Goal: Task Accomplishment & Management: Complete application form

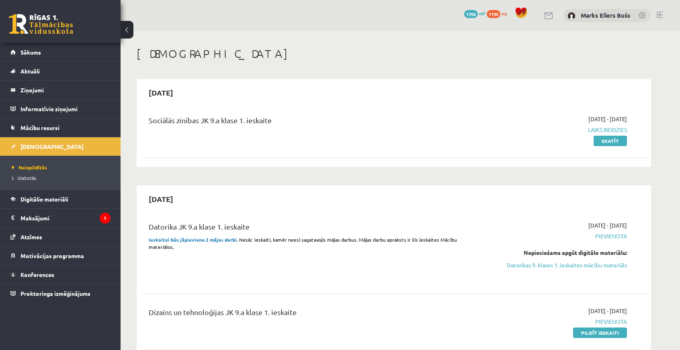
scroll to position [241, 0]
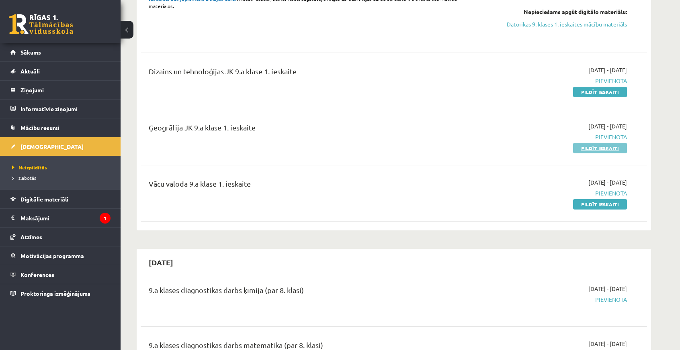
click at [596, 147] on link "Pildīt ieskaiti" at bounding box center [600, 148] width 54 height 10
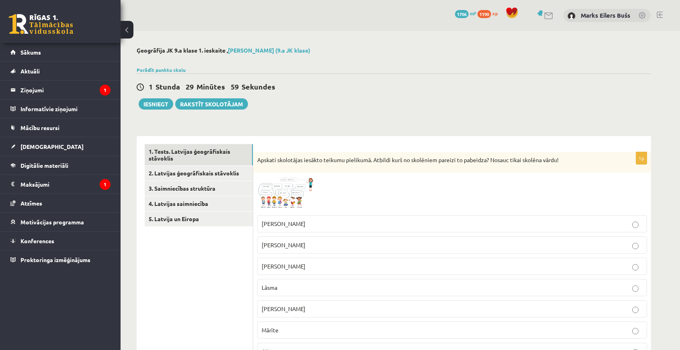
scroll to position [80, 0]
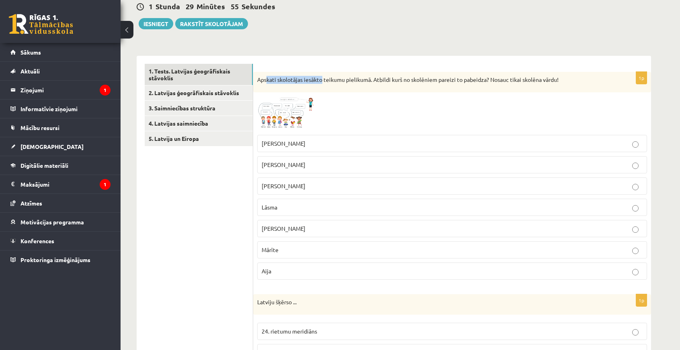
drag, startPoint x: 267, startPoint y: 82, endPoint x: 322, endPoint y: 82, distance: 55.5
click at [322, 82] on p "Apskati skolotājas iesākto teikumu pielikumā. Atbildi kurš no skolēniem pareizi…" at bounding box center [432, 80] width 350 height 8
click at [363, 102] on div at bounding box center [452, 113] width 390 height 34
click at [281, 114] on span at bounding box center [287, 115] width 13 height 13
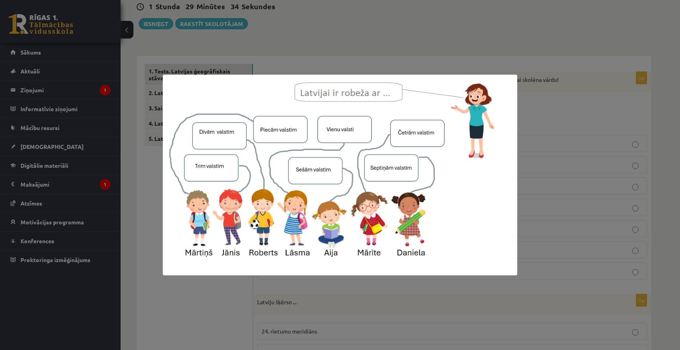
click at [520, 64] on div at bounding box center [340, 175] width 680 height 350
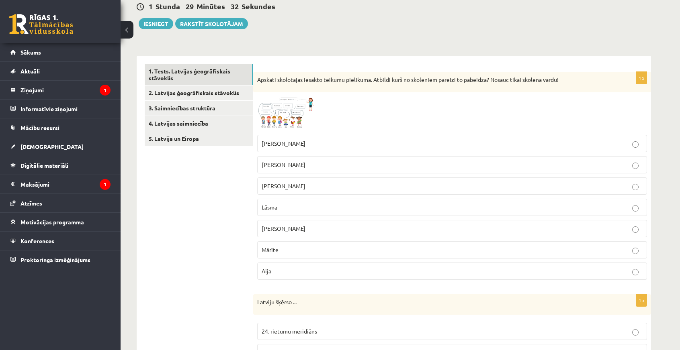
click at [283, 254] on label "Mārīte" at bounding box center [452, 250] width 390 height 17
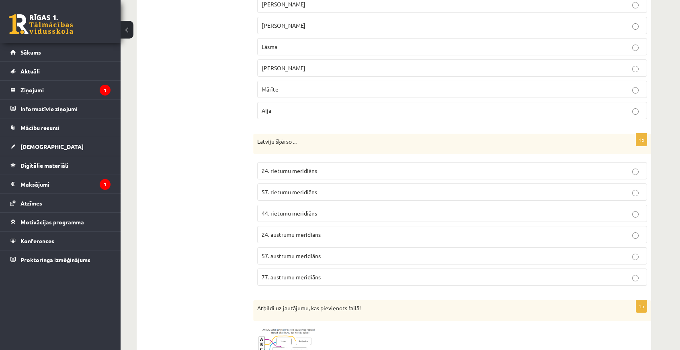
scroll to position [281, 0]
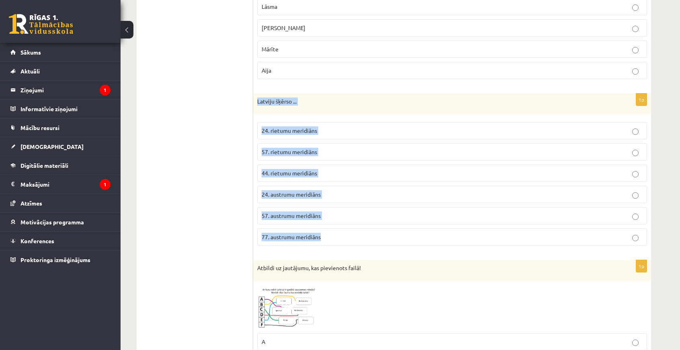
drag, startPoint x: 257, startPoint y: 101, endPoint x: 378, endPoint y: 234, distance: 179.8
click at [378, 234] on div "1p Latviju šķērso ... 24. rietumu meridiāns 57. rietumu meridiāns 44. rietumu m…" at bounding box center [452, 173] width 398 height 159
copy div "Latviju šķērso ... 24. rietumu meridiāns 57. rietumu meridiāns 44. rietumu meri…"
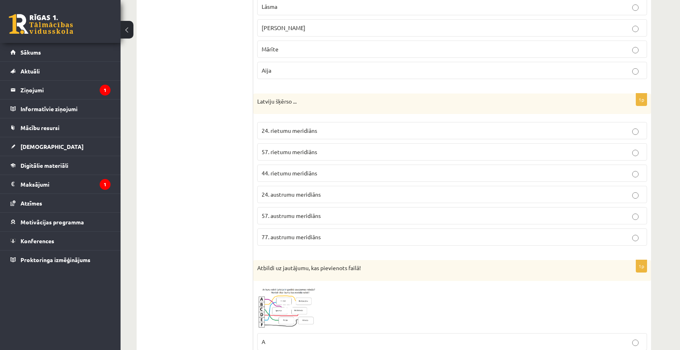
click at [297, 196] on p "24. austrumu meridiāns" at bounding box center [452, 194] width 381 height 8
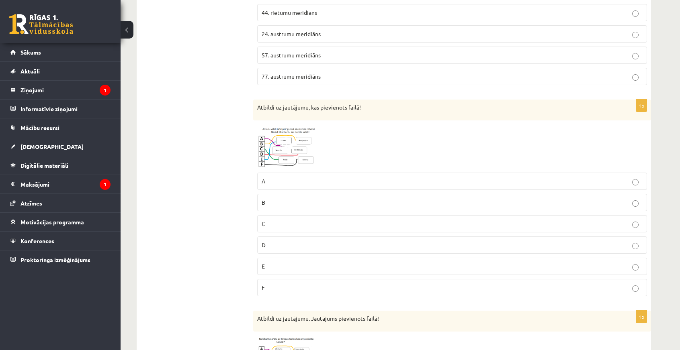
scroll to position [482, 0]
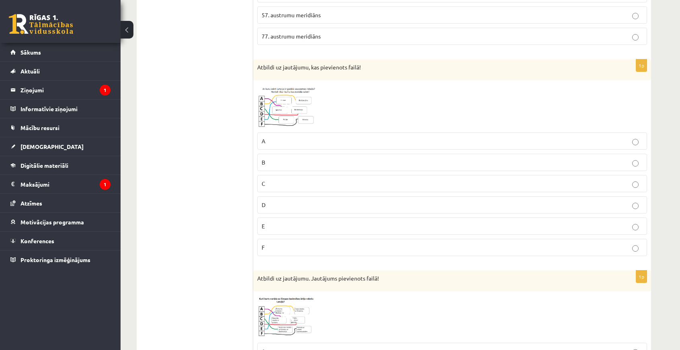
click at [282, 100] on span at bounding box center [287, 103] width 13 height 13
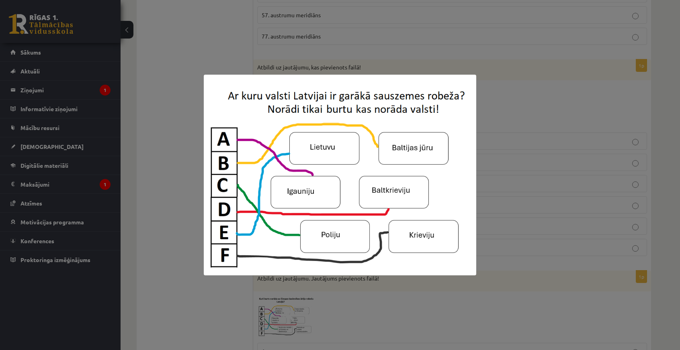
click at [190, 74] on div at bounding box center [340, 175] width 680 height 350
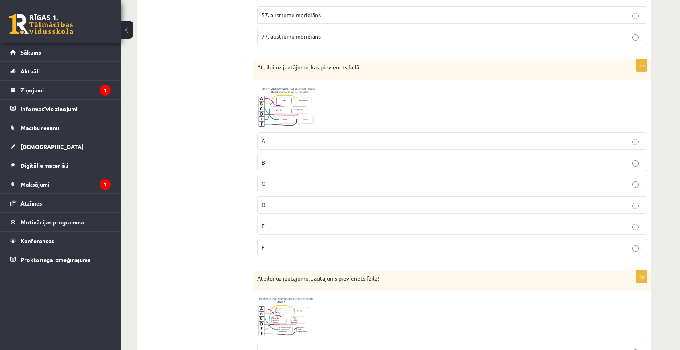
click at [268, 223] on p "E" at bounding box center [452, 226] width 381 height 8
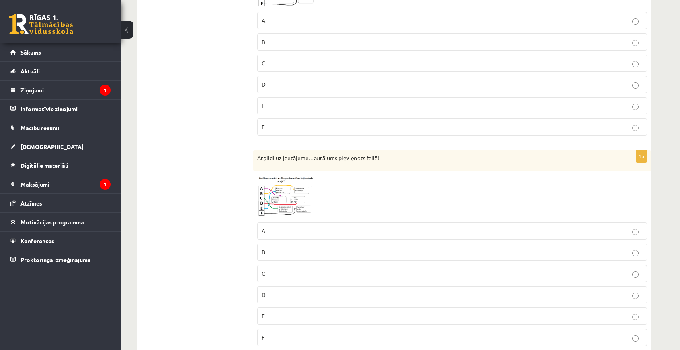
scroll to position [643, 0]
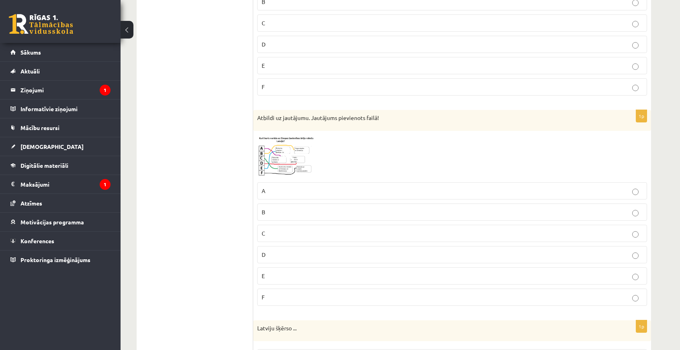
click at [306, 156] on img at bounding box center [287, 156] width 60 height 43
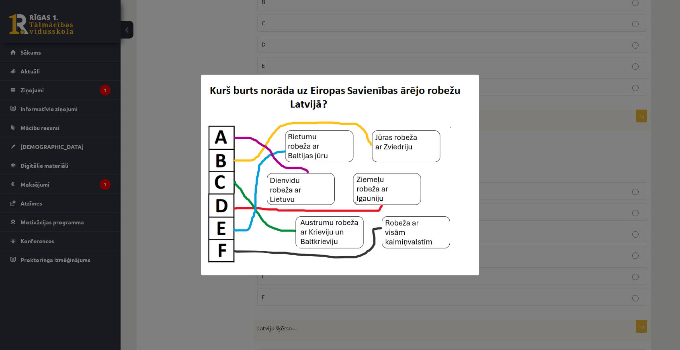
click at [159, 128] on div at bounding box center [340, 175] width 680 height 350
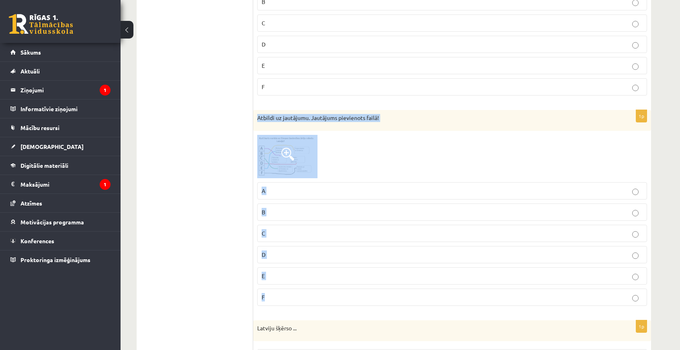
drag, startPoint x: 257, startPoint y: 113, endPoint x: 399, endPoint y: 297, distance: 232.6
click at [399, 297] on div "1p Atbildi uz jautājumu. Jautājums pievienots failā! A B C D E F" at bounding box center [452, 211] width 398 height 203
copy div "Atbildi uz jautājumu. Jautājums pievienots failā! A B C D E F"
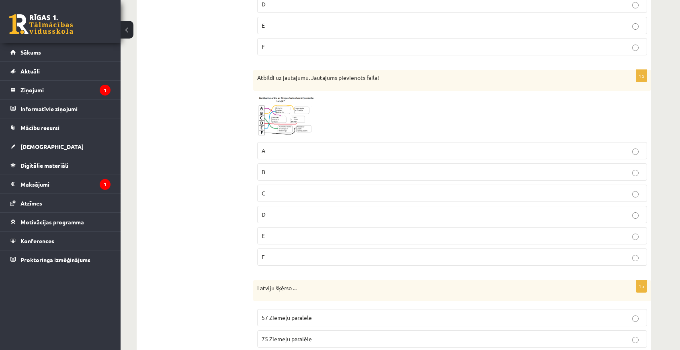
scroll to position [844, 0]
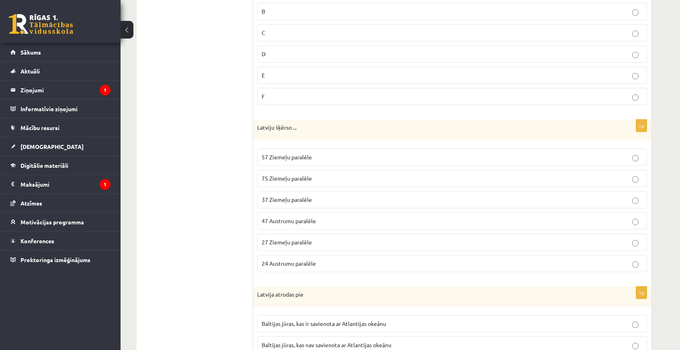
click at [138, 128] on div "1. Tests. Latvijas ģeogrāfiskais stāvoklis 2. Latvijas ģeogrāfiskais stāvoklis …" at bounding box center [195, 224] width 117 height 1865
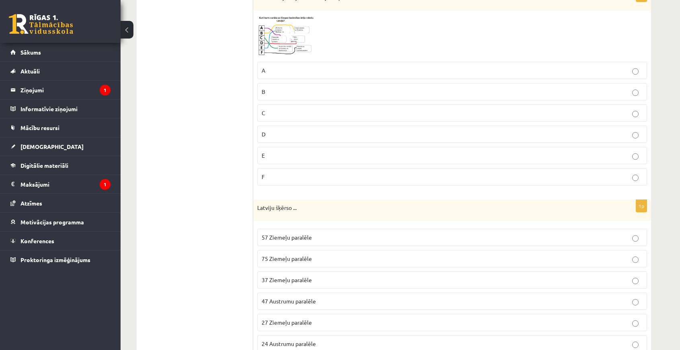
scroll to position [723, 0]
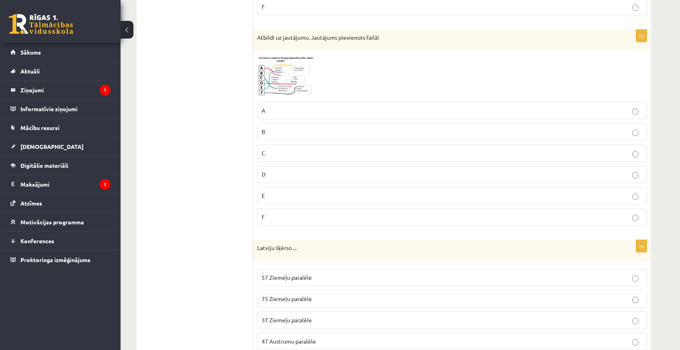
click at [280, 192] on p "E" at bounding box center [452, 196] width 381 height 8
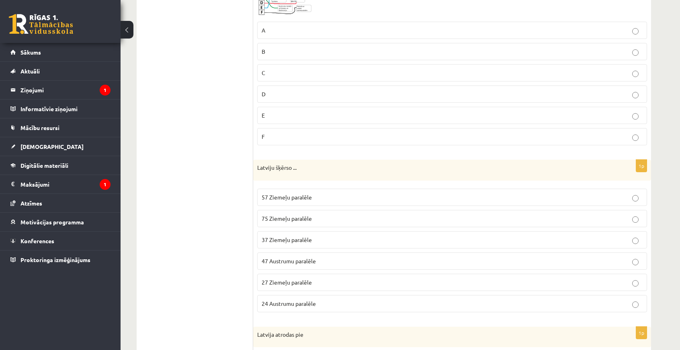
scroll to position [844, 0]
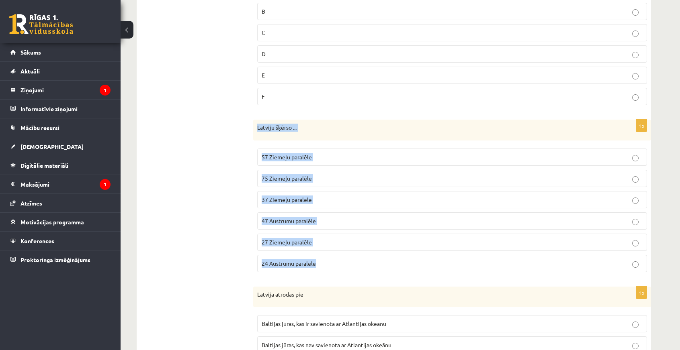
drag, startPoint x: 257, startPoint y: 121, endPoint x: 357, endPoint y: 269, distance: 178.9
click at [357, 269] on div "1p Latviju šķērso ... 57 Ziemeļu paralēle 75 Ziemeļu paralēle 37 Ziemeļu paralē…" at bounding box center [452, 199] width 398 height 159
copy div "Latviju šķērso ... 57 Ziemeļu paralēle 75 Ziemeļu paralēle 37 Ziemeļu paralēle …"
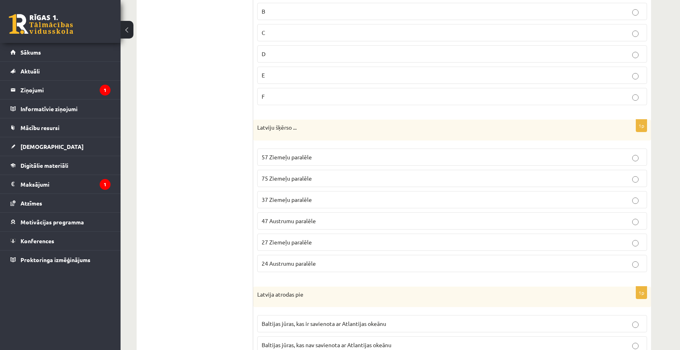
click at [191, 172] on ul "1. Tests. Latvijas ģeogrāfiskais stāvoklis 2. Latvijas ģeogrāfiskais stāvoklis …" at bounding box center [199, 224] width 109 height 1849
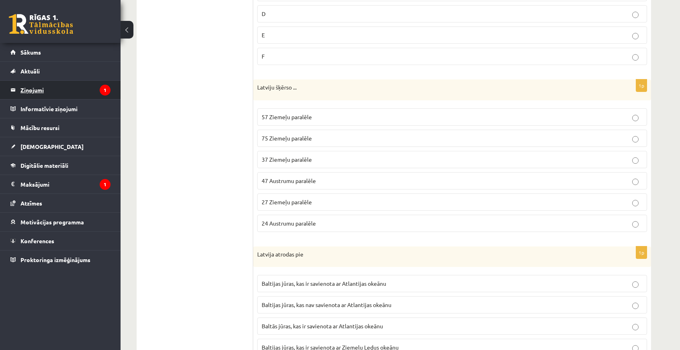
click at [60, 95] on legend "Ziņojumi 1" at bounding box center [65, 90] width 90 height 18
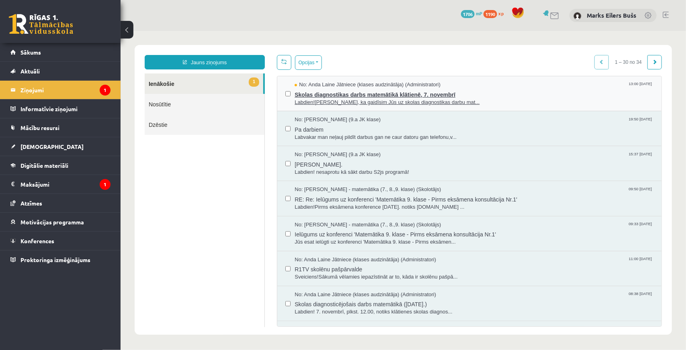
click at [310, 91] on span "Skolas diagnostikas darbs matemātikā klātienē, 7. novembrī" at bounding box center [473, 93] width 359 height 10
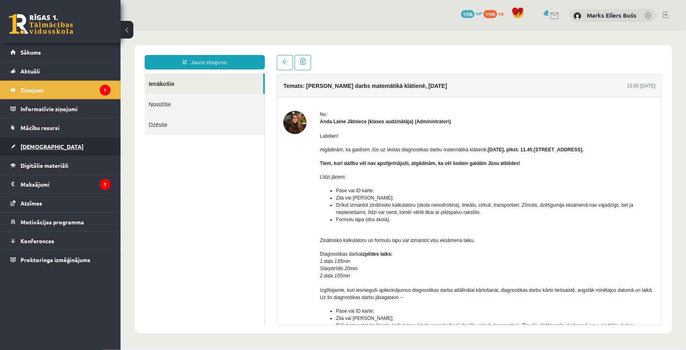
click at [25, 150] on link "[DEMOGRAPHIC_DATA]" at bounding box center [60, 146] width 100 height 18
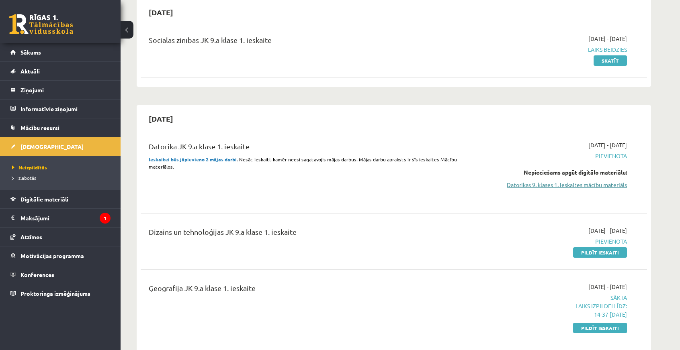
scroll to position [161, 0]
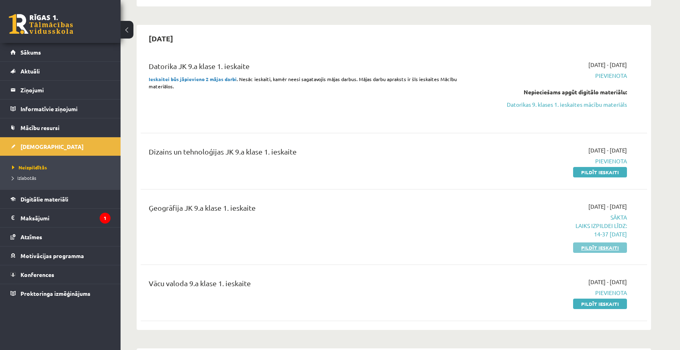
click at [590, 247] on link "Pildīt ieskaiti" at bounding box center [600, 248] width 54 height 10
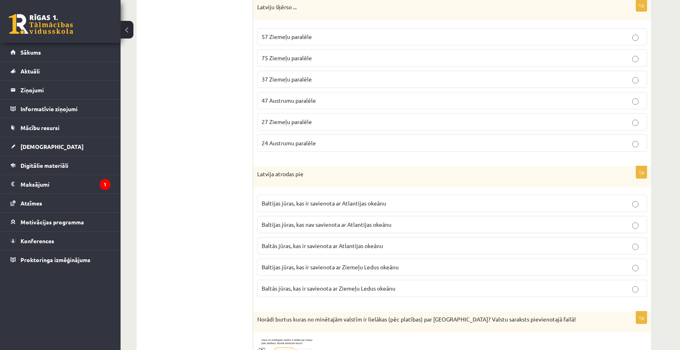
scroll to position [924, 0]
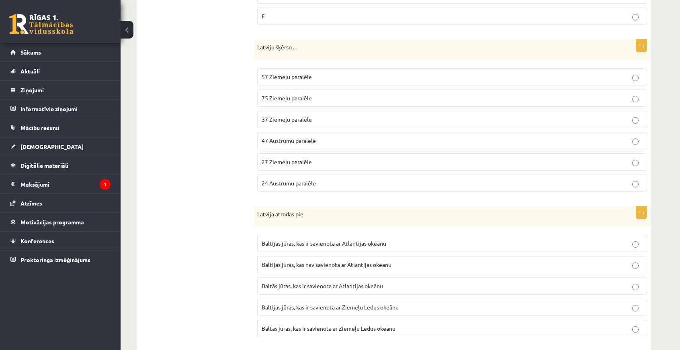
click at [283, 68] on label "57 Ziemeļu paralēle" at bounding box center [452, 76] width 390 height 17
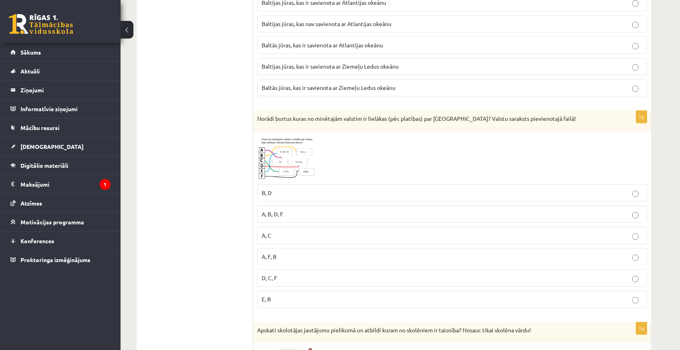
scroll to position [1045, 0]
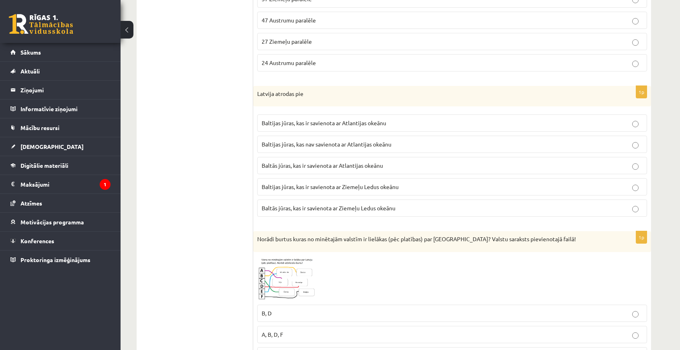
drag, startPoint x: 252, startPoint y: 86, endPoint x: 383, endPoint y: 183, distance: 163.5
click at [398, 192] on div "**********" at bounding box center [394, 23] width 514 height 1865
click at [216, 143] on ul "1. Tests. Latvijas ģeogrāfiskais stāvoklis 2. Latvijas ģeogrāfiskais stāvoklis …" at bounding box center [199, 23] width 109 height 1849
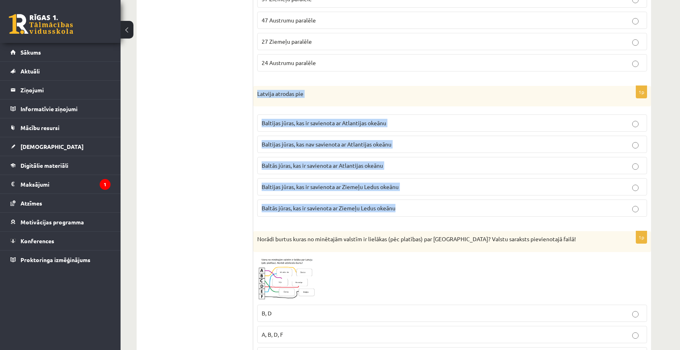
drag, startPoint x: 258, startPoint y: 85, endPoint x: 407, endPoint y: 194, distance: 184.7
click at [407, 194] on div "1p Latvija atrodas pie Baltijas jūras, kas ir savienota ar Atlantijas okeānu Ba…" at bounding box center [452, 155] width 398 height 138
click at [341, 119] on span "Baltijas jūras, kas ir savienota ar Atlantijas okeānu" at bounding box center [324, 122] width 125 height 7
drag, startPoint x: 256, startPoint y: 87, endPoint x: 416, endPoint y: 201, distance: 196.0
click at [416, 201] on div "1p Latvija atrodas pie Baltijas jūras, kas ir savienota ar Atlantijas okeānu Ba…" at bounding box center [452, 155] width 398 height 138
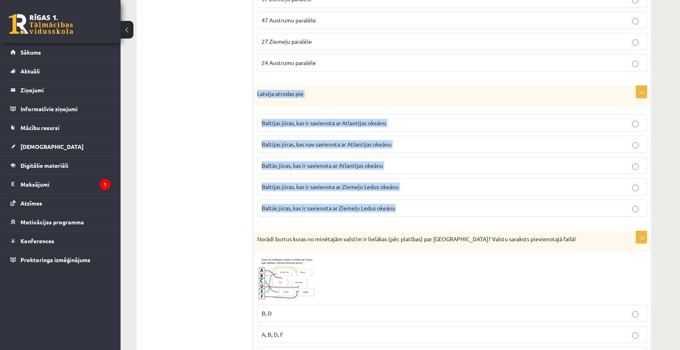
copy div "Latvija atrodas pie Baltijas jūras, kas ir savienota ar Atlantijas okeānu Balti…"
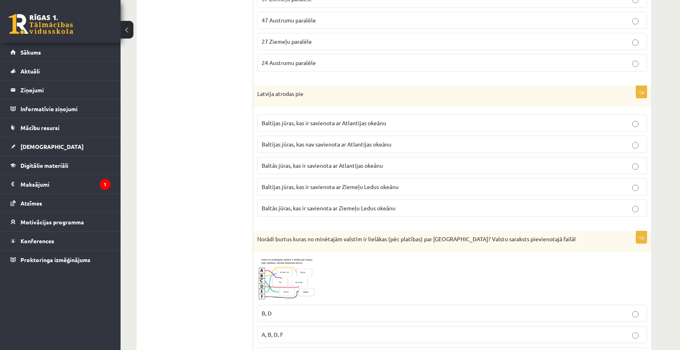
click at [177, 133] on ul "1. Tests. Latvijas ģeogrāfiskais stāvoklis 2. Latvijas ģeogrāfiskais stāvoklis …" at bounding box center [199, 23] width 109 height 1849
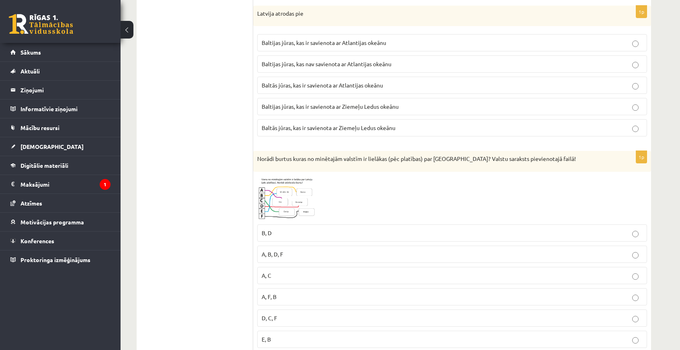
scroll to position [1206, 0]
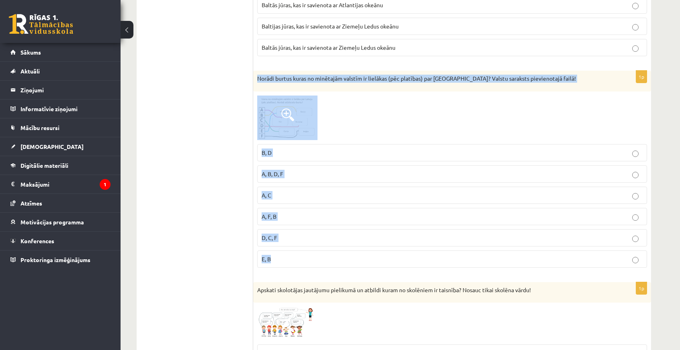
drag, startPoint x: 258, startPoint y: 69, endPoint x: 301, endPoint y: 247, distance: 183.3
click at [301, 247] on div "1p Norādi burtus kuras no minētajām valstīm ir lielākas (pēc platības) par Latv…" at bounding box center [452, 172] width 398 height 203
copy div "Norādi burtus kuras no minētajām valstīm ir lielākas (pēc platības) par Latviju…"
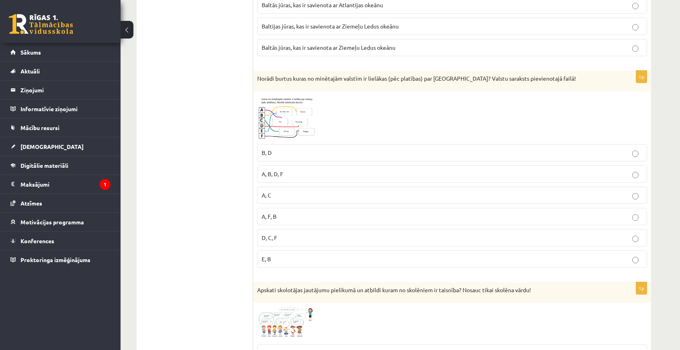
click at [275, 170] on span "A, B, D, F" at bounding box center [273, 173] width 22 height 7
click at [279, 117] on img at bounding box center [287, 118] width 60 height 45
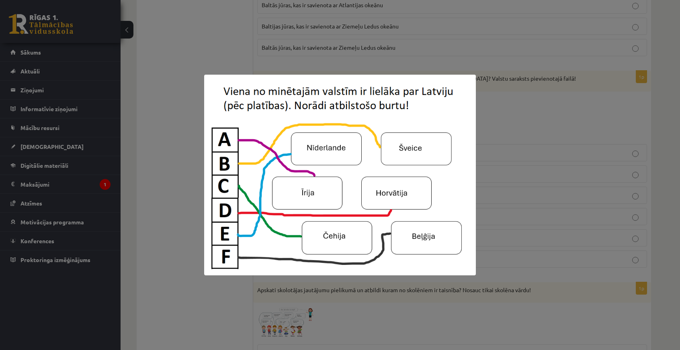
click at [167, 181] on div at bounding box center [340, 175] width 680 height 350
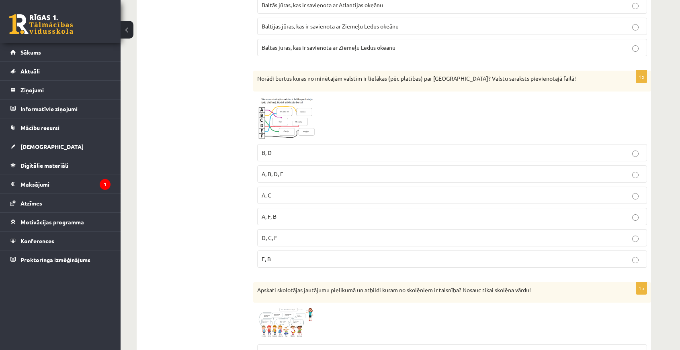
click at [273, 116] on img at bounding box center [287, 118] width 60 height 45
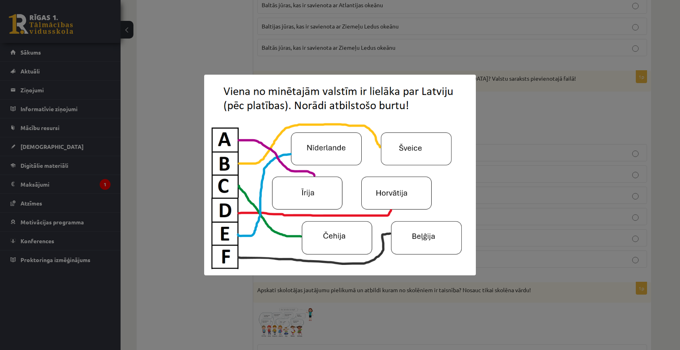
click at [142, 211] on div at bounding box center [340, 175] width 680 height 350
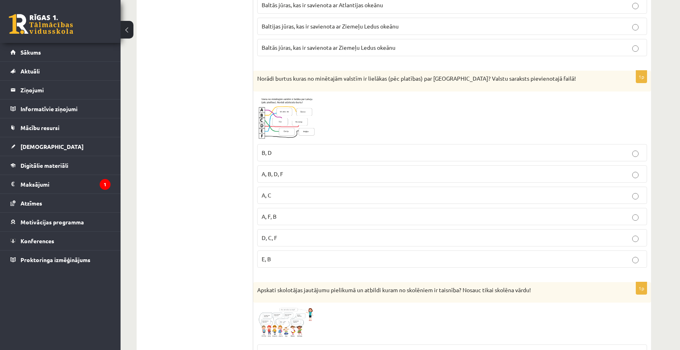
click at [274, 115] on img at bounding box center [287, 118] width 60 height 45
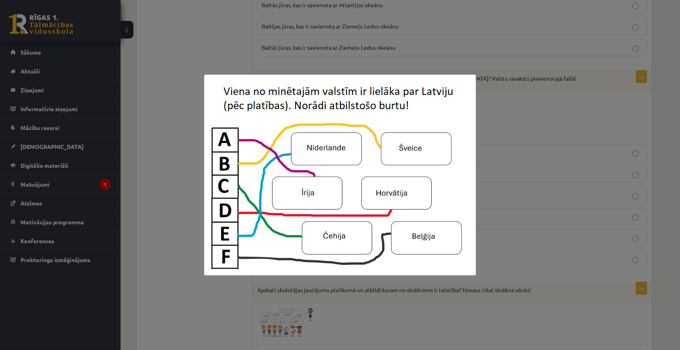
click at [151, 144] on div at bounding box center [340, 175] width 680 height 350
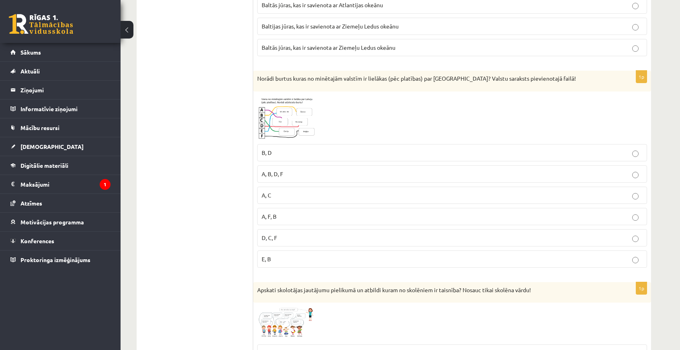
click at [285, 120] on img at bounding box center [287, 118] width 60 height 45
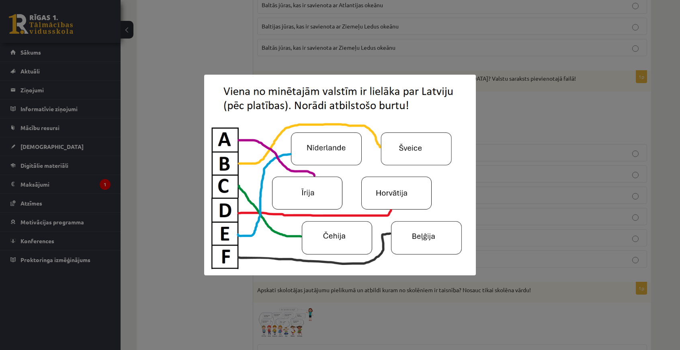
click at [489, 192] on div at bounding box center [340, 175] width 680 height 350
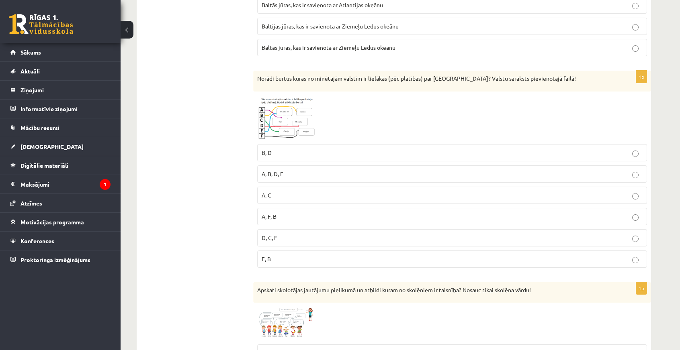
click at [311, 234] on p "D, C, F" at bounding box center [452, 238] width 381 height 8
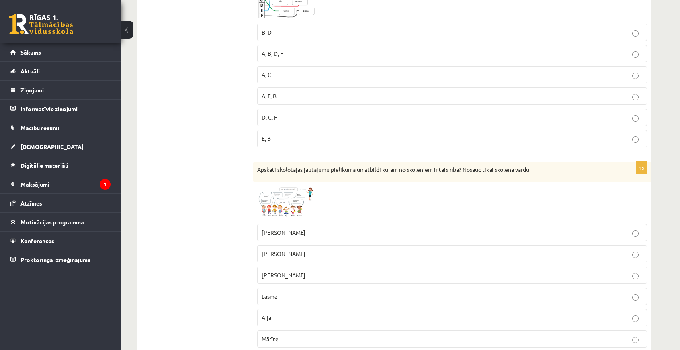
scroll to position [1407, 0]
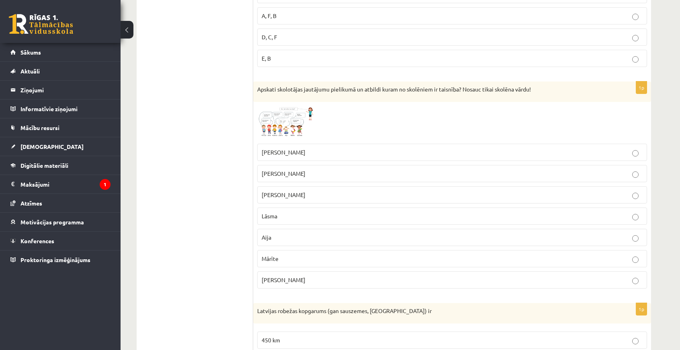
click at [268, 113] on img at bounding box center [287, 122] width 60 height 33
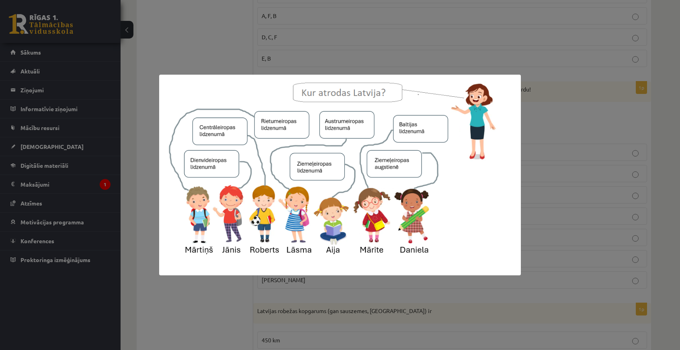
click at [222, 53] on div at bounding box center [340, 175] width 680 height 350
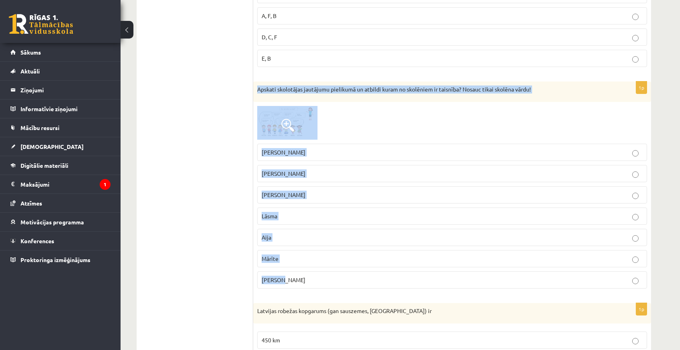
drag, startPoint x: 258, startPoint y: 75, endPoint x: 325, endPoint y: 273, distance: 208.9
click at [325, 273] on div "1p Apskati skolotājas jautājumu pielikumā un atbildi kuram no skolēniem ir tais…" at bounding box center [452, 189] width 398 height 214
copy div "Apskati skolotājas jautājumu pielikumā un atbildi kuram no skolēniem ir taisnīb…"
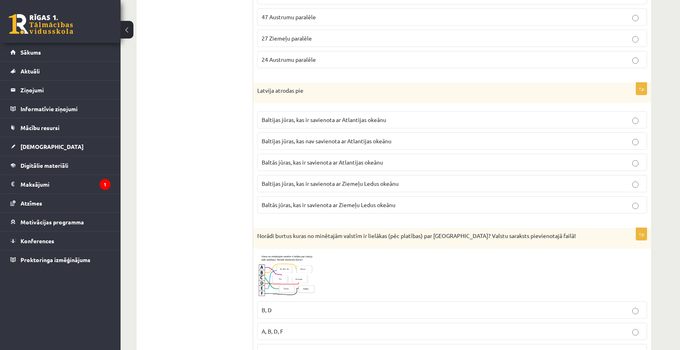
scroll to position [1249, 0]
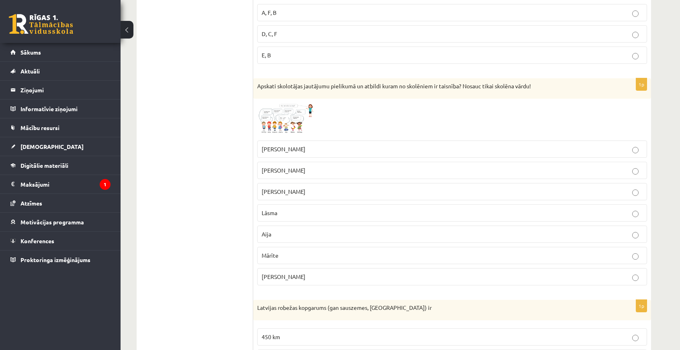
scroll to position [1370, 0]
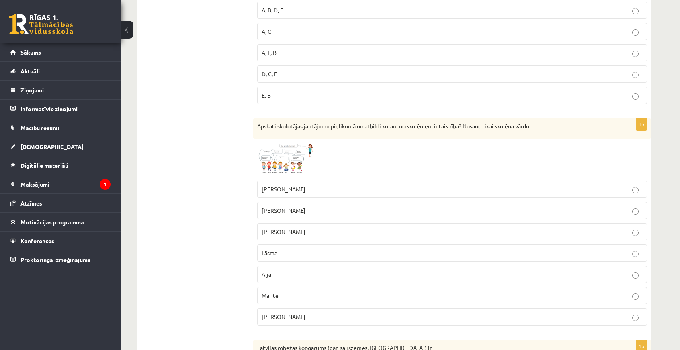
click at [289, 207] on p "Roberts" at bounding box center [452, 211] width 381 height 8
click at [283, 143] on img at bounding box center [287, 159] width 60 height 33
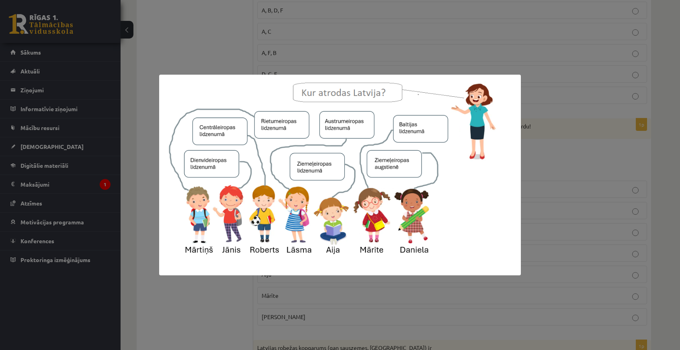
click at [548, 91] on div at bounding box center [340, 175] width 680 height 350
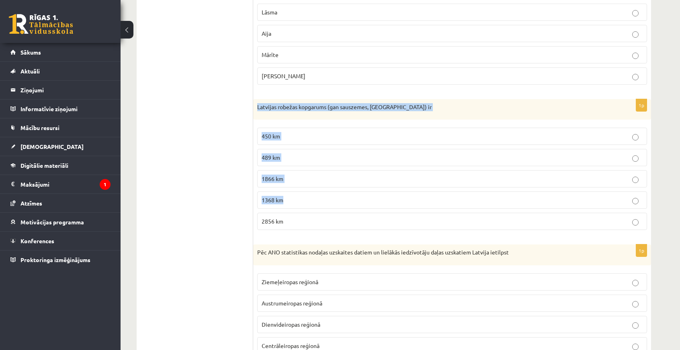
scroll to position [1651, 0]
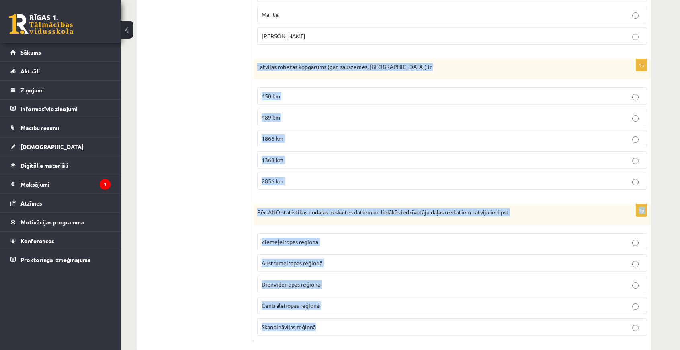
drag, startPoint x: 256, startPoint y: 92, endPoint x: 409, endPoint y: 322, distance: 276.2
copy form "Latvijas robežas kopgarums (gan sauszemes, gan jūras) ir 450 km 489 km 1866 km …"
click at [261, 153] on label "1368 km" at bounding box center [452, 160] width 390 height 17
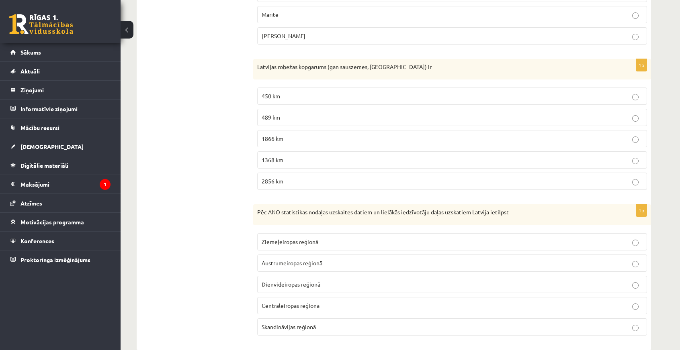
click at [283, 135] on p "1866 km" at bounding box center [452, 139] width 381 height 8
click at [277, 238] on span "Ziemeļeiropas reģionā" at bounding box center [290, 241] width 57 height 7
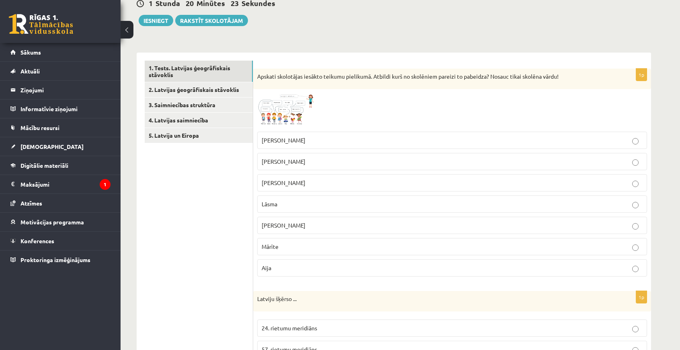
scroll to position [0, 0]
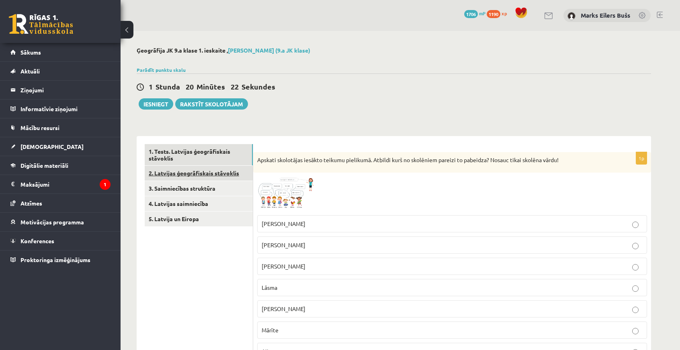
click at [181, 176] on link "2. Latvijas ģeogrāfiskais stāvoklis" at bounding box center [199, 173] width 108 height 15
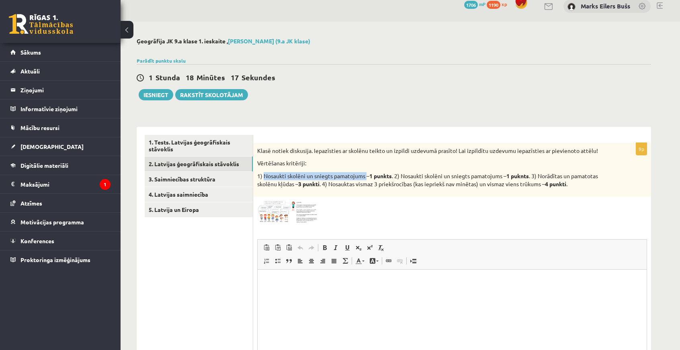
drag, startPoint x: 272, startPoint y: 176, endPoint x: 368, endPoint y: 177, distance: 96.5
click at [368, 177] on p "1) Nosaukti skolēni un sniegts pamatojums – 1 punkts . 2) Nosaukti skolēni un s…" at bounding box center [432, 180] width 350 height 16
click at [383, 177] on strong "1 punkts" at bounding box center [380, 175] width 23 height 7
click at [395, 178] on p "1) Nosaukti skolēni un sniegts pamatojums – 1 punkts . 2) Nosaukti skolēni un s…" at bounding box center [432, 180] width 350 height 16
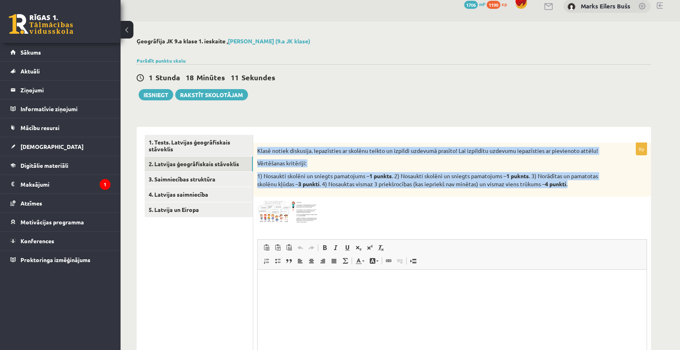
drag, startPoint x: 261, startPoint y: 151, endPoint x: 575, endPoint y: 189, distance: 316.6
click at [575, 189] on div "Klasē notiek diskusija. Iepazīsties ar skolēnu teikto un izpildi uzdevumā prasī…" at bounding box center [452, 170] width 398 height 54
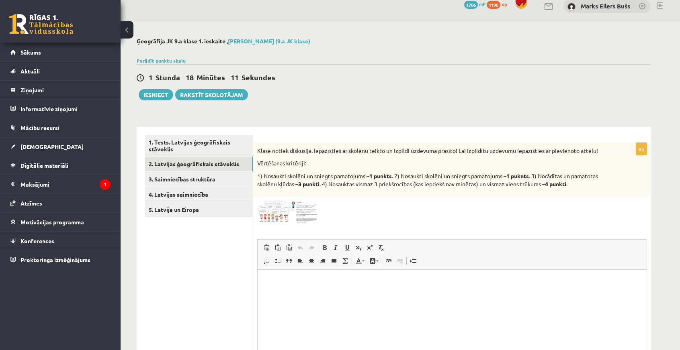
click at [573, 204] on div at bounding box center [452, 212] width 390 height 23
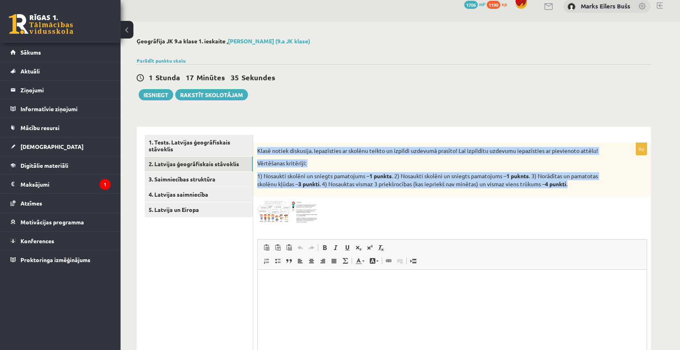
drag, startPoint x: 258, startPoint y: 149, endPoint x: 586, endPoint y: 186, distance: 329.6
click at [586, 186] on div "Klasē notiek diskusija. Iepazīsties ar skolēnu teikto un izpildi uzdevumā prasī…" at bounding box center [452, 170] width 398 height 54
copy div "Klasē notiek diskusija. Iepazīsties ar skolēnu teikto un izpildi uzdevumā prasī…"
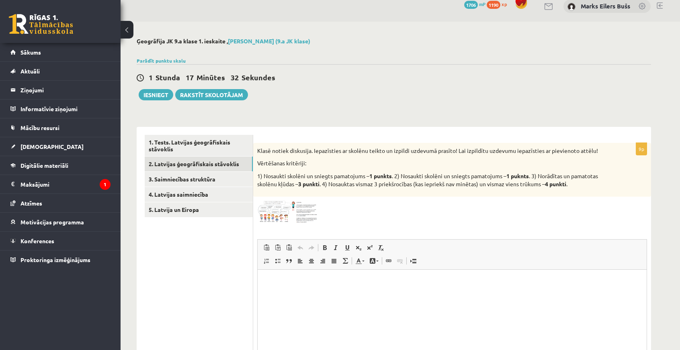
click at [221, 225] on ul "1. Tests. Latvijas ģeogrāfiskais stāvoklis 2. Latvijas ģeogrāfiskais stāvoklis …" at bounding box center [199, 271] width 109 height 272
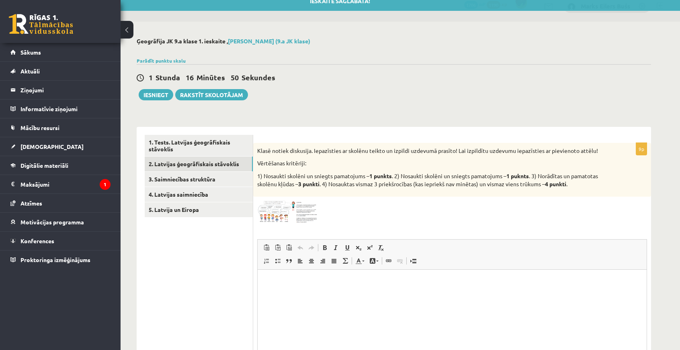
click at [231, 262] on ul "1. Tests. Latvijas ģeogrāfiskais stāvoklis 2. Latvijas ģeogrāfiskais stāvoklis …" at bounding box center [199, 271] width 109 height 272
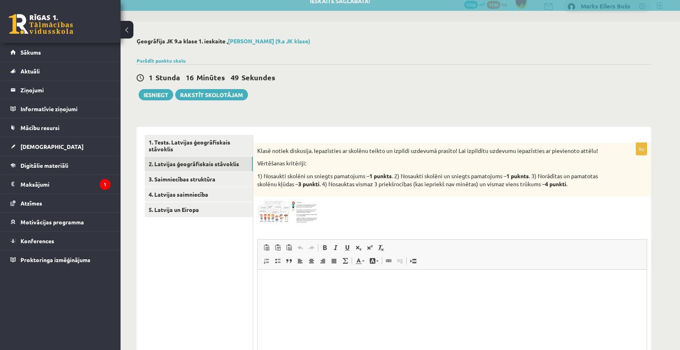
scroll to position [90, 0]
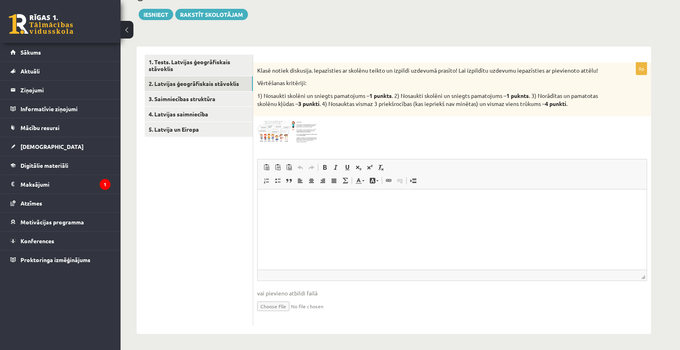
click at [287, 132] on img at bounding box center [287, 132] width 60 height 23
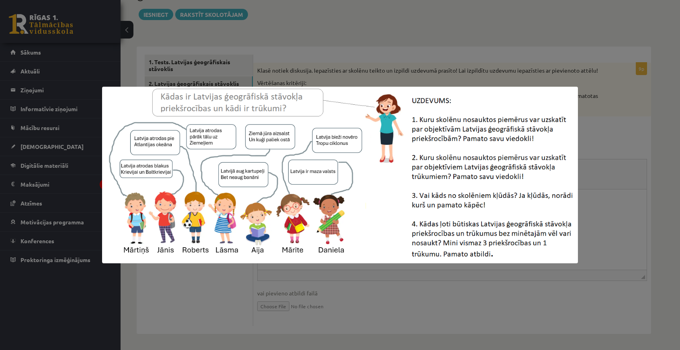
click at [332, 301] on div at bounding box center [340, 175] width 680 height 350
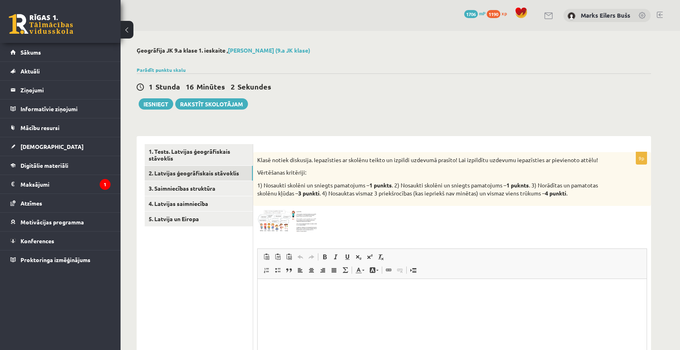
scroll to position [80, 0]
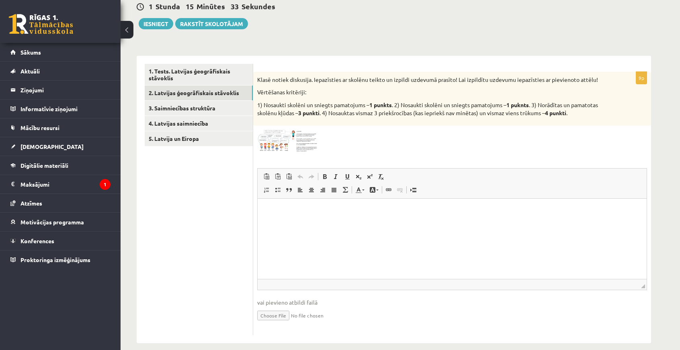
drag, startPoint x: 216, startPoint y: 225, endPoint x: 217, endPoint y: 220, distance: 5.3
click at [217, 221] on ul "1. Tests. Latvijas ģeogrāfiskais stāvoklis 2. Latvijas ģeogrāfiskais stāvoklis …" at bounding box center [199, 200] width 109 height 272
click at [301, 131] on div "9p Klasē notiek diskusija. Iepazīsties ar skolēnu teikto un izpildi uzdevumā pr…" at bounding box center [452, 204] width 398 height 264
click at [354, 144] on div at bounding box center [452, 141] width 390 height 23
click at [280, 143] on img at bounding box center [287, 141] width 60 height 23
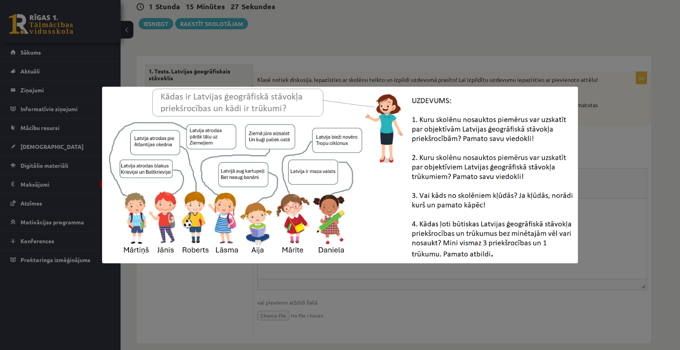
click at [196, 277] on div at bounding box center [340, 175] width 680 height 350
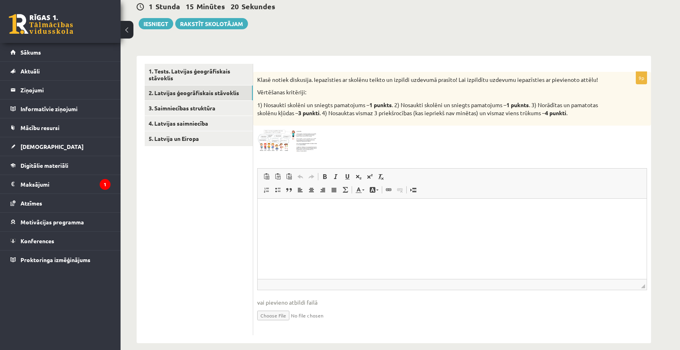
click at [373, 223] on html at bounding box center [452, 211] width 389 height 25
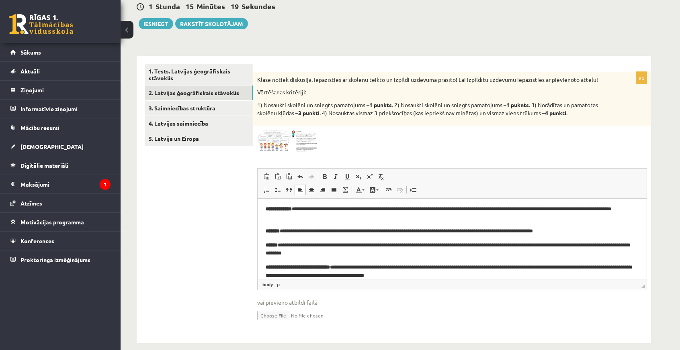
click at [312, 231] on p "**********" at bounding box center [449, 231] width 367 height 8
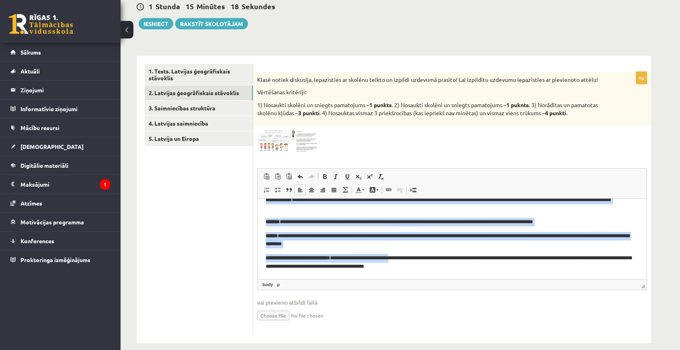
scroll to position [90, 0]
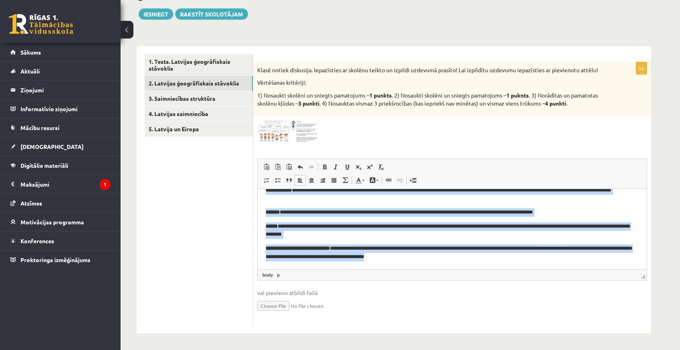
drag, startPoint x: 267, startPoint y: 199, endPoint x: 480, endPoint y: 267, distance: 224.1
click at [480, 267] on html "**********" at bounding box center [452, 223] width 389 height 91
click at [326, 164] on span at bounding box center [324, 167] width 6 height 6
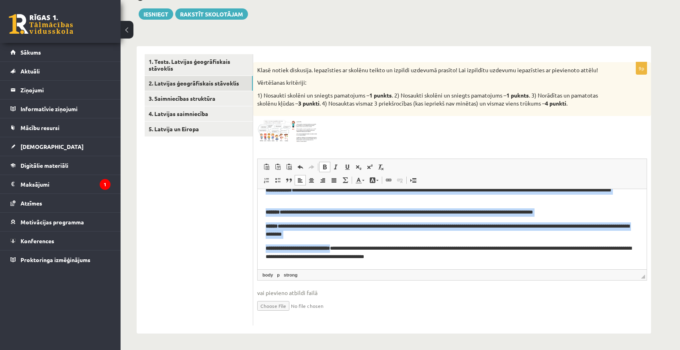
scroll to position [10, 0]
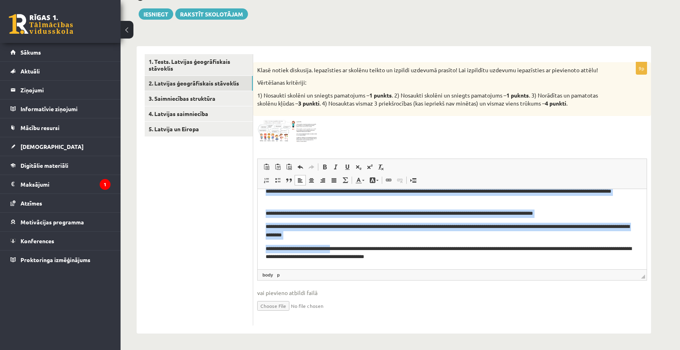
click at [329, 229] on p "**********" at bounding box center [449, 231] width 367 height 17
click at [289, 215] on p "**********" at bounding box center [449, 213] width 367 height 8
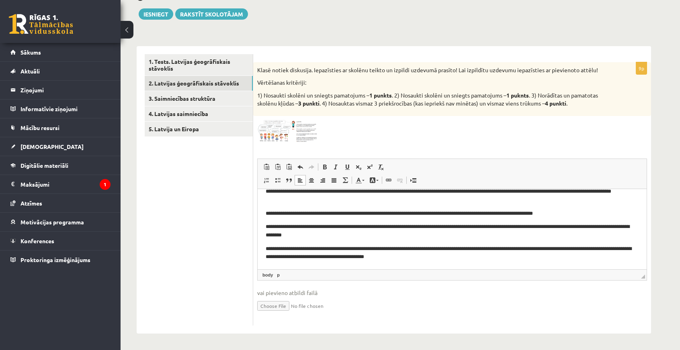
scroll to position [0, 0]
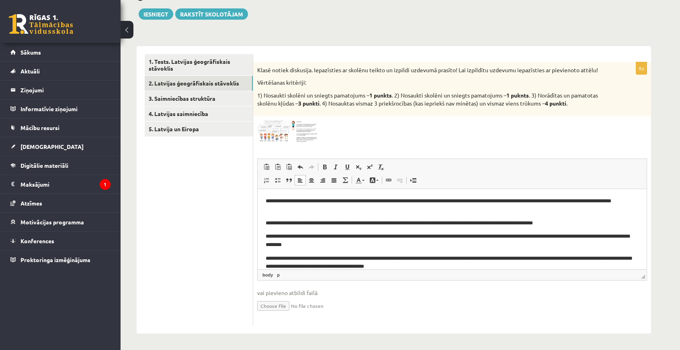
click at [447, 221] on p "**********" at bounding box center [449, 223] width 367 height 8
click at [276, 130] on img at bounding box center [287, 131] width 60 height 23
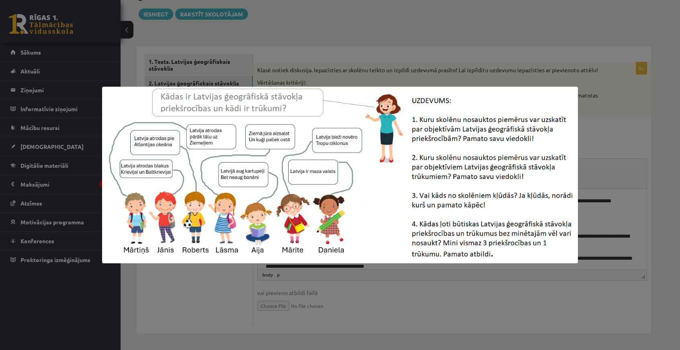
click at [627, 233] on div at bounding box center [340, 175] width 680 height 350
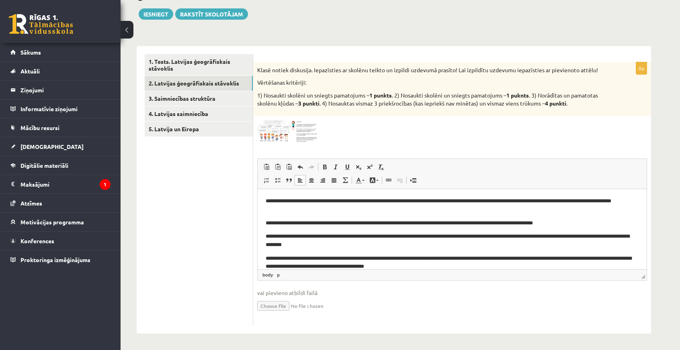
scroll to position [10, 0]
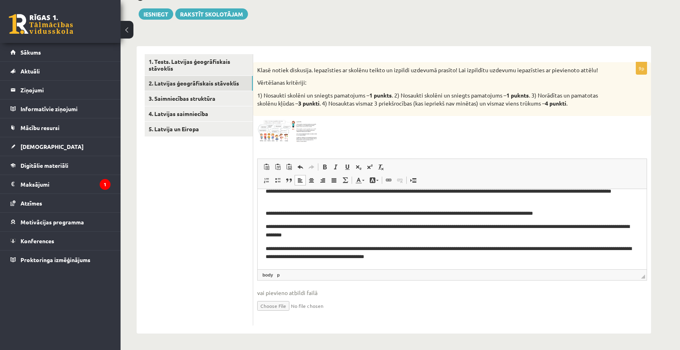
click at [290, 127] on img at bounding box center [287, 131] width 60 height 23
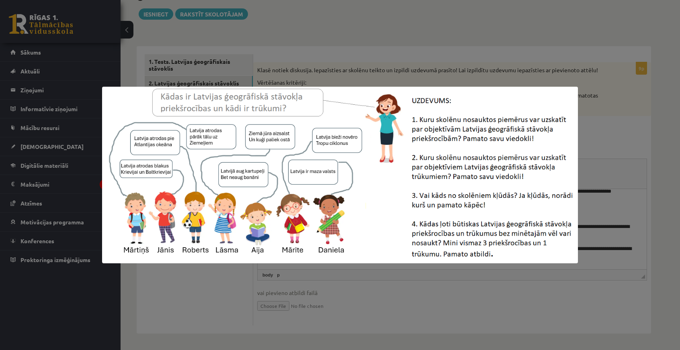
click at [358, 62] on div at bounding box center [340, 175] width 680 height 350
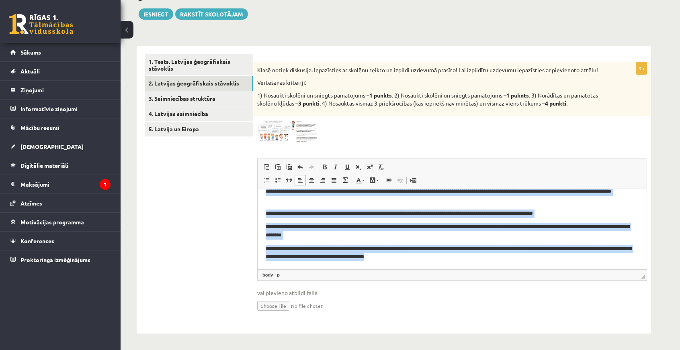
drag, startPoint x: 265, startPoint y: 200, endPoint x: 483, endPoint y: 265, distance: 226.8
click at [483, 265] on html "**********" at bounding box center [452, 224] width 389 height 90
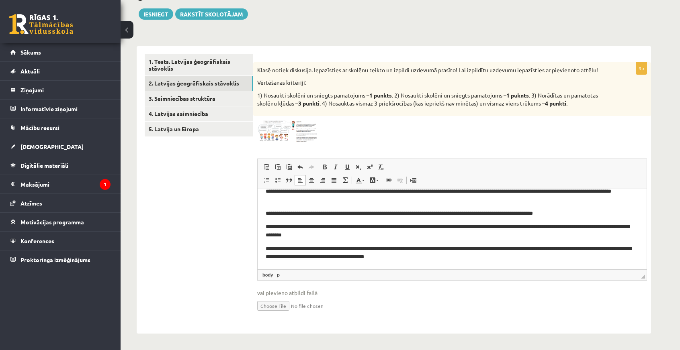
scroll to position [0, 0]
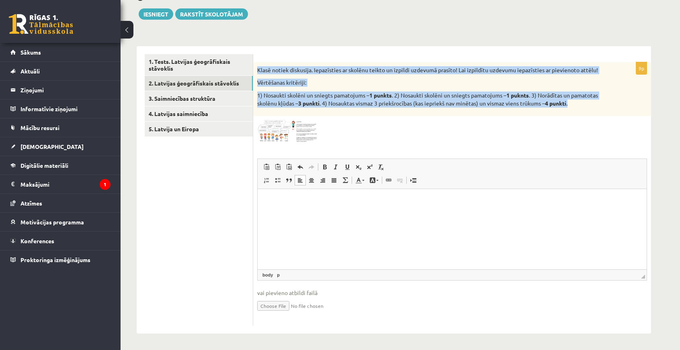
drag, startPoint x: 257, startPoint y: 70, endPoint x: 596, endPoint y: 105, distance: 340.6
click at [596, 105] on div "Klasē notiek diskusija. Iepazīsties ar skolēnu teikto un izpildi uzdevumā prasī…" at bounding box center [452, 89] width 398 height 54
copy div "Klasē notiek diskusija. Iepazīsties ar skolēnu teikto un izpildi uzdevumā prasī…"
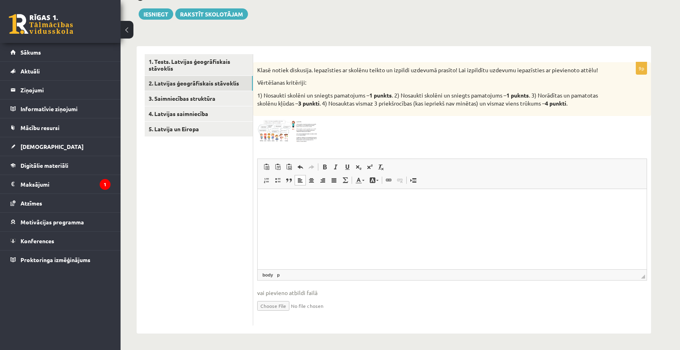
click at [232, 188] on ul "1. Tests. Latvijas ģeogrāfiskais stāvoklis 2. Latvijas ģeogrāfiskais stāvoklis …" at bounding box center [199, 190] width 109 height 272
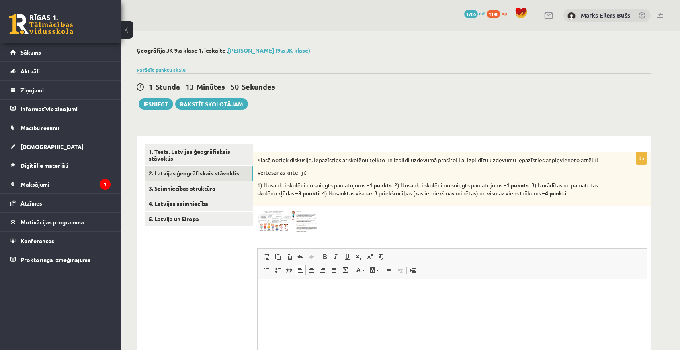
scroll to position [40, 0]
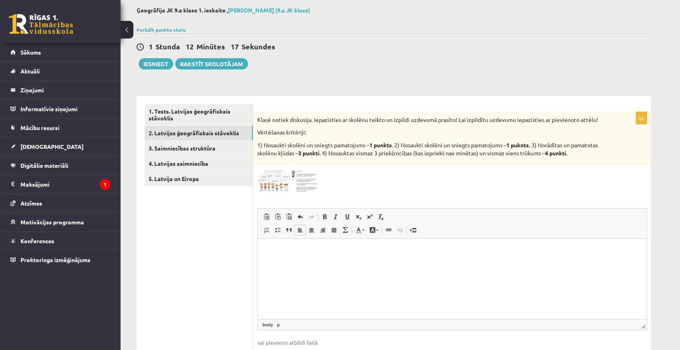
click at [315, 263] on html at bounding box center [452, 251] width 389 height 25
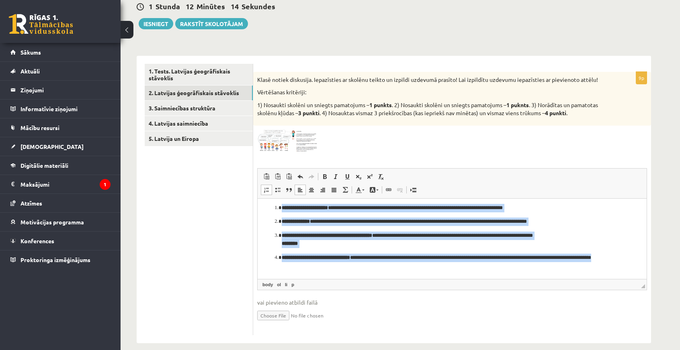
scroll to position [90, 0]
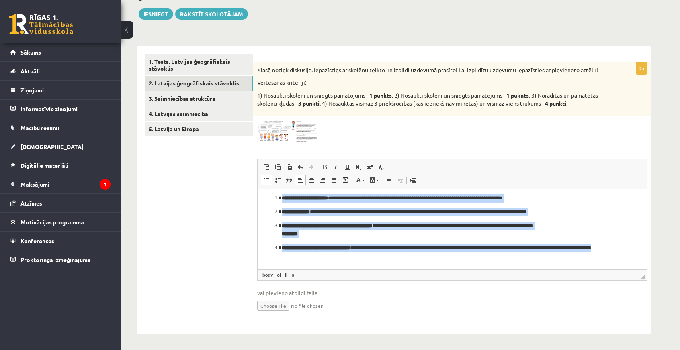
drag, startPoint x: 266, startPoint y: 201, endPoint x: 399, endPoint y: 262, distance: 146.0
click at [399, 262] on html "**********" at bounding box center [452, 135] width 389 height 268
click at [327, 168] on span at bounding box center [324, 167] width 6 height 6
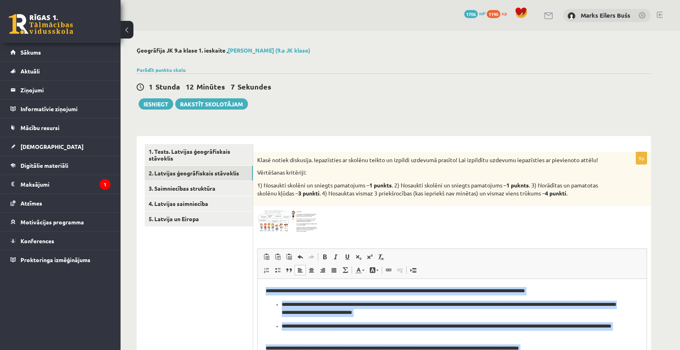
scroll to position [80, 0]
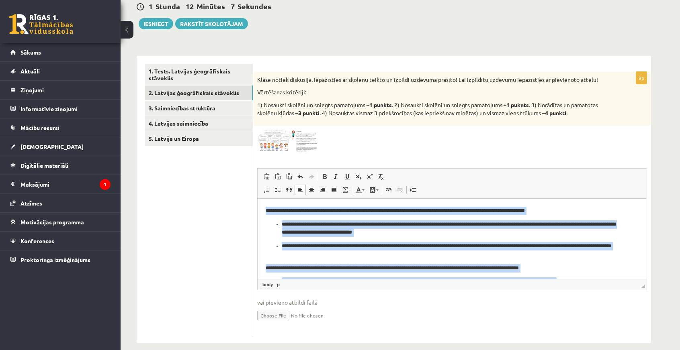
click at [290, 248] on p "**********" at bounding box center [449, 250] width 335 height 17
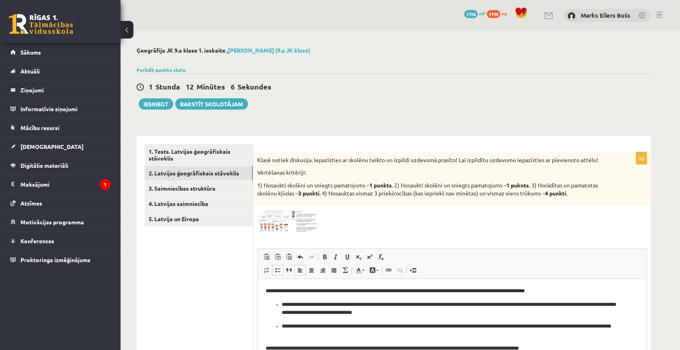
scroll to position [90, 0]
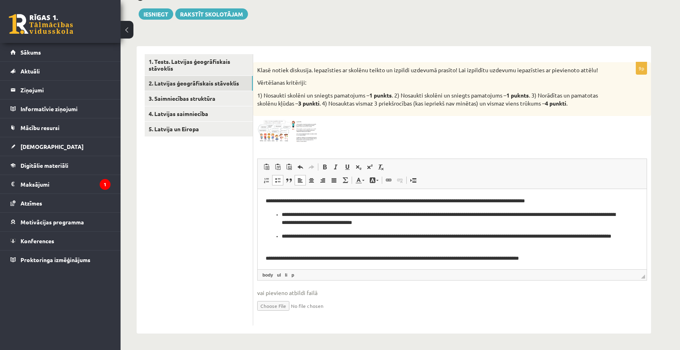
click at [281, 213] on ul "**********" at bounding box center [452, 230] width 373 height 39
click at [280, 233] on ul "**********" at bounding box center [452, 240] width 373 height 17
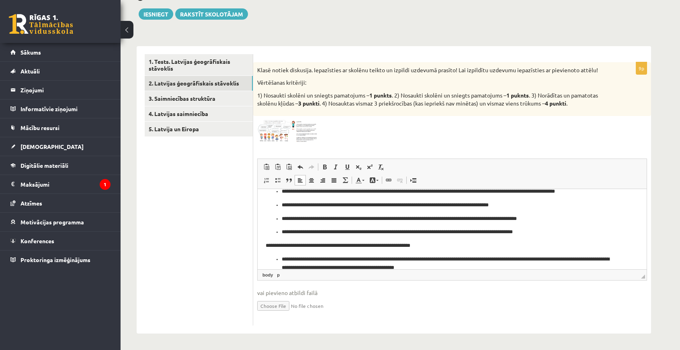
scroll to position [121, 0]
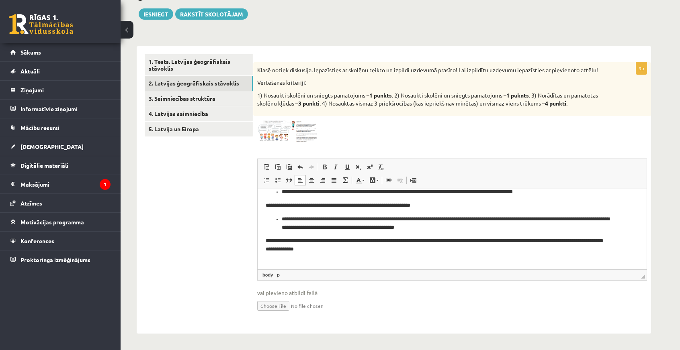
click at [282, 221] on p "**********" at bounding box center [449, 223] width 335 height 17
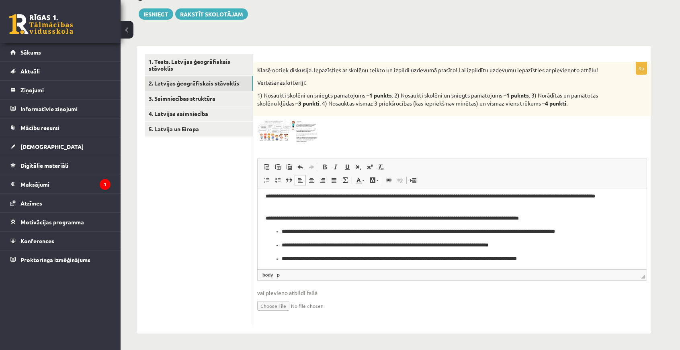
click at [282, 229] on p "**********" at bounding box center [449, 231] width 335 height 8
click at [281, 242] on ul "**********" at bounding box center [452, 258] width 373 height 35
click at [282, 256] on p "**********" at bounding box center [449, 259] width 335 height 8
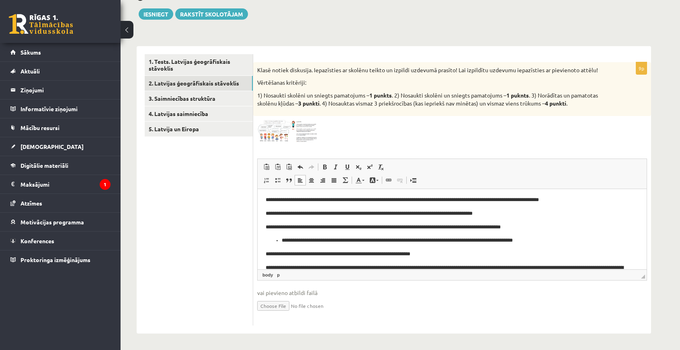
scroll to position [152, 0]
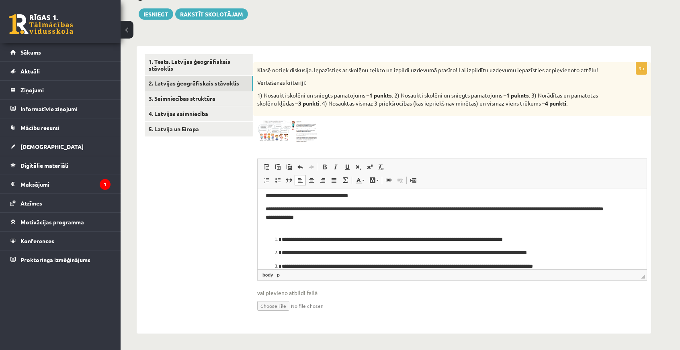
click at [293, 137] on span at bounding box center [287, 139] width 13 height 13
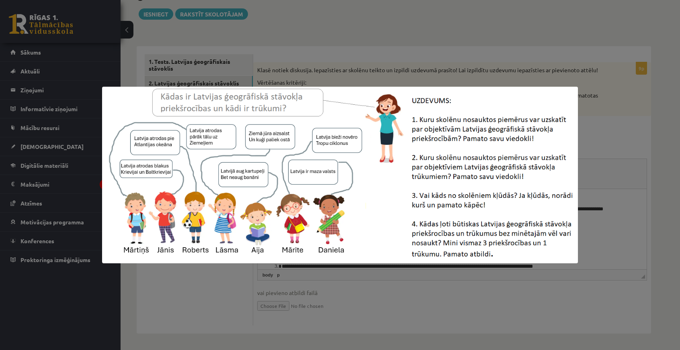
click at [593, 172] on div at bounding box center [340, 175] width 680 height 350
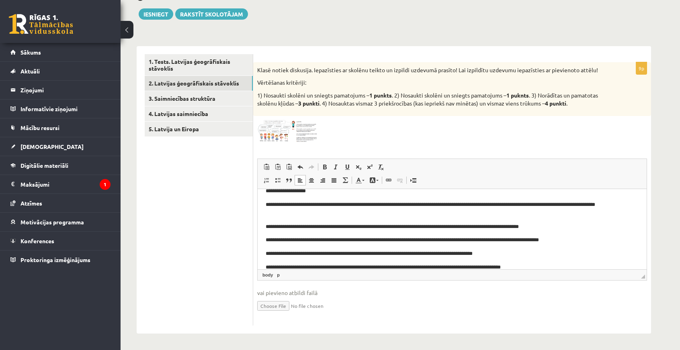
scroll to position [0, 0]
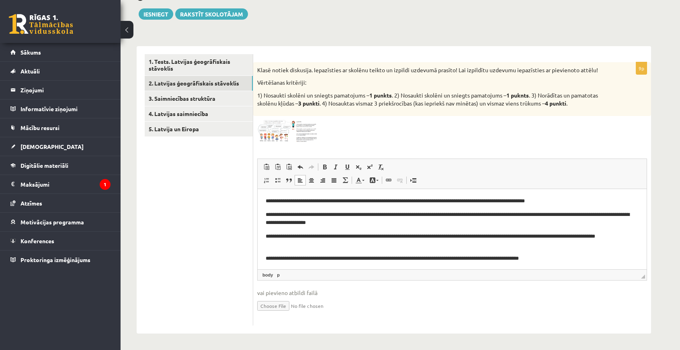
click at [194, 223] on ul "1. Tests. Latvijas ģeogrāfiskais stāvoklis 2. Latvijas ģeogrāfiskais stāvoklis …" at bounding box center [199, 190] width 109 height 272
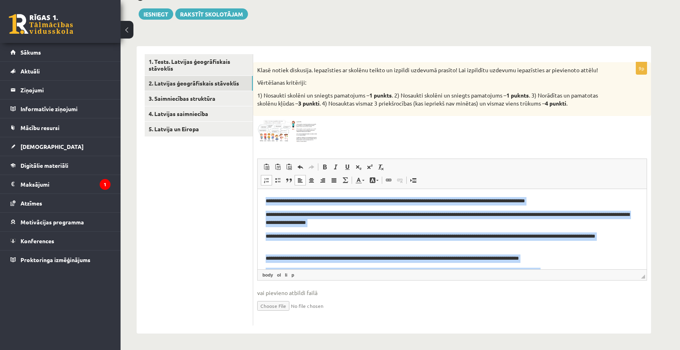
drag, startPoint x: 362, startPoint y: 263, endPoint x: 266, endPoint y: 203, distance: 113.9
click at [266, 203] on html "**********" at bounding box center [452, 325] width 389 height 272
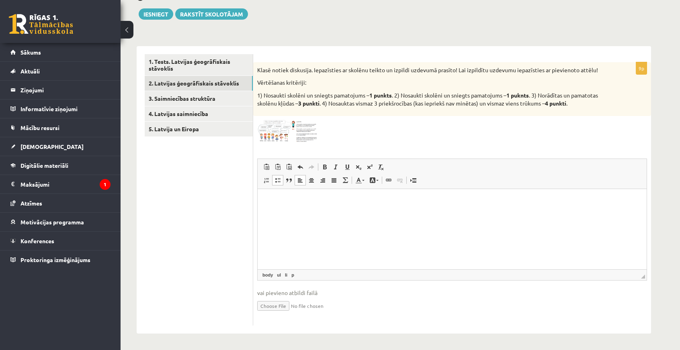
scroll to position [111, 0]
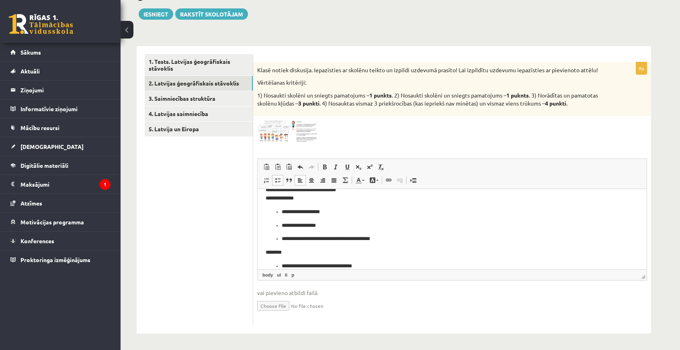
click at [283, 205] on body "**********" at bounding box center [452, 178] width 373 height 184
click at [280, 222] on ul "**********" at bounding box center [452, 232] width 373 height 22
click at [281, 240] on ul "**********" at bounding box center [452, 239] width 373 height 8
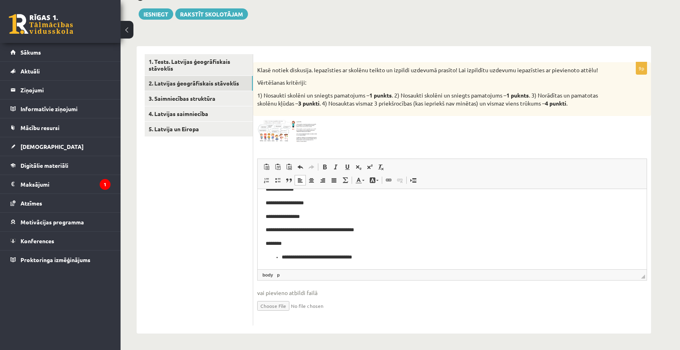
click at [283, 257] on p "**********" at bounding box center [449, 257] width 335 height 8
click at [311, 249] on body "**********" at bounding box center [452, 169] width 373 height 184
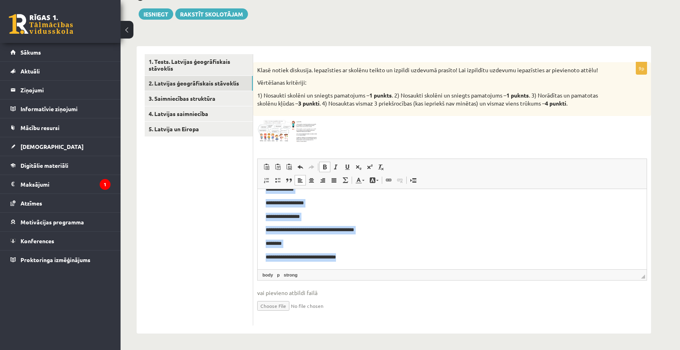
drag, startPoint x: 264, startPoint y: 201, endPoint x: 381, endPoint y: 258, distance: 130.5
click at [381, 258] on html "**********" at bounding box center [452, 169] width 389 height 201
click at [327, 166] on span at bounding box center [324, 167] width 6 height 6
click at [391, 205] on p "**********" at bounding box center [449, 203] width 367 height 8
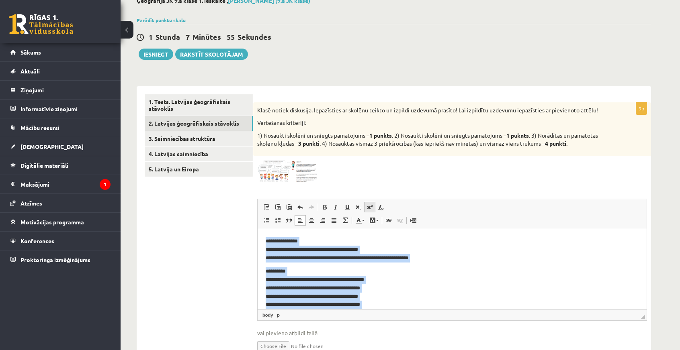
scroll to position [10, 0]
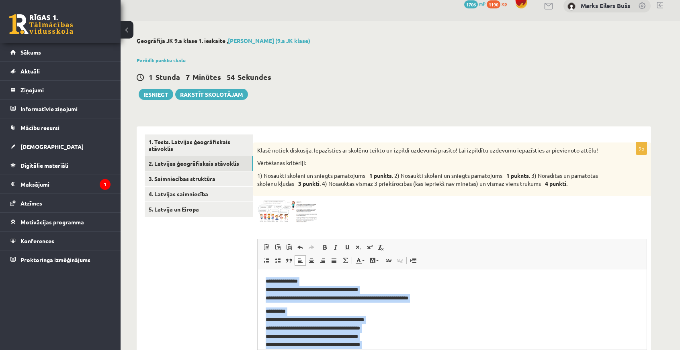
click at [371, 299] on p "**********" at bounding box center [449, 289] width 367 height 25
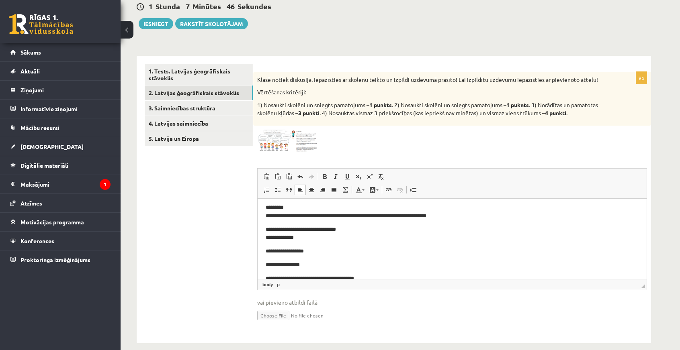
scroll to position [119, 0]
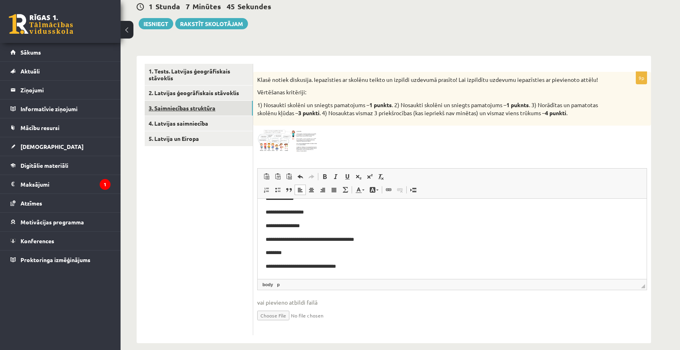
click at [197, 107] on link "3. Saimniecības struktūra" at bounding box center [199, 108] width 108 height 15
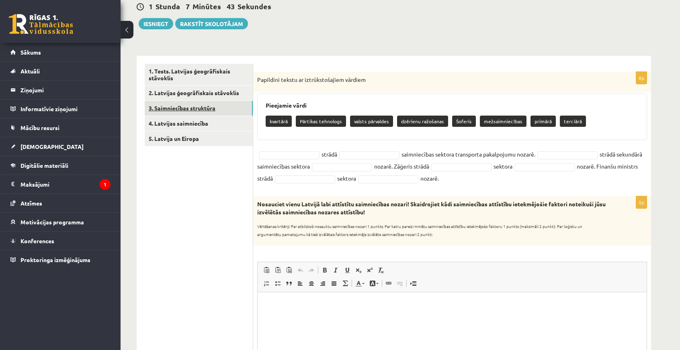
scroll to position [0, 0]
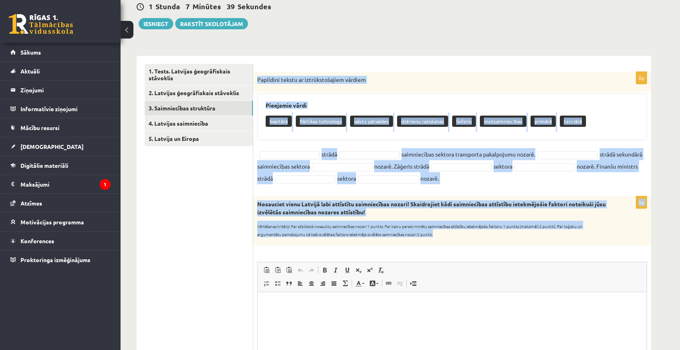
drag, startPoint x: 258, startPoint y: 78, endPoint x: 472, endPoint y: 241, distance: 268.4
click at [472, 241] on form "8p Papildini tekstu ar iztrūkstošajiem vārdiem Pieejamie vārdi kvartārā Pārtika…" at bounding box center [452, 325] width 382 height 522
copy form "Papildini tekstu ar iztrūkstošajiem vārdiem Pieejamie vārdi kvartārā Pārtikas t…"
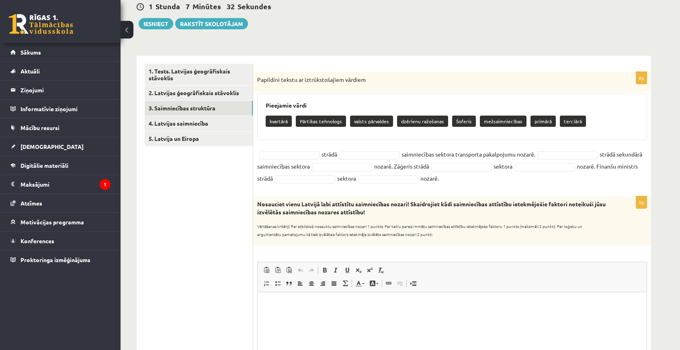
click at [213, 203] on ul "1. Tests. Latvijas ģeogrāfiskais stāvoklis 2. Latvijas ģeogrāfiskais stāvoklis …" at bounding box center [199, 325] width 109 height 522
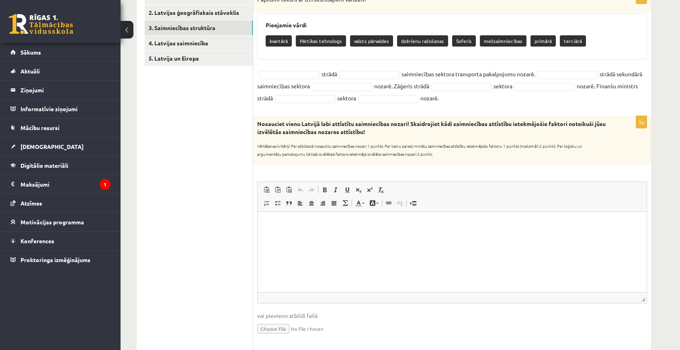
scroll to position [80, 0]
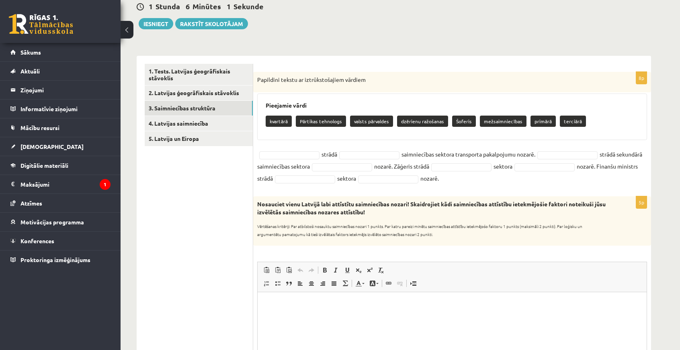
click at [189, 177] on ul "1. Tests. Latvijas ģeogrāfiskais stāvoklis 2. Latvijas ģeogrāfiskais stāvoklis …" at bounding box center [199, 325] width 109 height 522
drag, startPoint x: 256, startPoint y: 77, endPoint x: 518, endPoint y: 182, distance: 282.8
click at [518, 182] on div "8p Papildini tekstu ar iztrūkstošajiem vārdiem Pieejamie vārdi kvartārā Pārtika…" at bounding box center [452, 130] width 398 height 117
copy div "Papildini tekstu ar iztrūkstošajiem vārdiem Pieejamie vārdi kvartārā Pārtikas t…"
click at [207, 234] on ul "1. Tests. Latvijas ģeogrāfiskais stāvoklis 2. Latvijas ģeogrāfiskais stāvoklis …" at bounding box center [199, 325] width 109 height 522
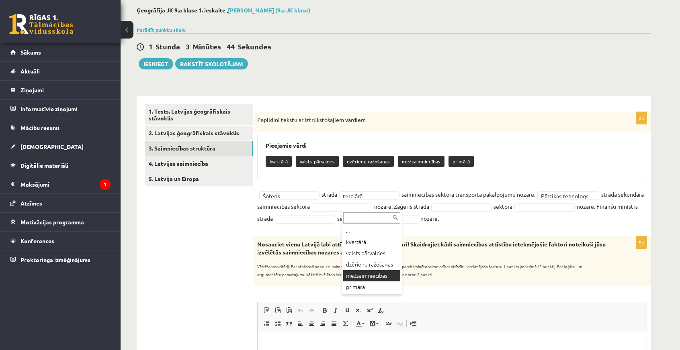
scroll to position [121, 0]
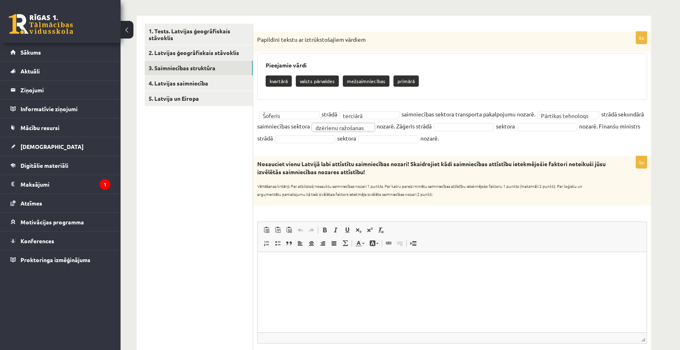
click at [485, 131] on fieldset "**********" at bounding box center [452, 126] width 390 height 36
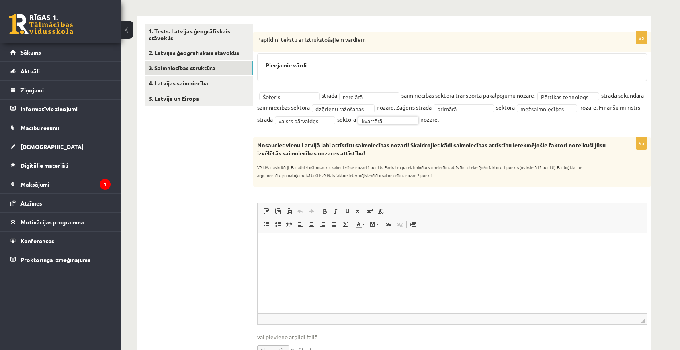
scroll to position [161, 0]
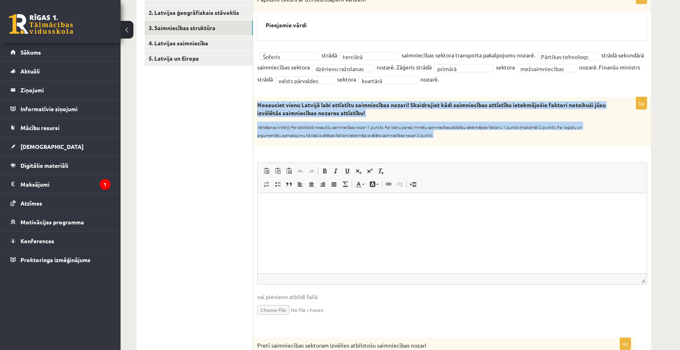
drag, startPoint x: 258, startPoint y: 105, endPoint x: 454, endPoint y: 152, distance: 201.6
click at [454, 152] on div "5p Nosauciet vienu Latvijā labi attīstītu saimniecības nozari! Skaidrojiet kādi…" at bounding box center [452, 213] width 398 height 232
copy div "Nosauciet vienu Latvijā labi attīstītu saimniecības nozari! Skaidrojiet kādi sa…"
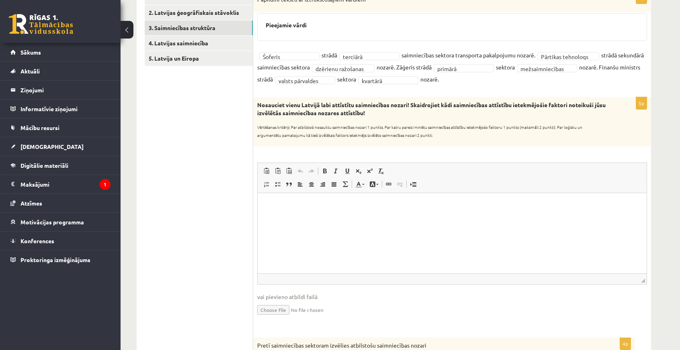
click at [190, 184] on ul "1. Tests. Latvijas ģeogrāfiskais stāvoklis 2. Latvijas ģeogrāfiskais stāvoklis …" at bounding box center [199, 236] width 109 height 504
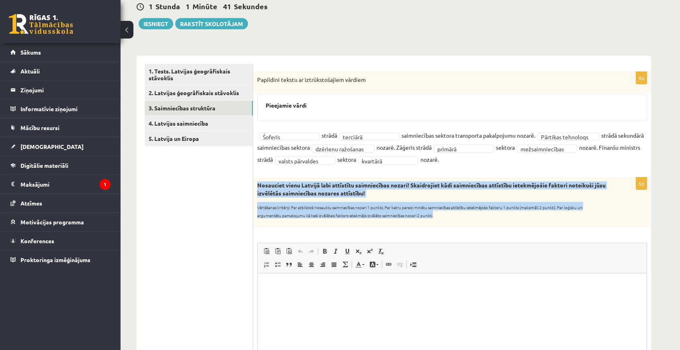
drag, startPoint x: 258, startPoint y: 184, endPoint x: 473, endPoint y: 216, distance: 217.0
click at [473, 216] on div "Nosauciet vienu Latvijā labi attīstītu saimniecības nozari! Skaidrojiet kādi sa…" at bounding box center [452, 202] width 398 height 49
copy div "Nosauciet vienu Latvijā labi attīstītu saimniecības nozari! Skaidrojiet kādi sa…"
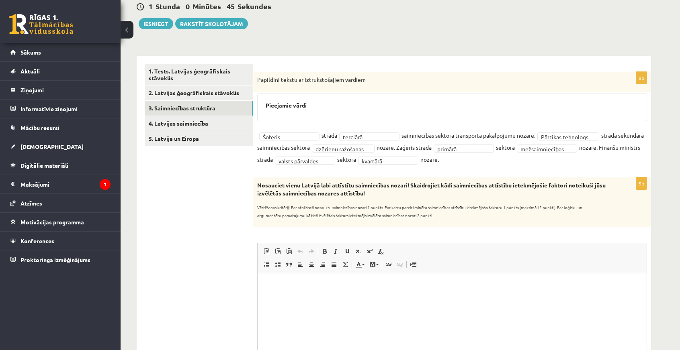
click at [231, 221] on ul "1. Tests. Latvijas ģeogrāfiskais stāvoklis 2. Latvijas ģeogrāfiskais stāvoklis …" at bounding box center [199, 316] width 109 height 504
click at [193, 156] on ul "1. Tests. Latvijas ģeogrāfiskais stāvoklis 2. Latvijas ģeogrāfiskais stāvoklis …" at bounding box center [199, 316] width 109 height 504
click at [338, 287] on p "Bagātinātā teksta redaktors, wiswyg-editor-user-answer-47433858251140" at bounding box center [452, 285] width 373 height 8
paste body "Bagātinātā teksta redaktors, wiswyg-editor-user-answer-47433858251140"
drag, startPoint x: 356, startPoint y: 285, endPoint x: 450, endPoint y: 288, distance: 94.5
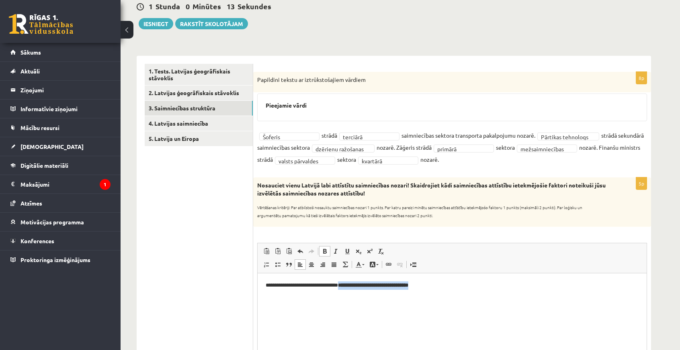
click at [450, 288] on p "**********" at bounding box center [452, 285] width 373 height 8
click at [324, 249] on span at bounding box center [324, 251] width 6 height 6
click at [456, 291] on html "**********" at bounding box center [452, 285] width 389 height 25
click at [444, 283] on p "**********" at bounding box center [452, 285] width 373 height 8
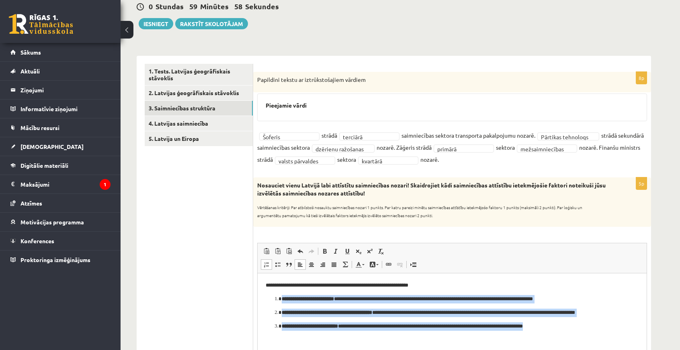
drag, startPoint x: 280, startPoint y: 297, endPoint x: 590, endPoint y: 335, distance: 311.3
click at [590, 335] on html "**********" at bounding box center [452, 306] width 389 height 66
click at [327, 249] on span at bounding box center [324, 251] width 6 height 6
click at [264, 266] on span at bounding box center [266, 265] width 6 height 6
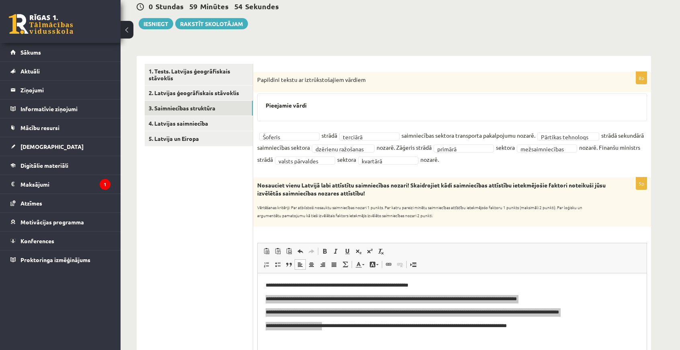
click at [225, 293] on ul "1. Tests. Latvijas ģeogrāfiskais stāvoklis 2. Latvijas ģeogrāfiskais stāvoklis …" at bounding box center [199, 316] width 109 height 504
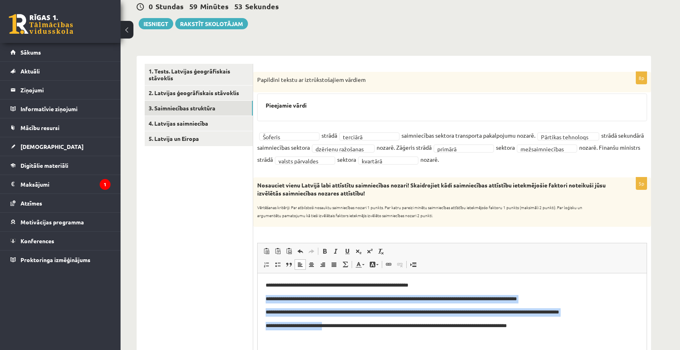
drag, startPoint x: 277, startPoint y: 303, endPoint x: 512, endPoint y: 572, distance: 357.4
click at [277, 303] on p "**********" at bounding box center [452, 299] width 373 height 8
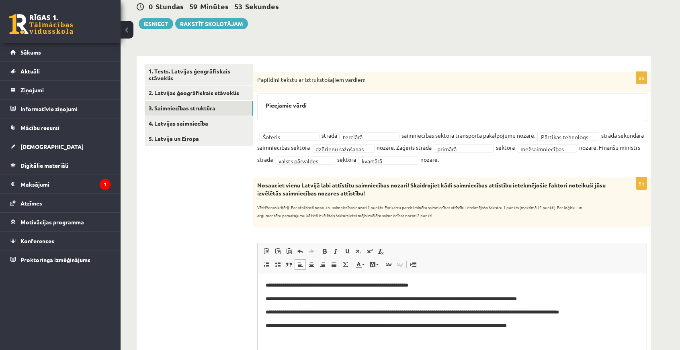
click at [391, 318] on body "**********" at bounding box center [452, 305] width 373 height 49
drag, startPoint x: 460, startPoint y: 299, endPoint x: 563, endPoint y: 295, distance: 103.0
click at [563, 295] on p "**********" at bounding box center [452, 299] width 373 height 8
drag, startPoint x: 551, startPoint y: 298, endPoint x: 534, endPoint y: 299, distance: 16.9
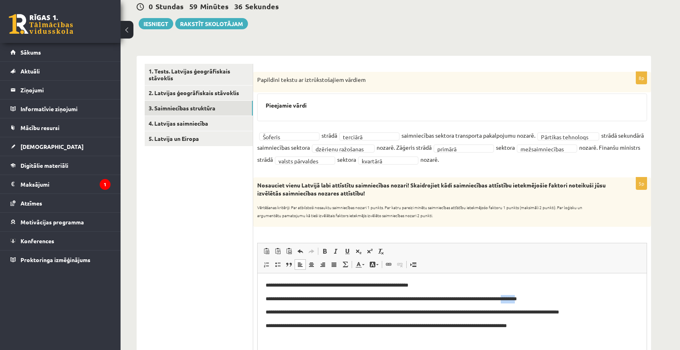
click at [534, 299] on p "**********" at bounding box center [452, 299] width 373 height 8
click at [533, 297] on p "**********" at bounding box center [452, 299] width 373 height 8
drag, startPoint x: 523, startPoint y: 312, endPoint x: 505, endPoint y: 315, distance: 18.4
click at [505, 315] on p "**********" at bounding box center [452, 312] width 373 height 8
drag, startPoint x: 494, startPoint y: 313, endPoint x: 475, endPoint y: 316, distance: 20.0
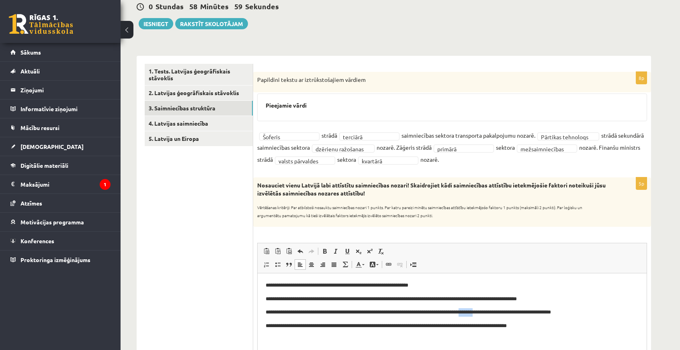
click at [475, 316] on p "**********" at bounding box center [452, 312] width 373 height 8
click at [467, 311] on p "**********" at bounding box center [452, 312] width 373 height 8
drag, startPoint x: 505, startPoint y: 310, endPoint x: 496, endPoint y: 313, distance: 9.8
click at [496, 313] on p "**********" at bounding box center [452, 312] width 373 height 8
drag, startPoint x: 553, startPoint y: 327, endPoint x: 558, endPoint y: 332, distance: 6.5
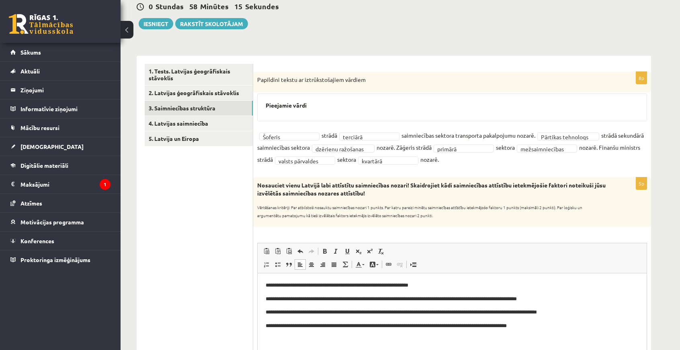
click at [558, 332] on html "**********" at bounding box center [452, 305] width 389 height 65
drag, startPoint x: 422, startPoint y: 327, endPoint x: 464, endPoint y: 330, distance: 42.3
click at [464, 330] on html "**********" at bounding box center [452, 305] width 389 height 65
drag, startPoint x: 361, startPoint y: 326, endPoint x: 336, endPoint y: 332, distance: 25.6
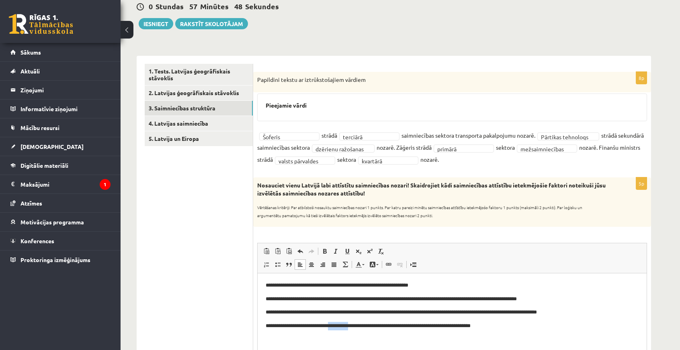
click at [336, 332] on html "**********" at bounding box center [452, 305] width 389 height 65
click at [375, 311] on p "**********" at bounding box center [452, 312] width 373 height 8
click at [410, 326] on p "**********" at bounding box center [452, 326] width 373 height 8
click at [548, 325] on p "**********" at bounding box center [452, 326] width 373 height 8
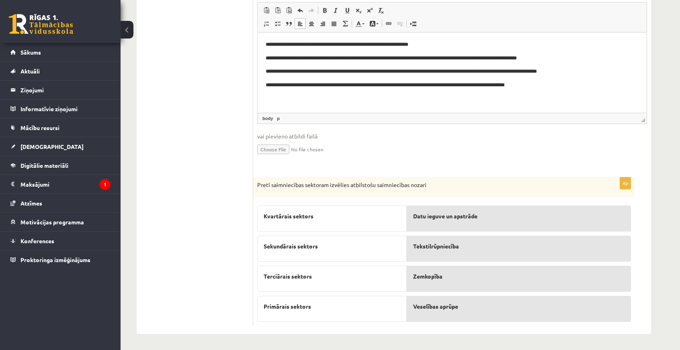
scroll to position [321, 0]
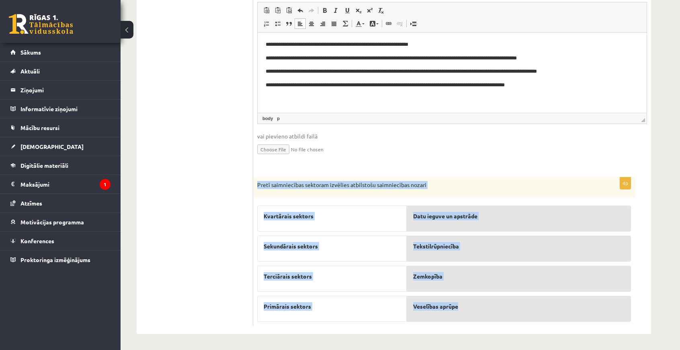
drag, startPoint x: 256, startPoint y: 184, endPoint x: 492, endPoint y: 300, distance: 262.9
click at [492, 300] on div "4p Pretī saimniecības sektoram izvēlies atbilstošu saimniecības nozari Kvartāra…" at bounding box center [444, 251] width 382 height 149
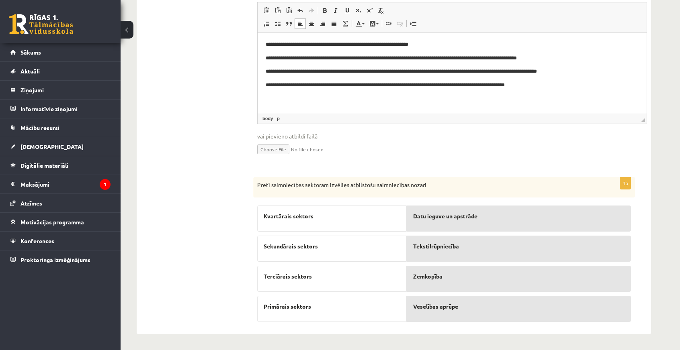
click at [205, 165] on ul "1. Tests. Latvijas ģeogrāfiskais stāvoklis 2. Latvijas ģeogrāfiskais stāvoklis …" at bounding box center [199, 75] width 109 height 504
drag, startPoint x: 438, startPoint y: 292, endPoint x: 448, endPoint y: 262, distance: 31.5
click at [448, 223] on div "Datu ieguve un apstrāde Tekstilrūpniecība Zemkopība Veselības aprūpe" at bounding box center [519, 262] width 224 height 121
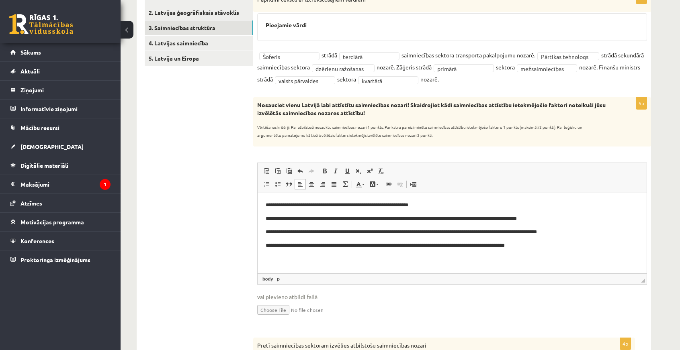
scroll to position [0, 0]
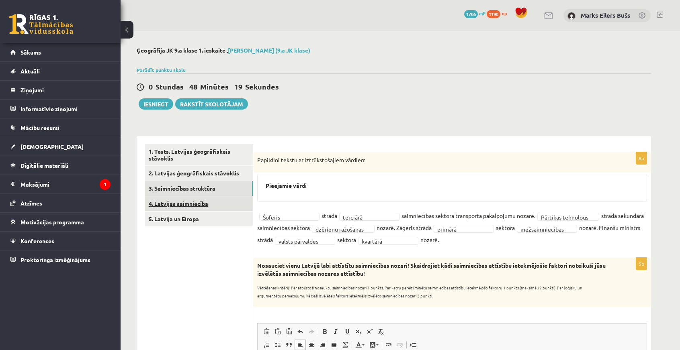
click at [192, 201] on link "4. Latvijas saimniecība" at bounding box center [199, 204] width 108 height 15
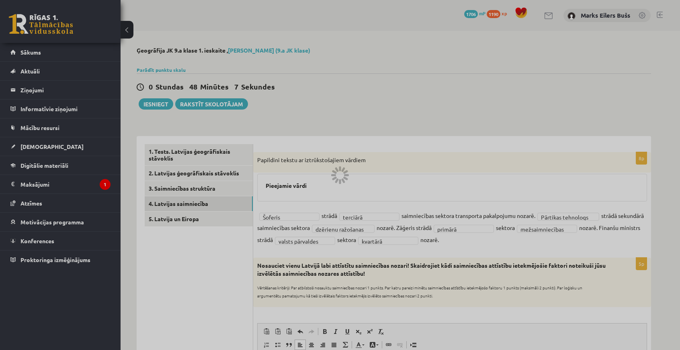
click at [236, 271] on div at bounding box center [340, 175] width 680 height 350
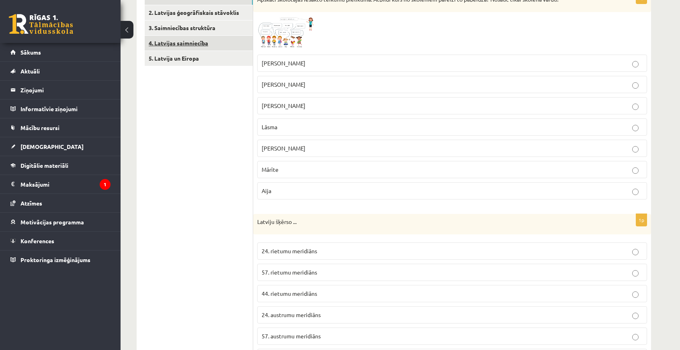
scroll to position [121, 0]
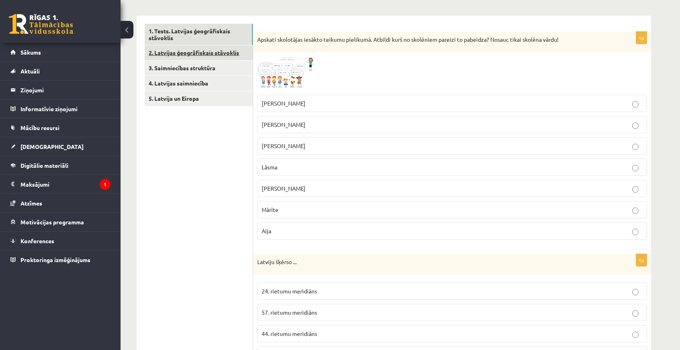
click at [190, 59] on link "2. Latvijas ģeogrāfiskais stāvoklis" at bounding box center [199, 52] width 108 height 15
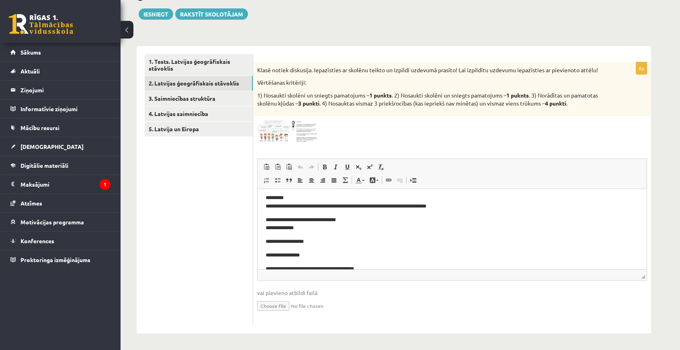
scroll to position [119, 0]
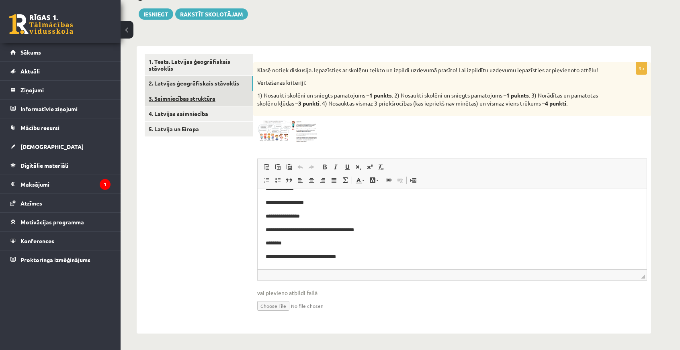
click at [218, 98] on link "3. Saimniecības struktūra" at bounding box center [199, 98] width 108 height 15
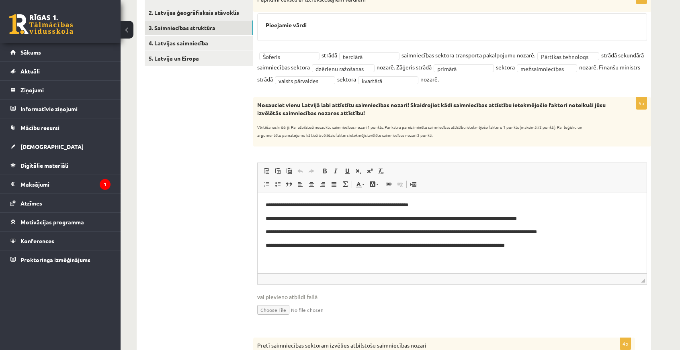
scroll to position [80, 0]
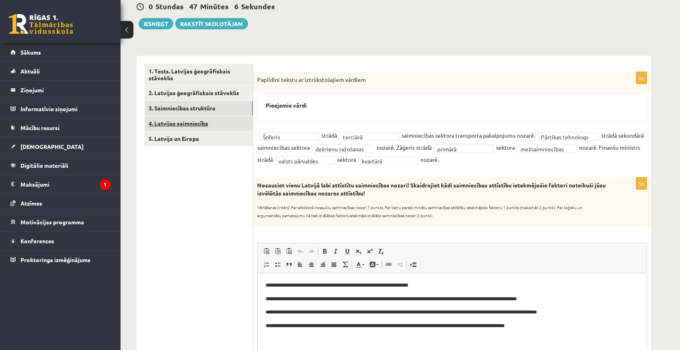
click at [183, 126] on link "4. Latvijas saimniecība" at bounding box center [199, 123] width 108 height 15
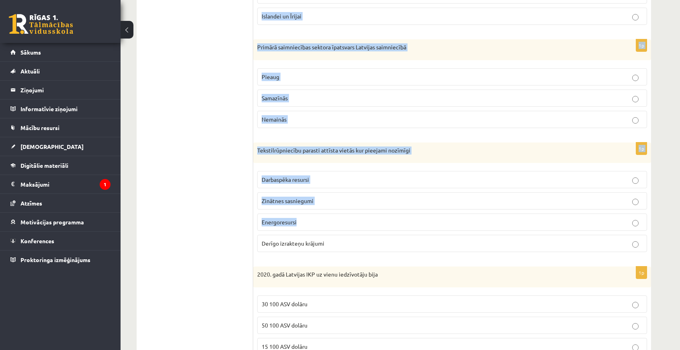
scroll to position [414, 0]
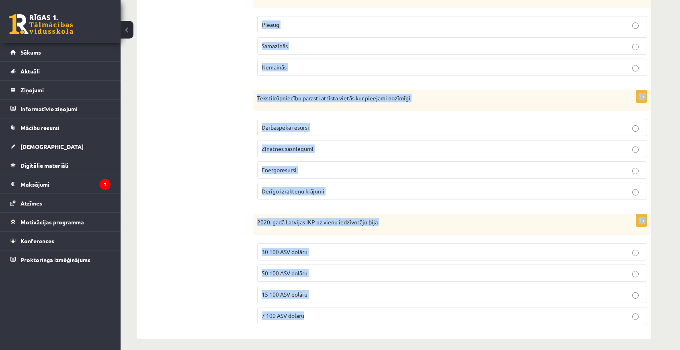
drag, startPoint x: 256, startPoint y: 78, endPoint x: 413, endPoint y: 306, distance: 276.7
click at [413, 306] on form "1p Īpaši lielas pārmaiņas Latvijas saimniecības struktūrā notika Pēc PSRS sabru…" at bounding box center [452, 30] width 382 height 601
copy form "Īpaši lielas pārmaiņas Latvijas saimniecības struktūrā notika Pēc PSRS sabrukum…"
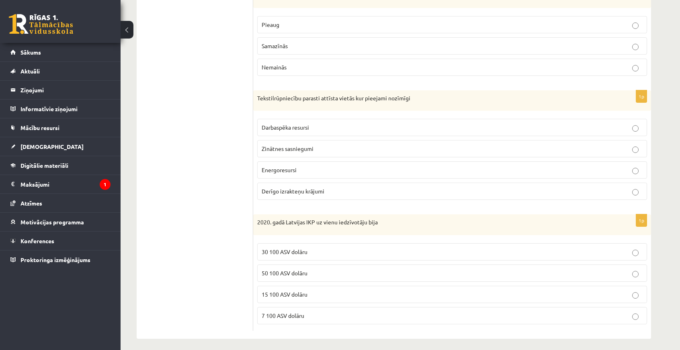
click at [201, 152] on ul "1. Tests. Latvijas ģeogrāfiskais stāvoklis 2. Latvijas ģeogrāfiskais stāvoklis …" at bounding box center [199, 30] width 109 height 601
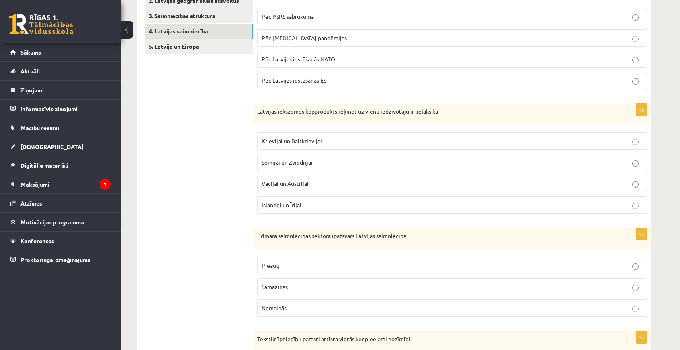
scroll to position [12, 0]
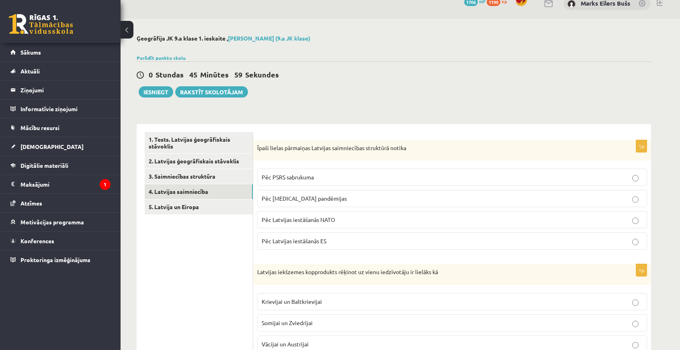
click at [297, 174] on span "Pēc PSRS sabrukuma" at bounding box center [288, 177] width 52 height 7
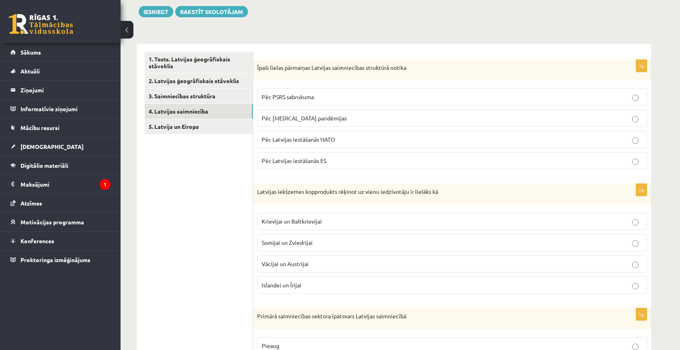
scroll to position [173, 0]
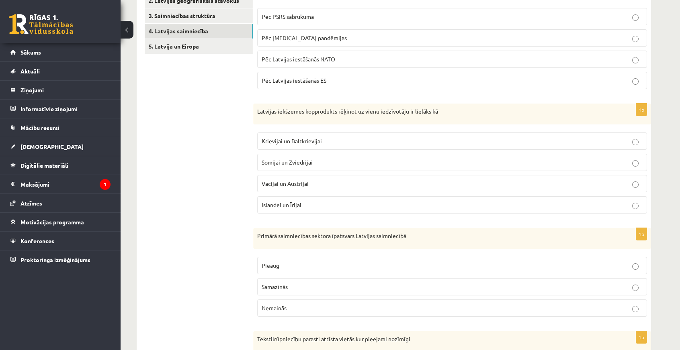
click at [287, 143] on span "Krievijai un Baltkrievijai" at bounding box center [292, 140] width 60 height 7
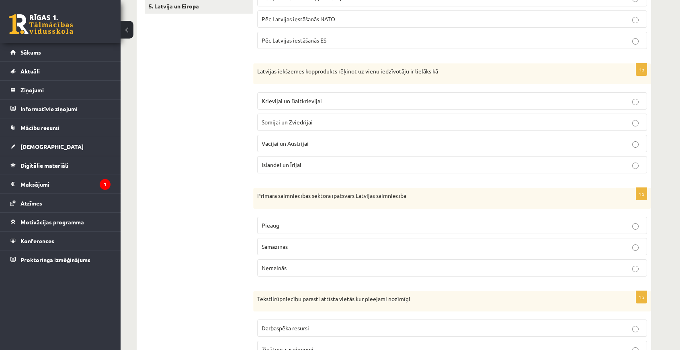
click at [306, 244] on p "Samazīnās" at bounding box center [452, 247] width 381 height 8
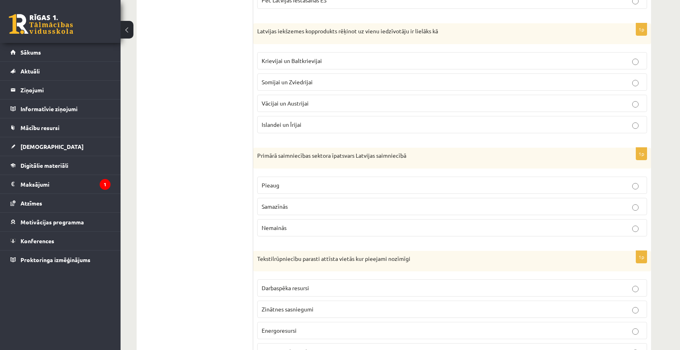
scroll to position [374, 0]
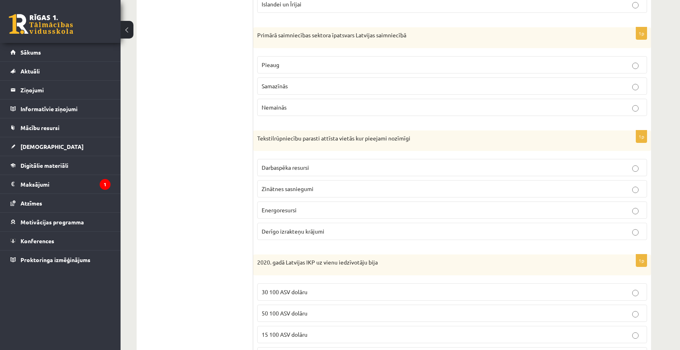
click at [307, 164] on span "Darbaspēka resursi" at bounding box center [285, 167] width 47 height 7
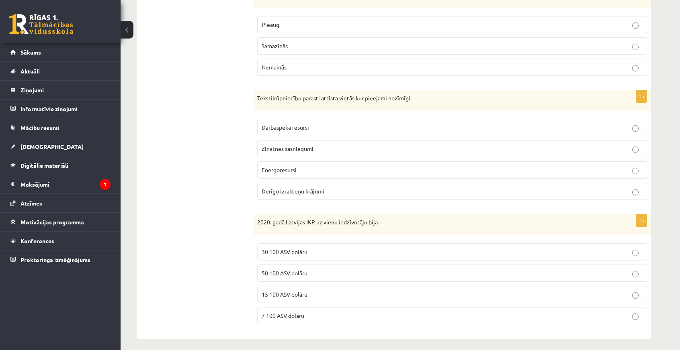
click at [285, 252] on p "30 100 ASV dolāru" at bounding box center [452, 252] width 381 height 8
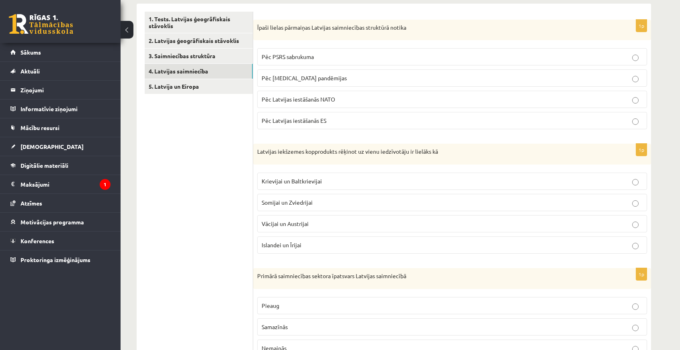
scroll to position [0, 0]
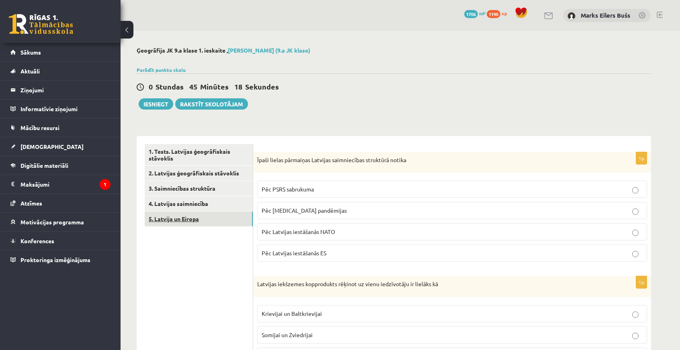
click at [189, 218] on link "5. Latvija un Eiropa" at bounding box center [199, 219] width 108 height 15
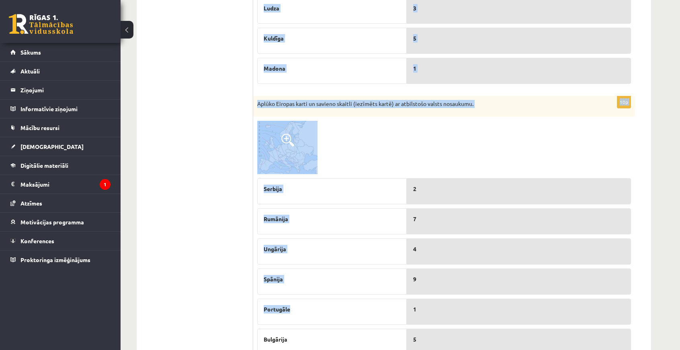
scroll to position [432, 0]
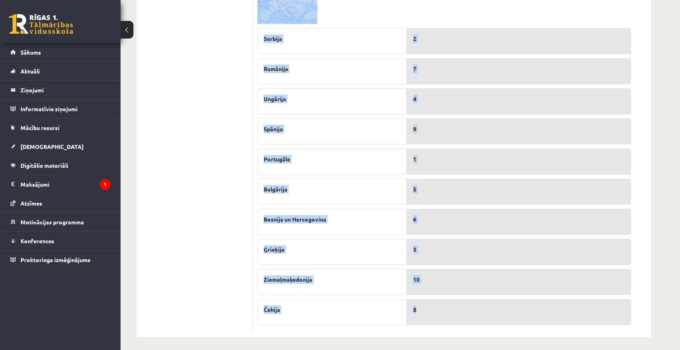
drag, startPoint x: 258, startPoint y: 81, endPoint x: 466, endPoint y: 321, distance: 317.4
click at [466, 321] on form "5p Aplūko Latvijas karti un savieno skaitli (iezīmēts kartē) ar atbilstošo pils…" at bounding box center [452, 21] width 382 height 617
copy form "Aplūko Latvijas karti un savieno skaitli (iezīmēts kartē) ar atbilstošo pilsēta…"
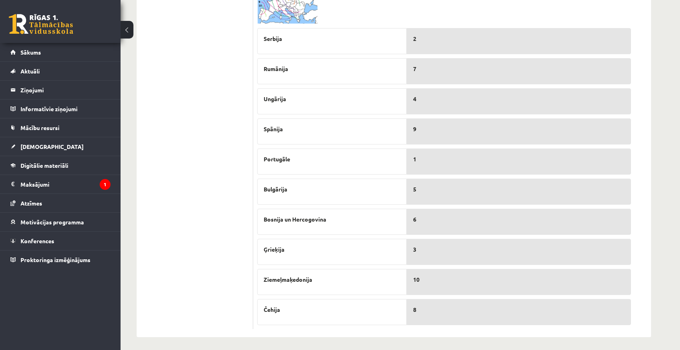
click at [168, 204] on ul "1. Tests. Latvijas ģeogrāfiskais stāvoklis 2. Latvijas ģeogrāfiskais stāvoklis …" at bounding box center [199, 21] width 109 height 617
click at [169, 201] on ul "1. Tests. Latvijas ģeogrāfiskais stāvoklis 2. Latvijas ģeogrāfiskais stāvoklis …" at bounding box center [199, 21] width 109 height 617
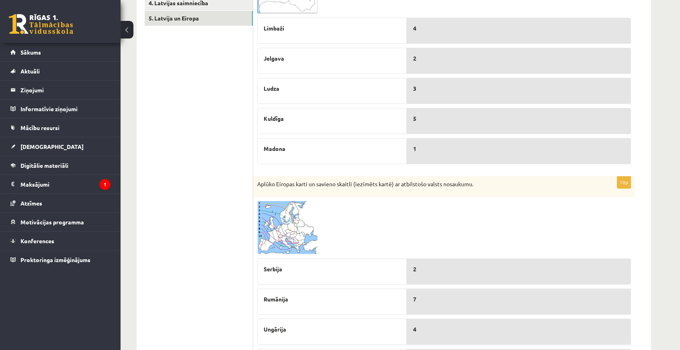
scroll to position [321, 0]
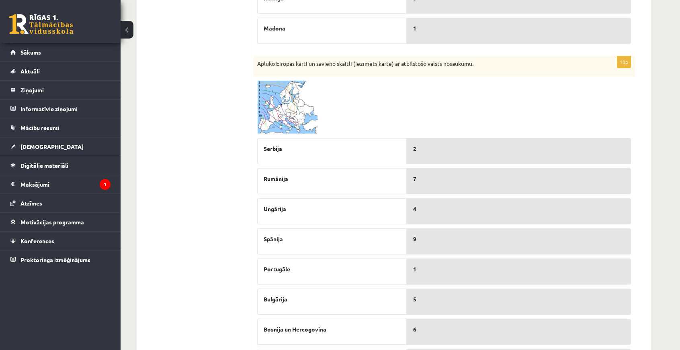
click at [293, 108] on img at bounding box center [287, 107] width 60 height 53
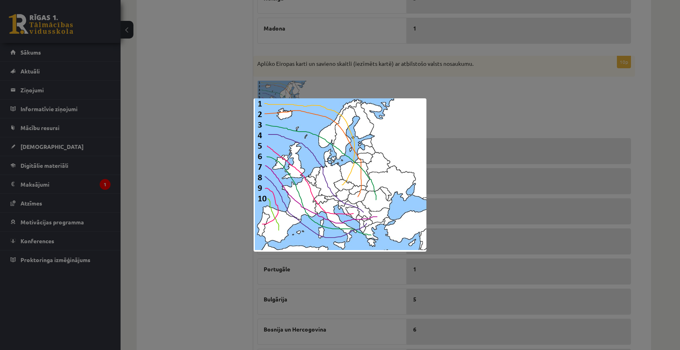
click at [203, 188] on div at bounding box center [340, 175] width 680 height 350
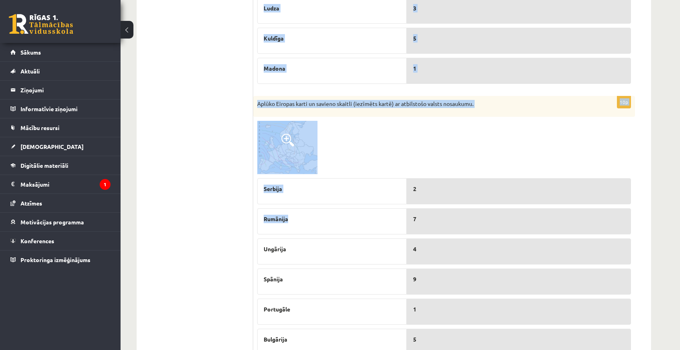
scroll to position [432, 0]
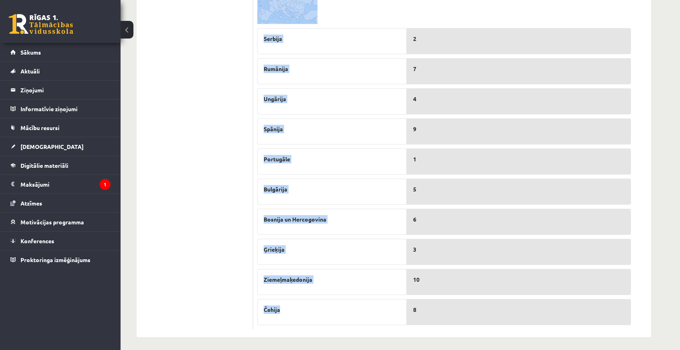
drag, startPoint x: 256, startPoint y: 120, endPoint x: 405, endPoint y: 320, distance: 249.3
click at [405, 320] on form "5p Aplūko Latvijas karti un savieno skaitli (iezīmēts kartē) ar atbilstošo pils…" at bounding box center [452, 21] width 382 height 617
copy form "Aplūko Latvijas karti un savieno skaitli (iezīmēts kartē) ar atbilstošo pilsēta…"
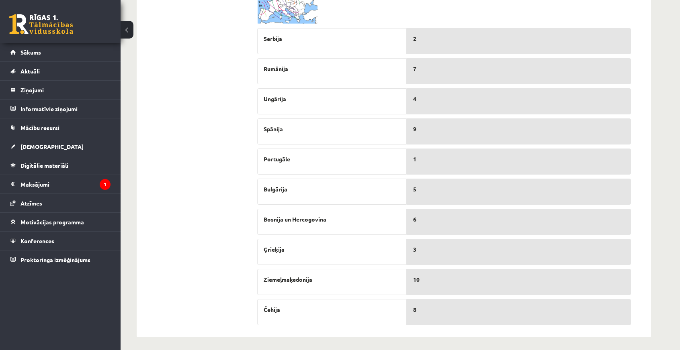
click at [228, 75] on ul "1. Tests. Latvijas ģeogrāfiskais stāvoklis 2. Latvijas ģeogrāfiskais stāvoklis …" at bounding box center [199, 21] width 109 height 617
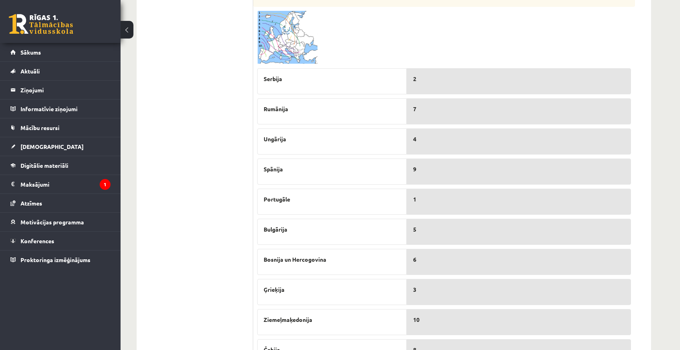
scroll to position [351, 0]
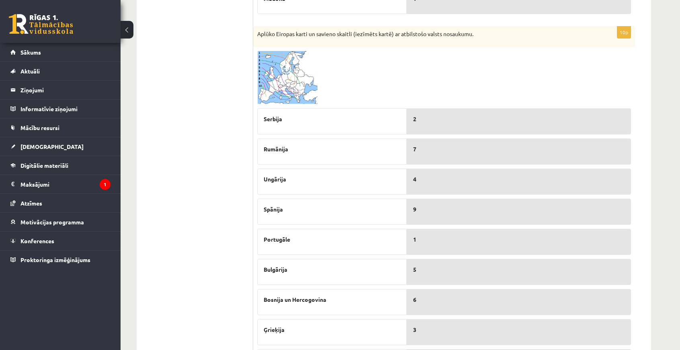
click at [287, 85] on img at bounding box center [287, 77] width 60 height 53
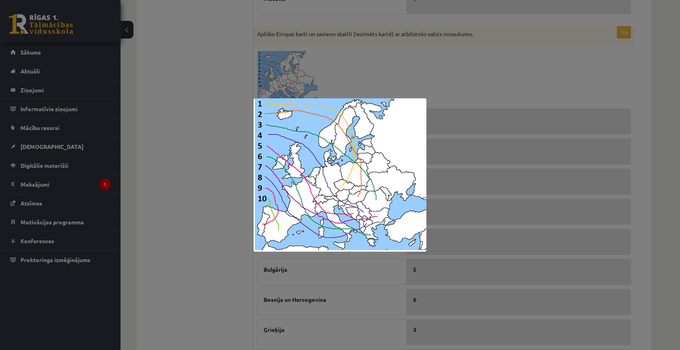
click at [413, 62] on div at bounding box center [340, 175] width 680 height 350
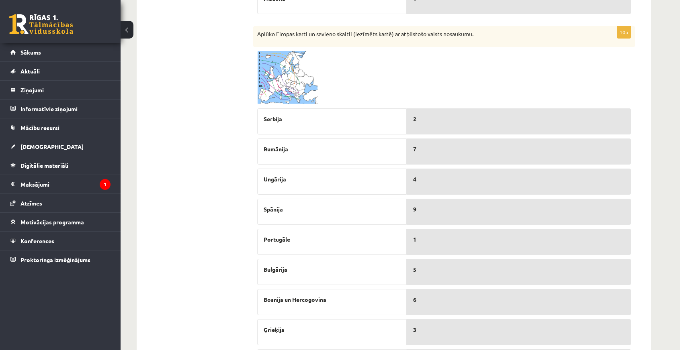
click at [298, 70] on img at bounding box center [287, 77] width 60 height 53
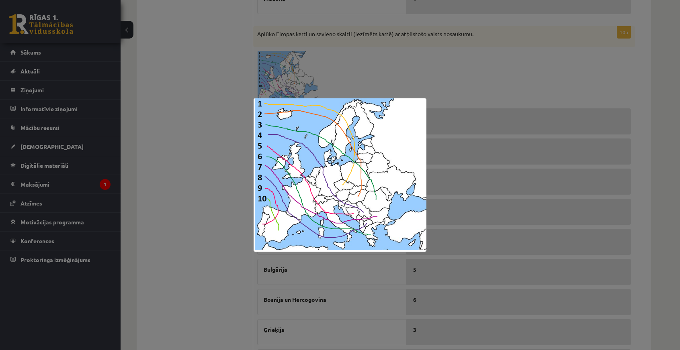
click at [166, 154] on div at bounding box center [340, 175] width 680 height 350
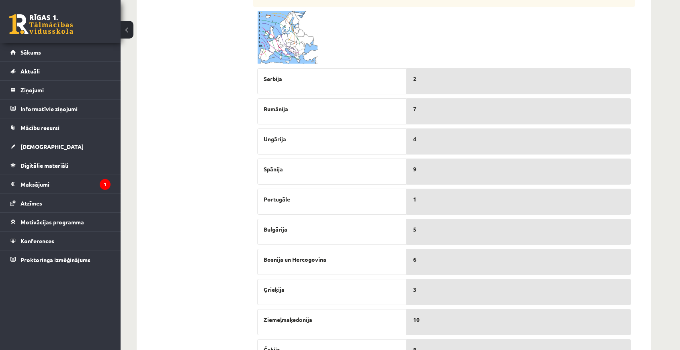
scroll to position [432, 0]
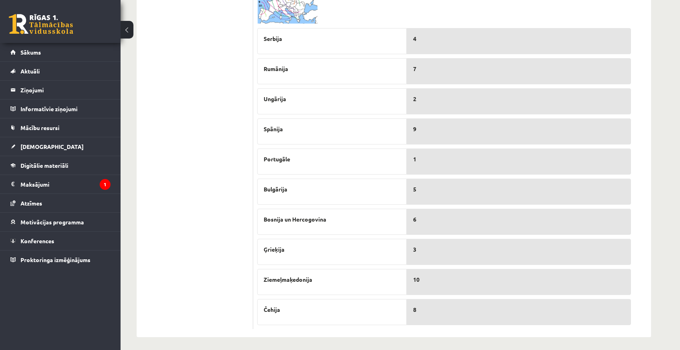
drag, startPoint x: 432, startPoint y: 55, endPoint x: 222, endPoint y: 70, distance: 211.1
click at [222, 69] on ul "1. Tests. Latvijas ģeogrāfiskais stāvoklis 2. Latvijas ģeogrāfiskais stāvoklis …" at bounding box center [199, 21] width 109 height 617
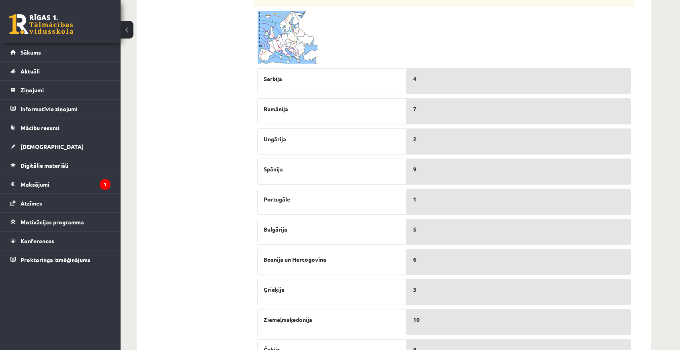
click at [302, 49] on img at bounding box center [287, 37] width 60 height 53
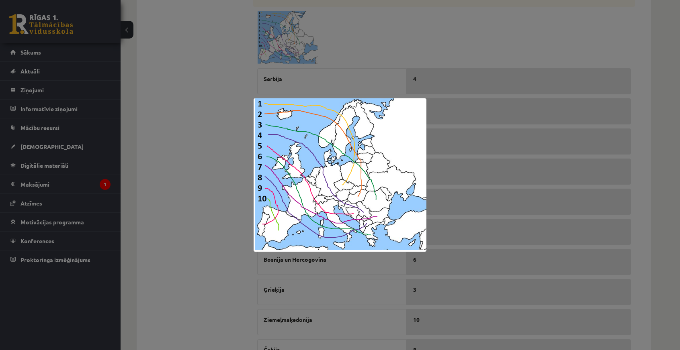
click at [208, 129] on div at bounding box center [340, 175] width 680 height 350
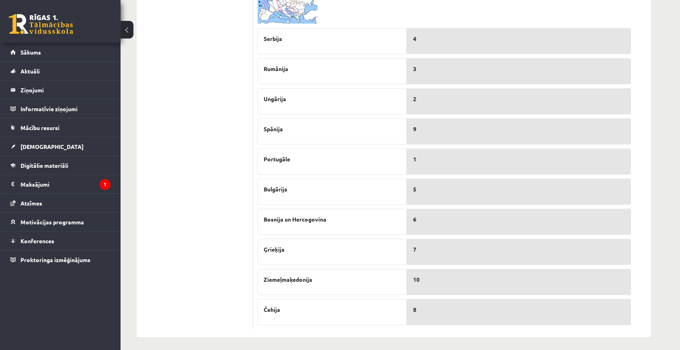
scroll to position [351, 0]
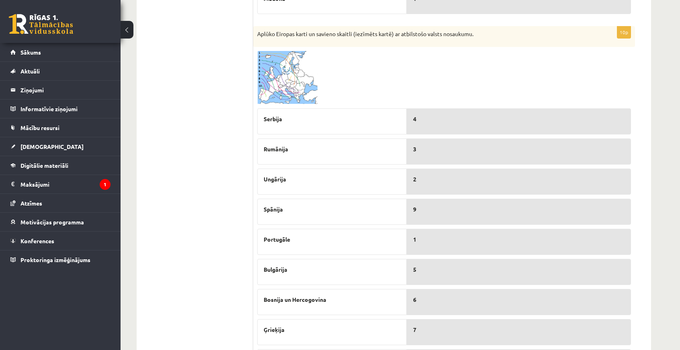
click at [297, 78] on img at bounding box center [287, 77] width 60 height 53
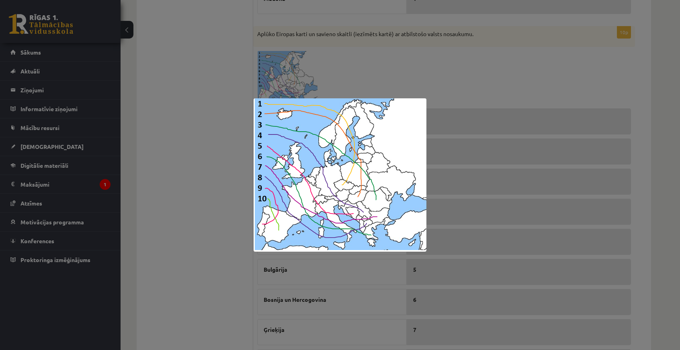
click at [195, 117] on div at bounding box center [340, 175] width 680 height 350
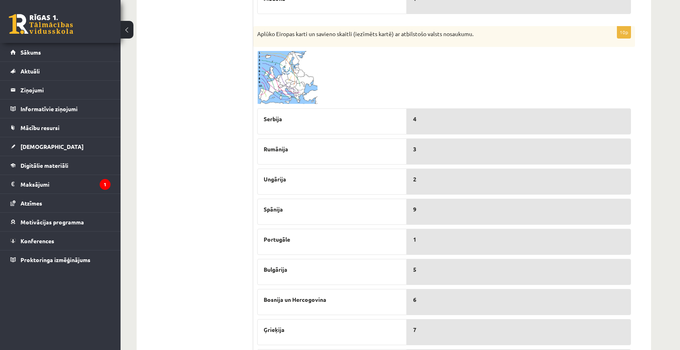
click at [276, 82] on img at bounding box center [287, 77] width 60 height 53
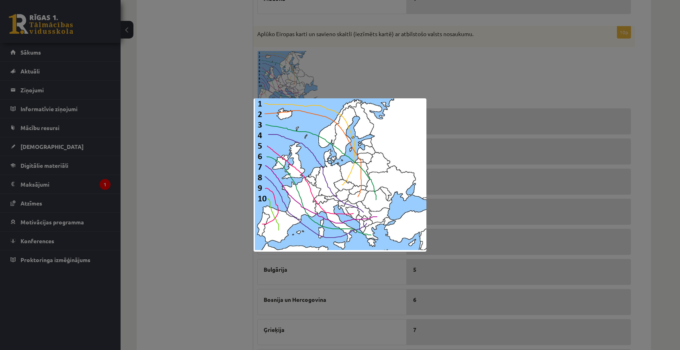
click at [206, 180] on div at bounding box center [340, 175] width 680 height 350
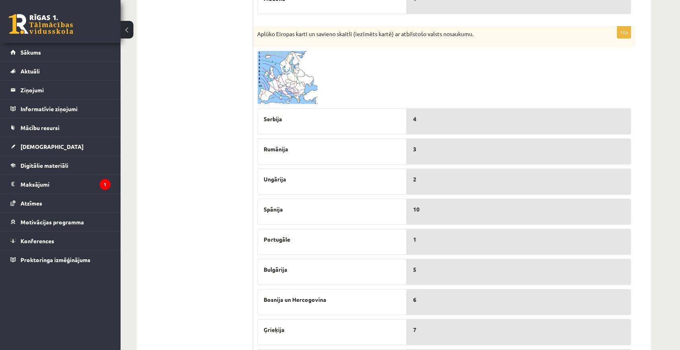
scroll to position [311, 0]
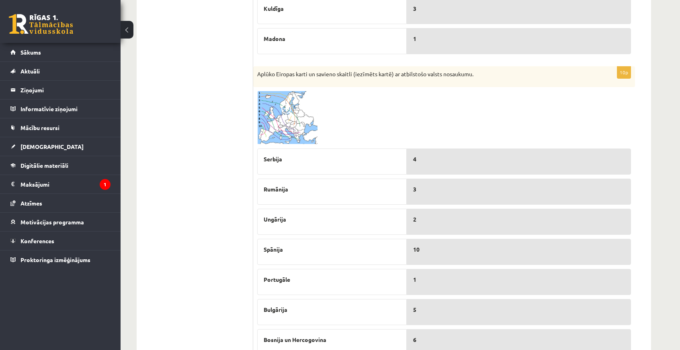
click at [285, 119] on img at bounding box center [287, 117] width 60 height 53
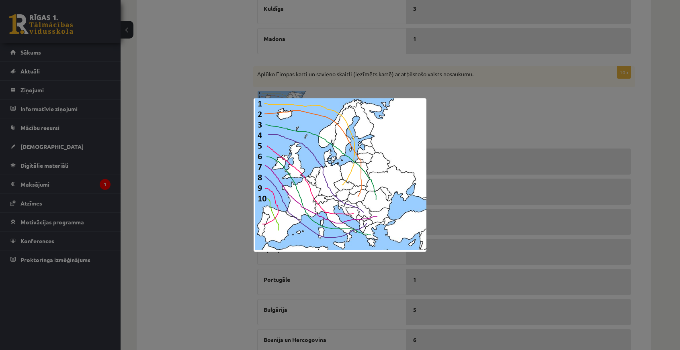
click at [213, 153] on div at bounding box center [340, 175] width 680 height 350
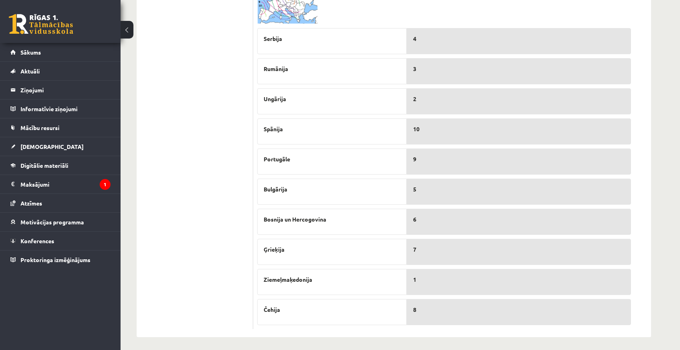
scroll to position [271, 0]
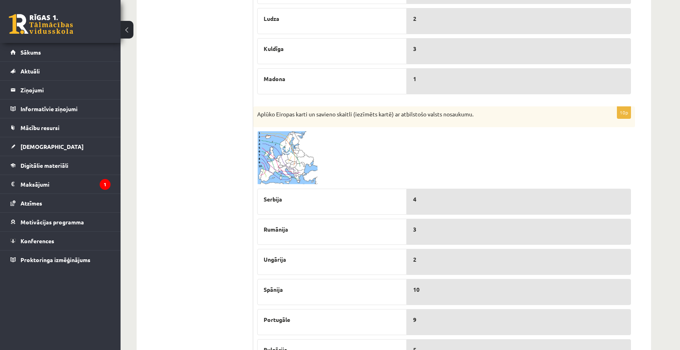
click at [284, 164] on img at bounding box center [287, 157] width 60 height 53
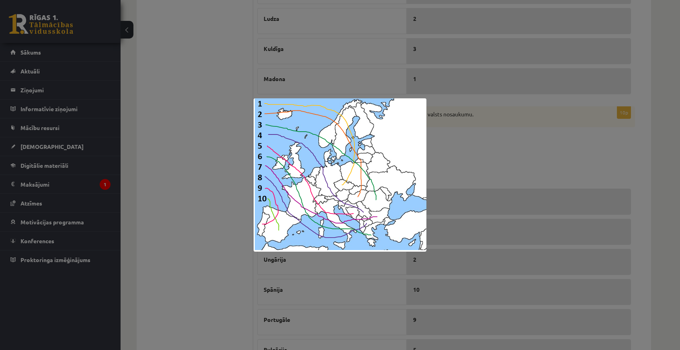
click at [189, 154] on div at bounding box center [340, 175] width 680 height 350
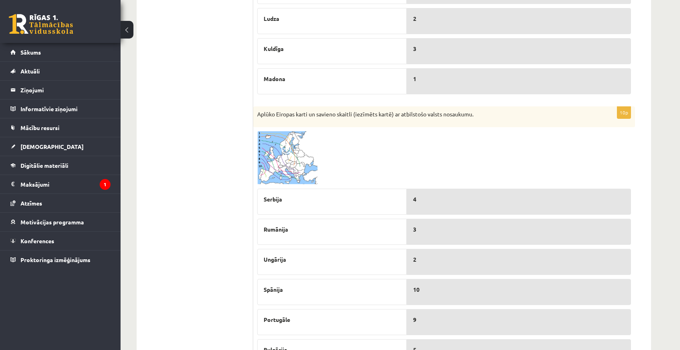
scroll to position [231, 0]
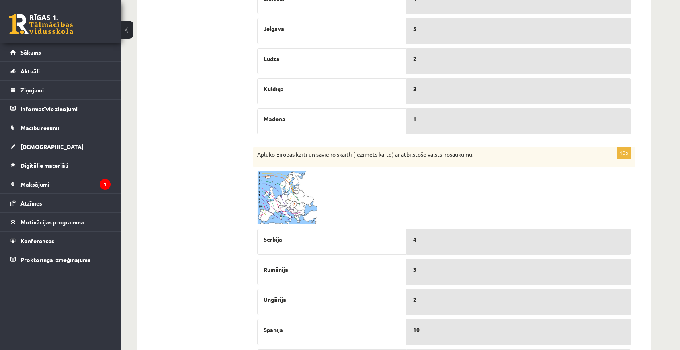
click at [299, 206] on img at bounding box center [287, 198] width 60 height 53
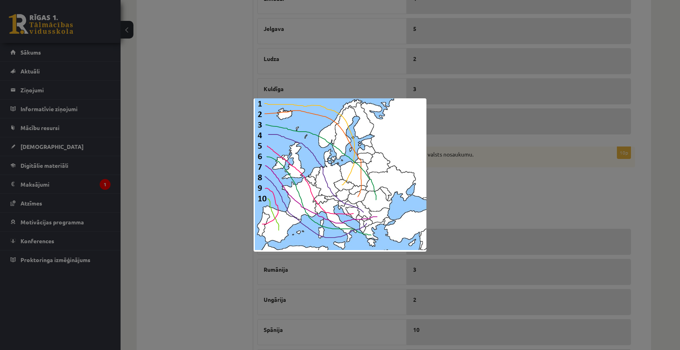
click at [233, 180] on div at bounding box center [340, 175] width 680 height 350
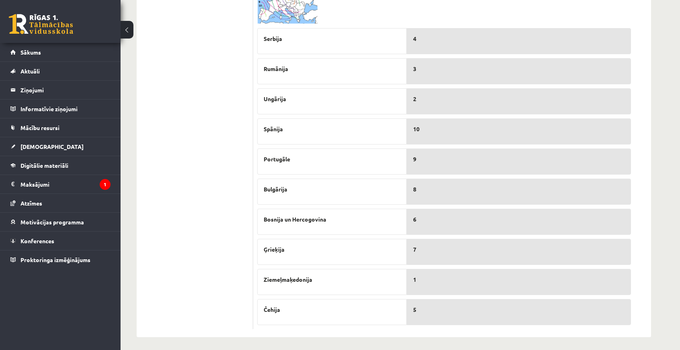
scroll to position [351, 0]
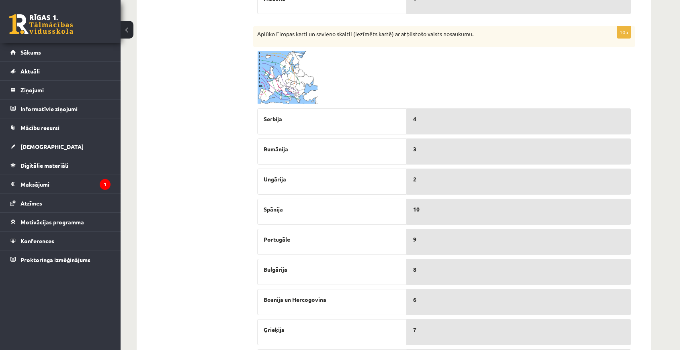
click at [306, 89] on img at bounding box center [287, 77] width 60 height 53
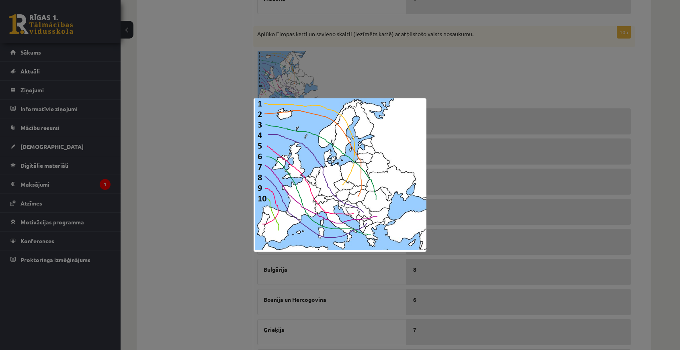
click at [173, 156] on div at bounding box center [340, 175] width 680 height 350
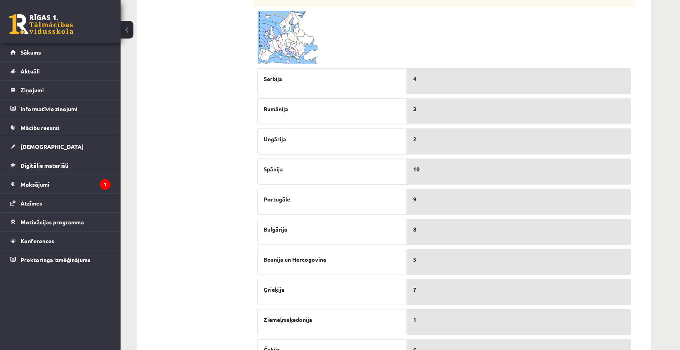
scroll to position [432, 0]
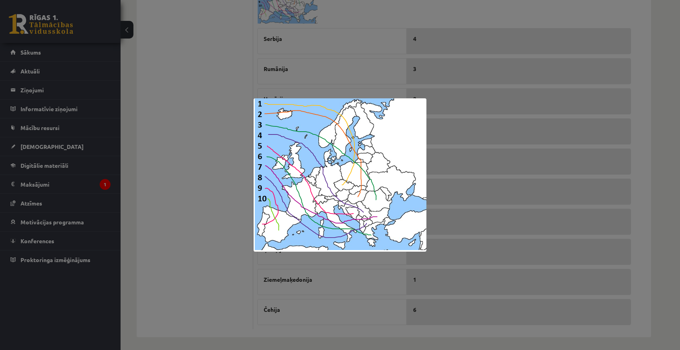
click at [223, 160] on div at bounding box center [340, 175] width 680 height 350
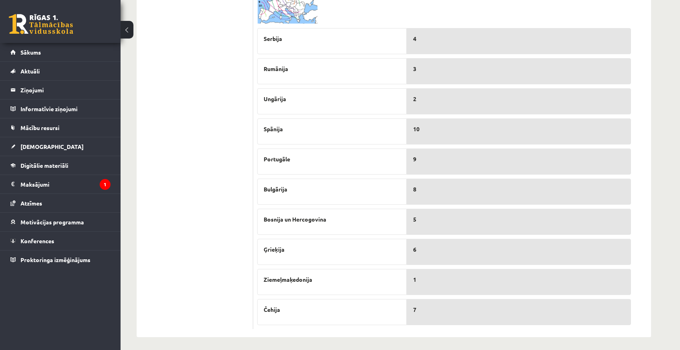
scroll to position [311, 0]
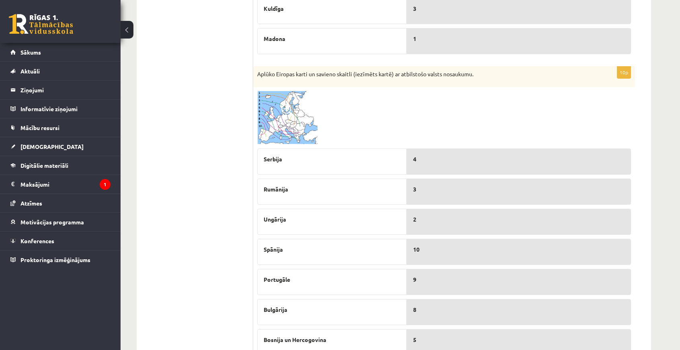
click at [287, 120] on img at bounding box center [287, 117] width 60 height 53
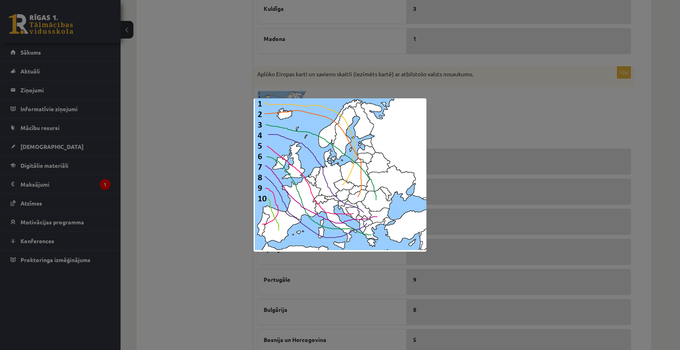
click at [227, 182] on div at bounding box center [340, 175] width 680 height 350
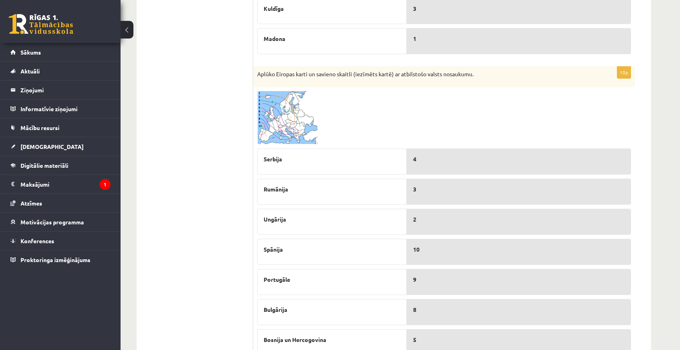
click at [287, 123] on img at bounding box center [287, 117] width 60 height 53
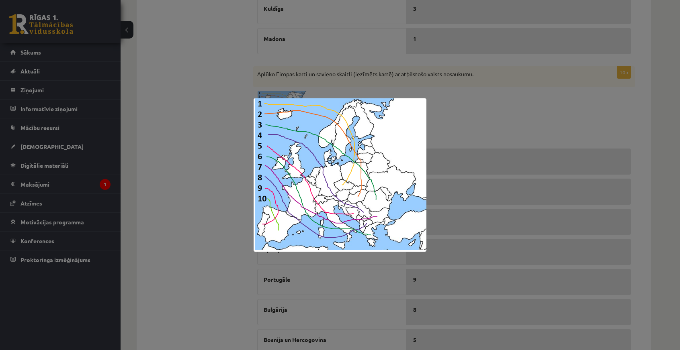
click at [214, 154] on div at bounding box center [340, 175] width 680 height 350
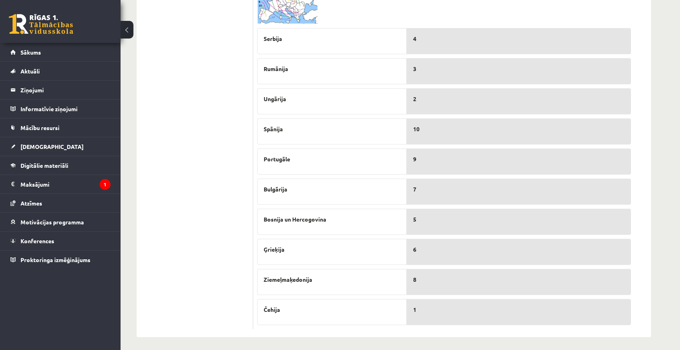
scroll to position [271, 0]
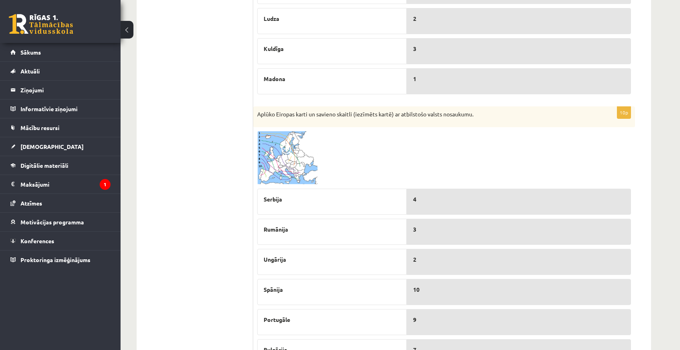
click at [284, 173] on img at bounding box center [287, 157] width 60 height 53
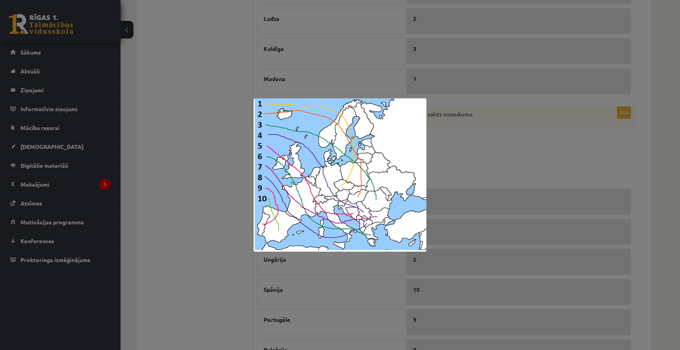
click at [206, 168] on div at bounding box center [340, 175] width 680 height 350
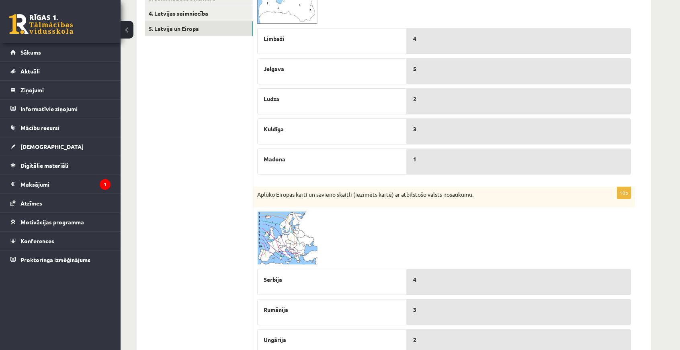
scroll to position [0, 0]
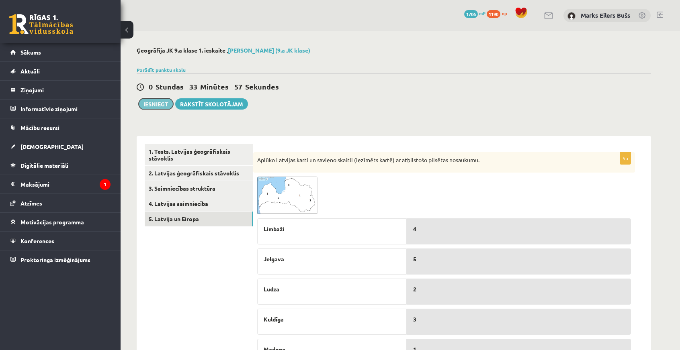
click at [154, 102] on button "Iesniegt" at bounding box center [156, 103] width 35 height 11
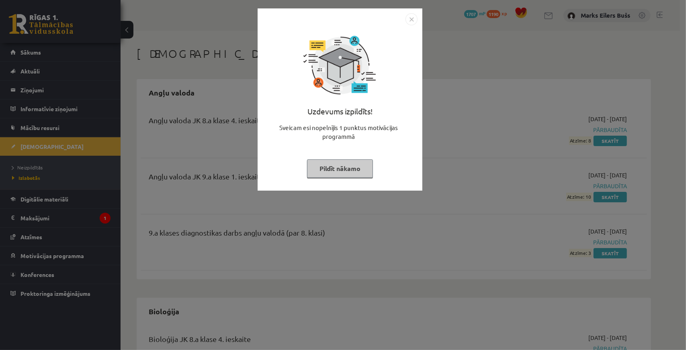
click at [415, 20] on img "Close" at bounding box center [411, 19] width 12 height 12
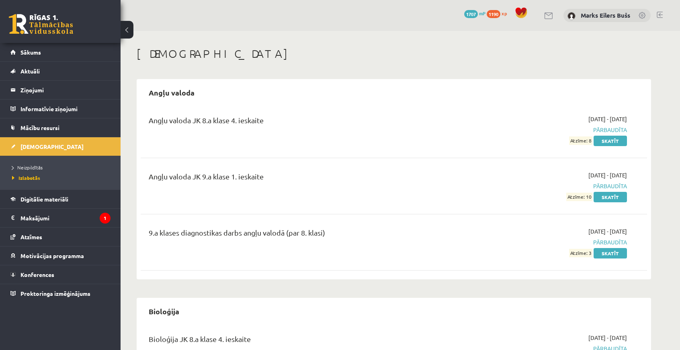
scroll to position [121, 0]
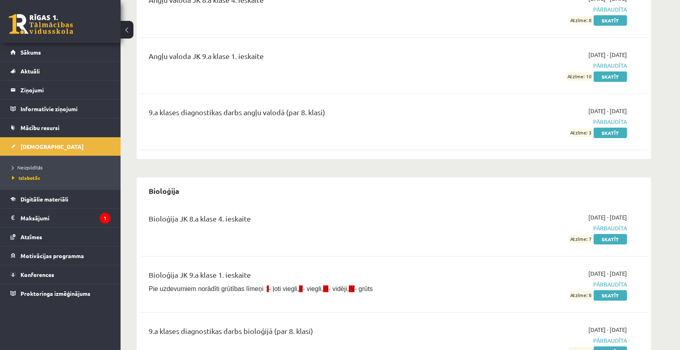
click at [452, 260] on div "Bioloģija JK 8.a klase 4. ieskaite [DATE] - [DATE] Pārbaudīta Atzīme: 7 Skatīt …" at bounding box center [394, 289] width 506 height 169
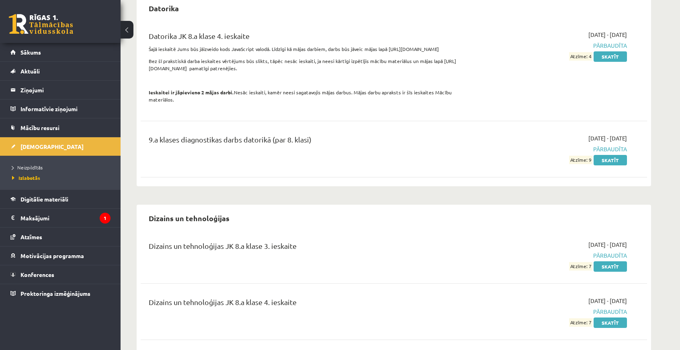
scroll to position [482, 0]
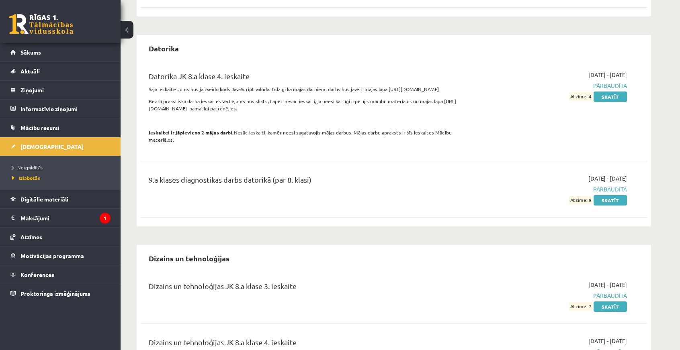
click at [30, 170] on span "Neizpildītās" at bounding box center [27, 167] width 31 height 6
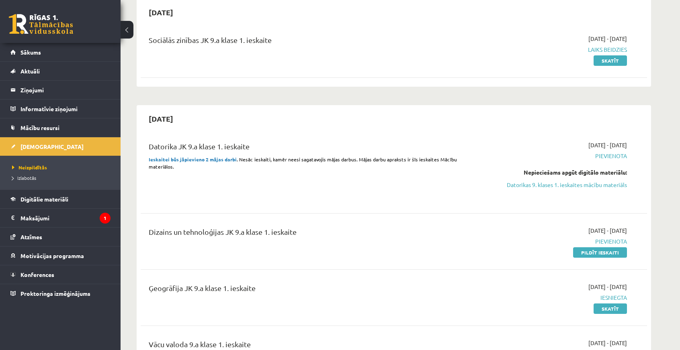
scroll to position [201, 0]
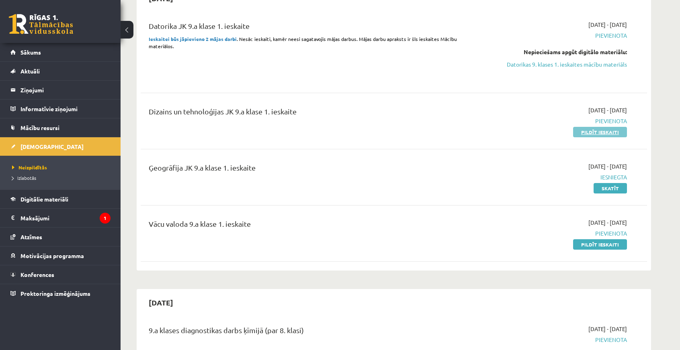
click at [594, 136] on link "Pildīt ieskaiti" at bounding box center [600, 132] width 54 height 10
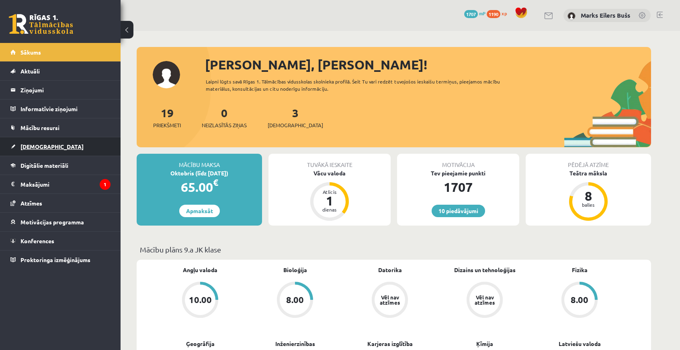
click at [44, 149] on span "[DEMOGRAPHIC_DATA]" at bounding box center [51, 146] width 63 height 7
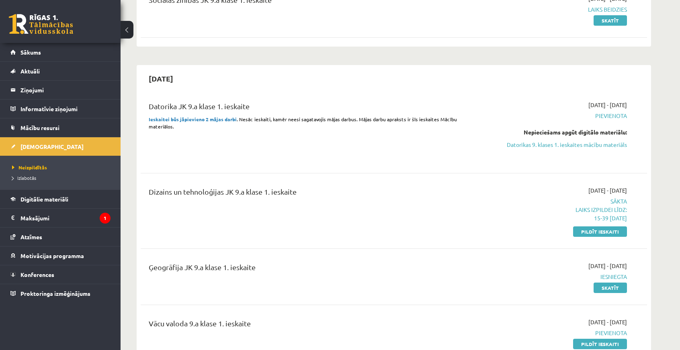
scroll to position [201, 0]
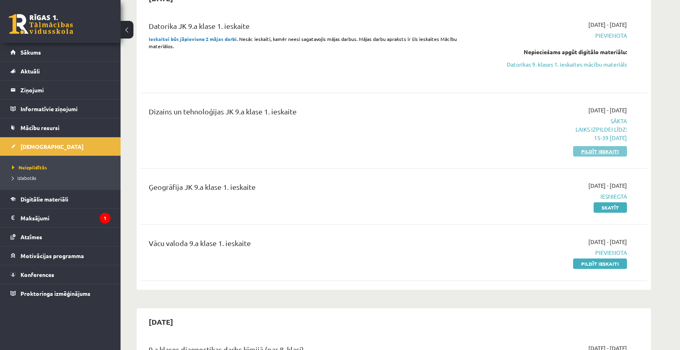
click at [599, 148] on link "Pildīt ieskaiti" at bounding box center [600, 151] width 54 height 10
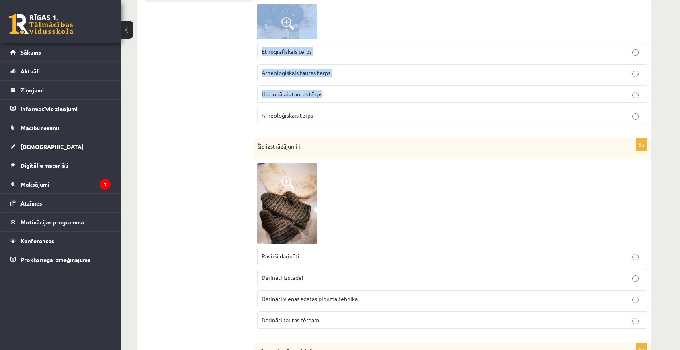
scroll to position [52, 0]
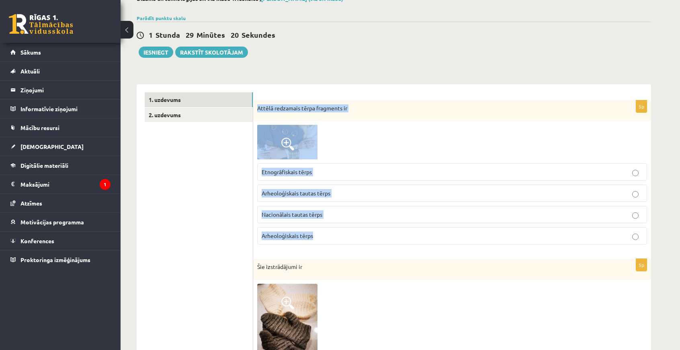
drag, startPoint x: 256, startPoint y: 120, endPoint x: 391, endPoint y: 229, distance: 173.4
click at [391, 229] on div "5p Attēlā redzamais tērpa fragments ir Etnogrāfiskais tērps Arheoloģiskais taut…" at bounding box center [452, 175] width 398 height 151
copy div "Attēlā redzamais tērpa fragments ir Etnogrāfiskais tērps Arheoloģiskais tautas …"
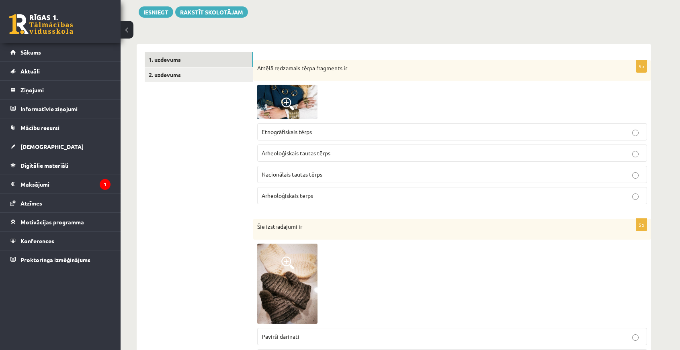
click at [289, 154] on span "Arheoloģiskais tautas tērps" at bounding box center [296, 152] width 69 height 7
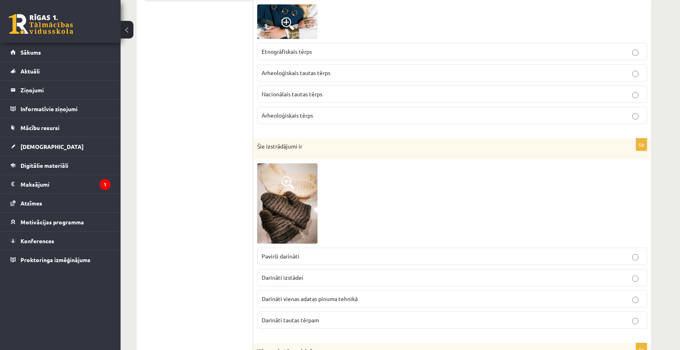
click at [303, 111] on p "Arheoloģiskais tērps" at bounding box center [452, 115] width 381 height 8
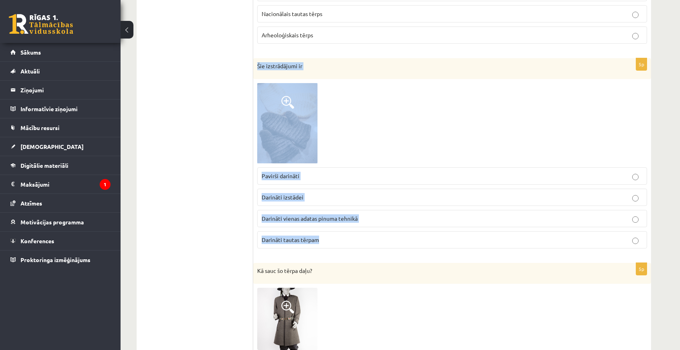
drag, startPoint x: 256, startPoint y: 63, endPoint x: 354, endPoint y: 237, distance: 199.5
click at [354, 237] on div "5p Šie izstrādājumi ir Pavirši darināti Darināti izstādei Darināti vienas adata…" at bounding box center [452, 156] width 398 height 197
copy div "Šie izstrādājumi ir Pavirši darināti Darināti izstādei Darināti vienas adatas p…"
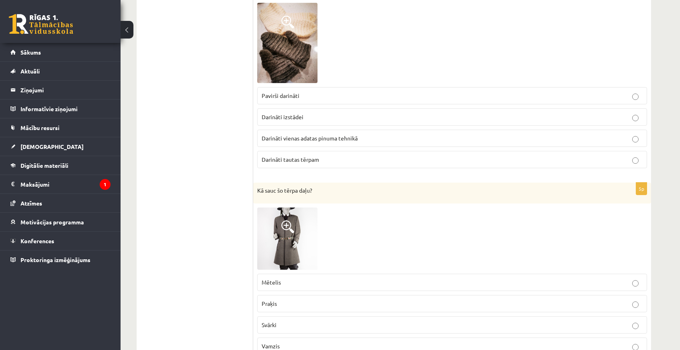
scroll to position [414, 0]
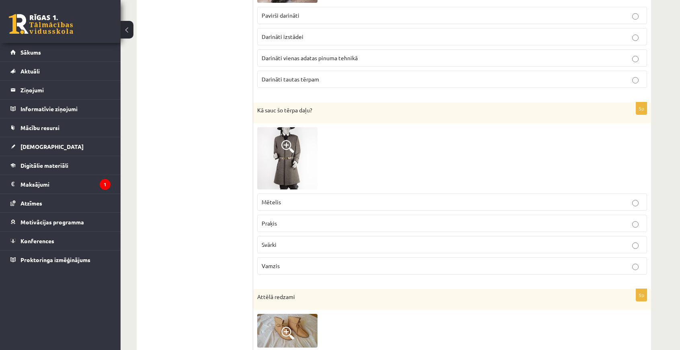
drag, startPoint x: 252, startPoint y: 109, endPoint x: 256, endPoint y: 188, distance: 78.9
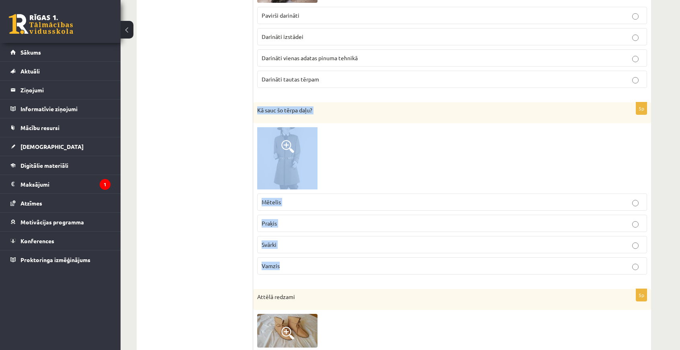
drag, startPoint x: 258, startPoint y: 108, endPoint x: 329, endPoint y: 264, distance: 171.7
click at [329, 264] on div "5p Kā sauc šo tērpa daļu? Mētelis Praķis [GEOGRAPHIC_DATA] Vamzis" at bounding box center [452, 191] width 398 height 179
copy div "Kā sauc šo tērpa daļu? Mētelis Praķis [PERSON_NAME]"
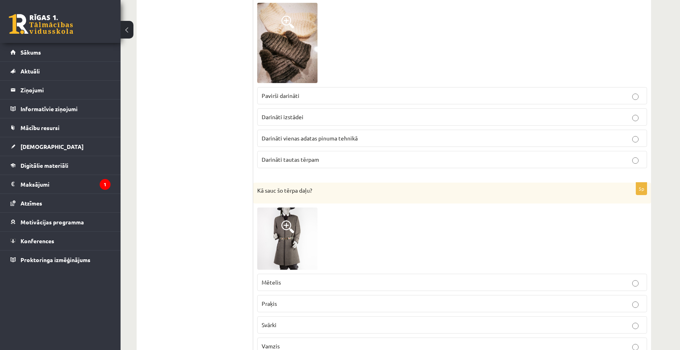
click at [310, 141] on label "Darināti vienas adatas pinuma tehnikā" at bounding box center [452, 138] width 390 height 17
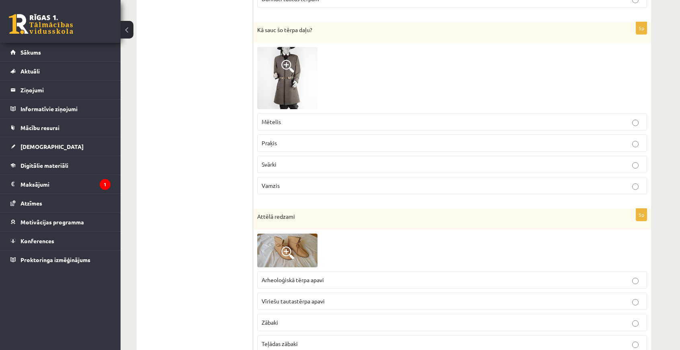
scroll to position [574, 0]
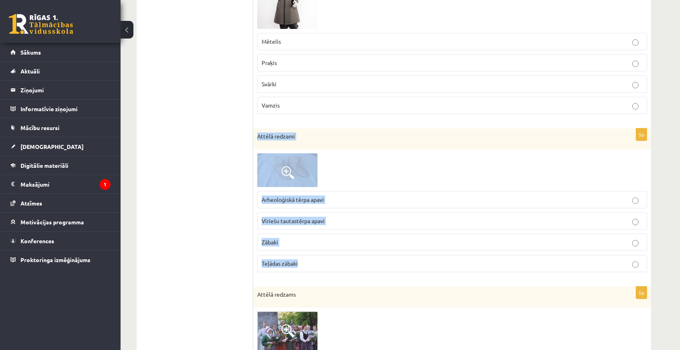
drag, startPoint x: 258, startPoint y: 134, endPoint x: 378, endPoint y: 261, distance: 175.1
click at [378, 261] on div "5p Attēlā redzami Arheoloģiskā tērpa apavi Vīriešu tautastērpa apavi Zābaki Teļ…" at bounding box center [452, 204] width 398 height 150
copy div "Attēlā redzami Arheoloģiskā tērpa apavi Vīriešu tautastērpa apavi Zābaki Teļāda…"
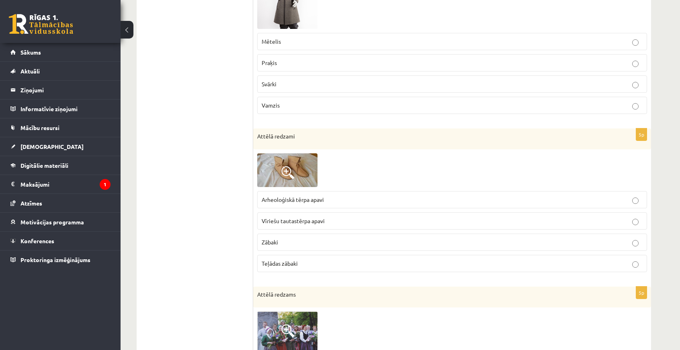
click at [292, 62] on p "Praķis" at bounding box center [452, 63] width 381 height 8
click at [202, 205] on ul "1. uzdevums 2. uzdevums" at bounding box center [199, 233] width 109 height 1327
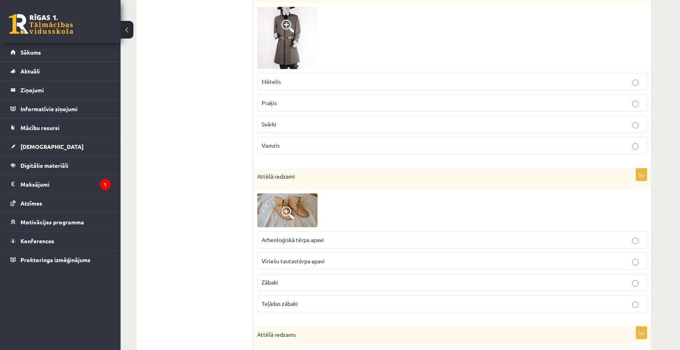
click at [214, 152] on ul "1. uzdevums 2. uzdevums" at bounding box center [199, 273] width 109 height 1327
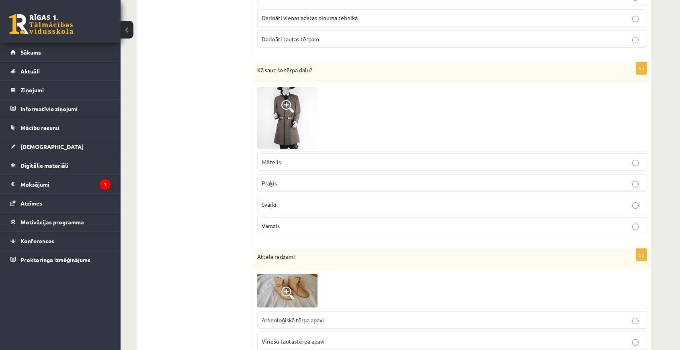
scroll to position [494, 0]
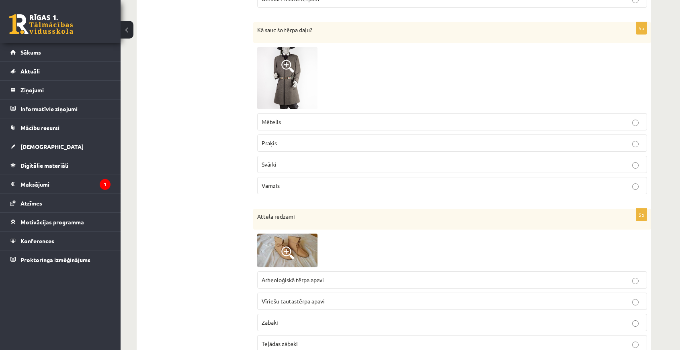
drag, startPoint x: 250, startPoint y: 141, endPoint x: 295, endPoint y: 141, distance: 45.0
click at [295, 141] on div "**********" at bounding box center [394, 313] width 514 height 1343
click at [217, 140] on ul "1. uzdevums 2. uzdevums" at bounding box center [199, 313] width 109 height 1327
click at [256, 140] on div "5p Kā sauc šo tērpa daļu? Mētelis Praķis Svārki Vamzis" at bounding box center [452, 111] width 398 height 179
drag, startPoint x: 258, startPoint y: 141, endPoint x: 283, endPoint y: 141, distance: 24.5
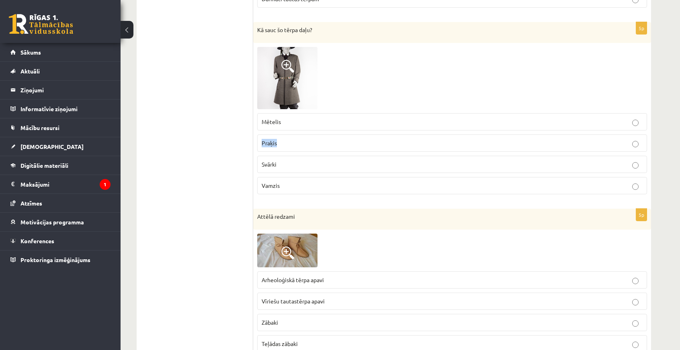
click at [283, 141] on div "5p Kā sauc šo tērpa daļu? Mētelis Praķis Svārki Vamzis" at bounding box center [452, 111] width 398 height 179
copy span "Praķis"
click at [193, 99] on ul "1. uzdevums 2. uzdevums" at bounding box center [199, 313] width 109 height 1327
click at [287, 81] on img at bounding box center [287, 78] width 60 height 63
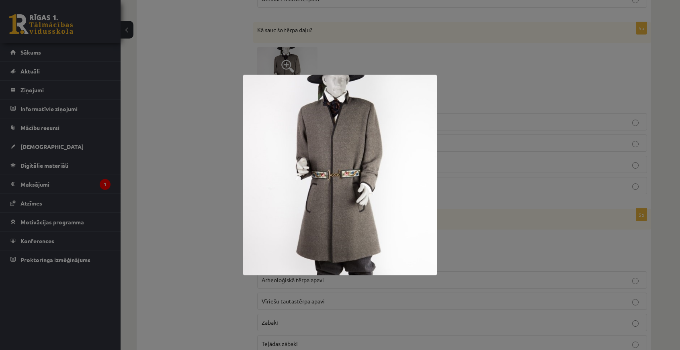
click at [152, 82] on div at bounding box center [340, 175] width 680 height 350
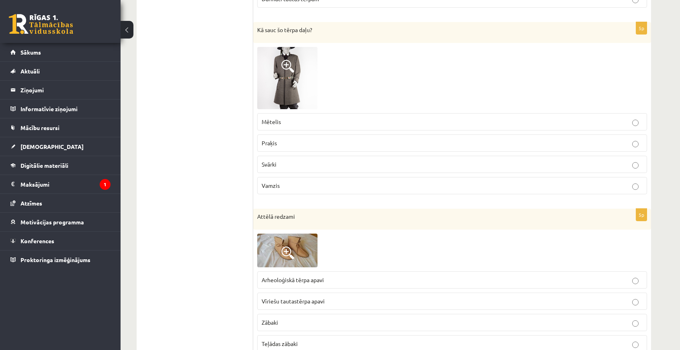
scroll to position [574, 0]
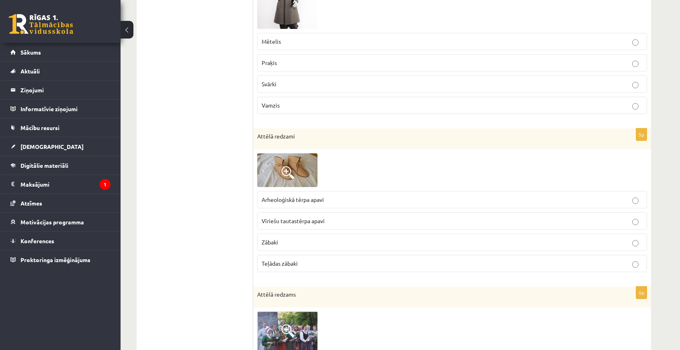
click at [271, 202] on label "Arheoloģiskā tērpa apavi" at bounding box center [452, 199] width 390 height 17
click at [203, 205] on ul "1. uzdevums 2. uzdevums" at bounding box center [199, 233] width 109 height 1327
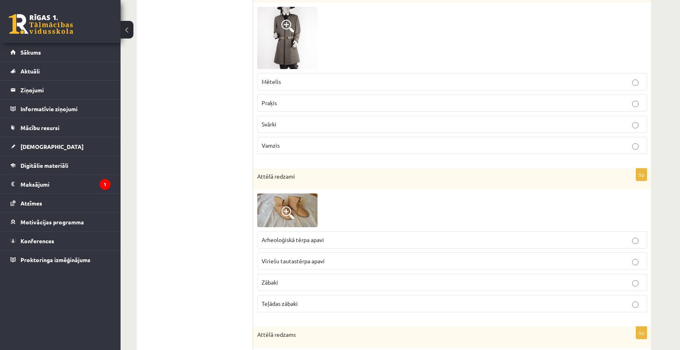
scroll to position [454, 0]
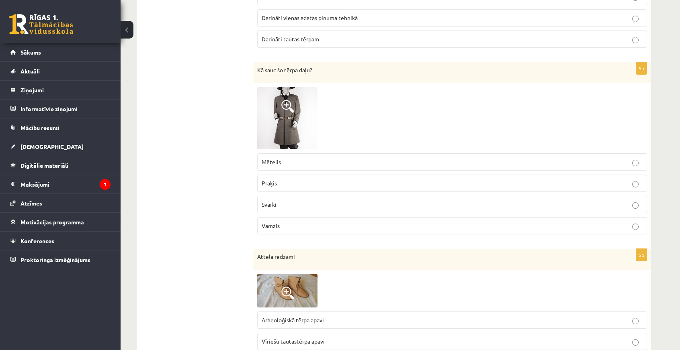
click at [182, 128] on ul "1. uzdevums 2. uzdevums" at bounding box center [199, 354] width 109 height 1327
click at [288, 120] on img at bounding box center [287, 118] width 60 height 63
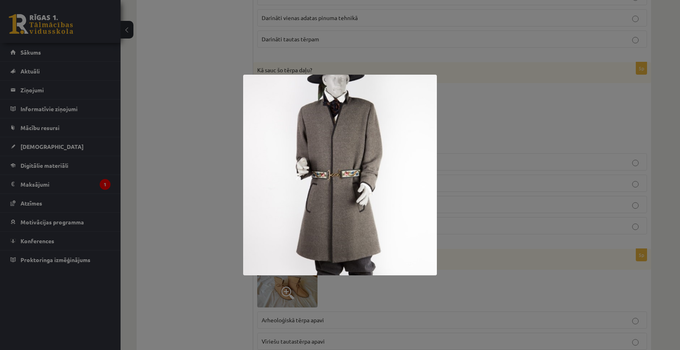
click at [177, 154] on div at bounding box center [340, 175] width 680 height 350
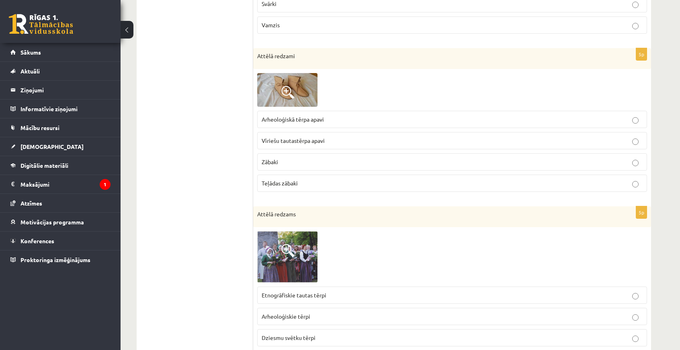
scroll to position [775, 0]
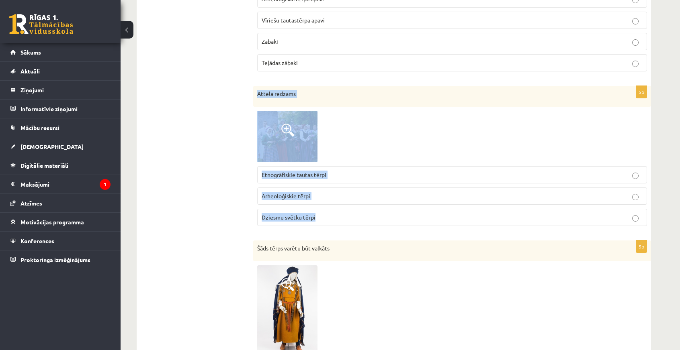
drag, startPoint x: 256, startPoint y: 89, endPoint x: 341, endPoint y: 215, distance: 152.0
click at [341, 215] on div "5p Attēlā redzams Etnogrāfiskie tautas tērpi Arheoloģiskie tērpi Dziesmu svētku…" at bounding box center [452, 159] width 398 height 147
copy div "Attēlā redzams Etnogrāfiskie tautas tērpi Arheoloģiskie tērpi Dziesmu svētku tē…"
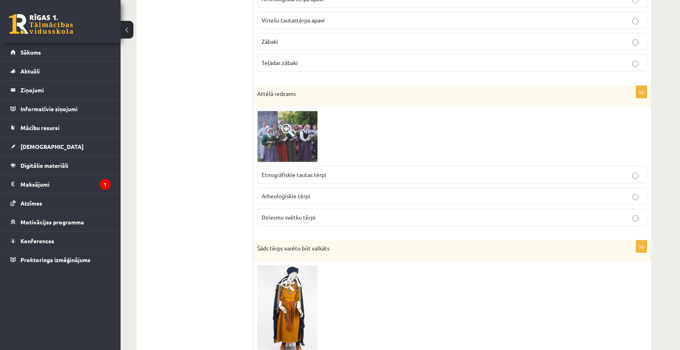
click at [191, 153] on ul "1. uzdevums 2. uzdevums" at bounding box center [199, 32] width 109 height 1327
click at [223, 168] on ul "1. uzdevums 2. uzdevums" at bounding box center [199, 32] width 109 height 1327
click at [307, 174] on p "Etnogrāfiskie tautas tērpi" at bounding box center [452, 175] width 381 height 8
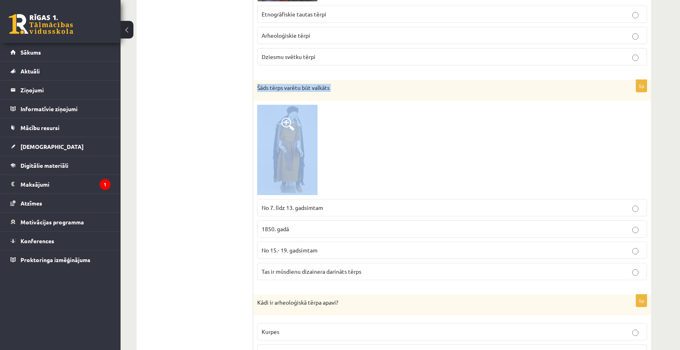
scroll to position [1016, 0]
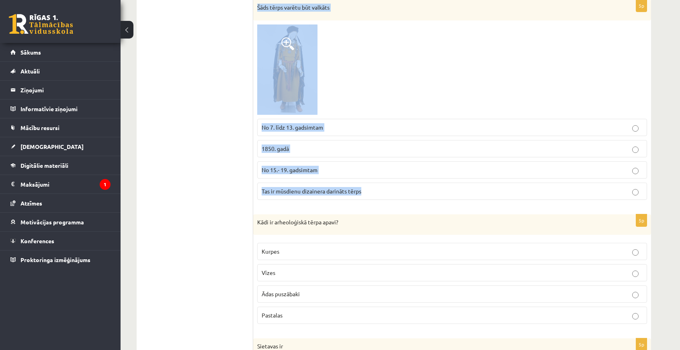
drag, startPoint x: 257, startPoint y: 83, endPoint x: 382, endPoint y: 196, distance: 168.2
click at [382, 196] on div "5p Šāds tērps varētu būt valkāts No 7. līdz 13. gadsimtam 1850. gadā No 15.- 19…" at bounding box center [452, 103] width 398 height 207
copy div "Šāds tērps varētu būt valkāts No 7. līdz 13. gadsimtam 1850. gadā No 15.- 19. g…"
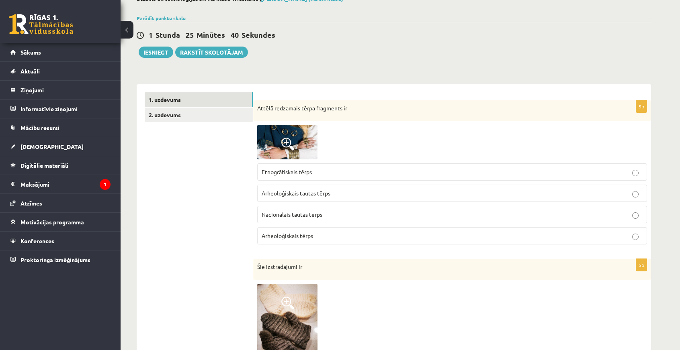
scroll to position [0, 0]
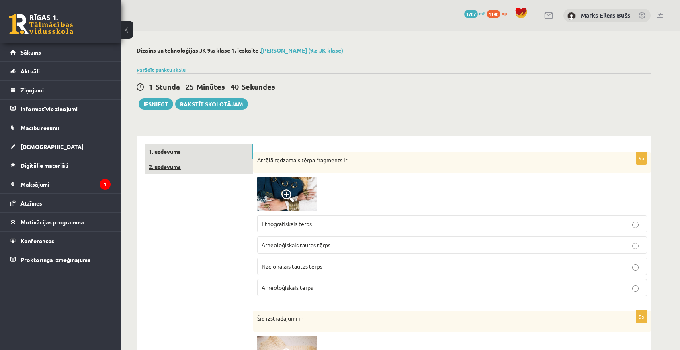
click at [198, 167] on link "2. uzdevums" at bounding box center [199, 167] width 108 height 15
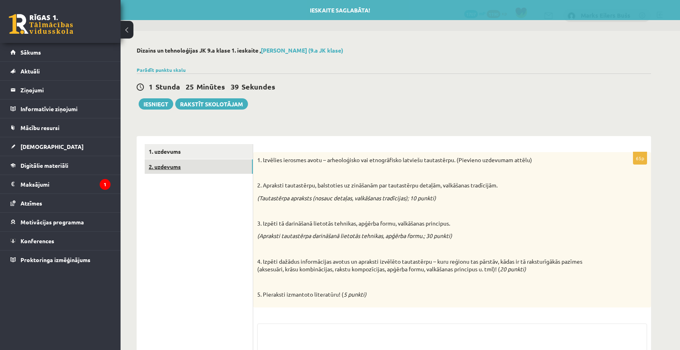
scroll to position [84, 0]
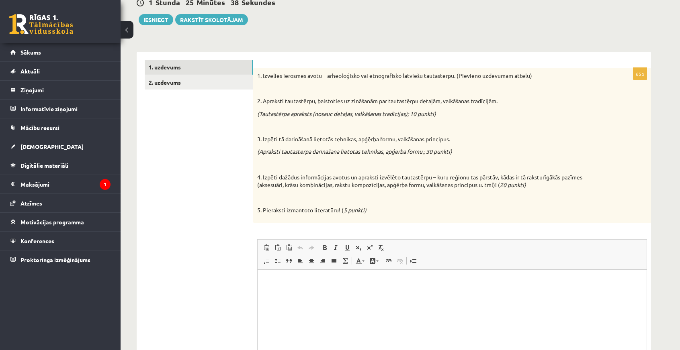
click at [183, 72] on link "1. uzdevums" at bounding box center [199, 67] width 108 height 15
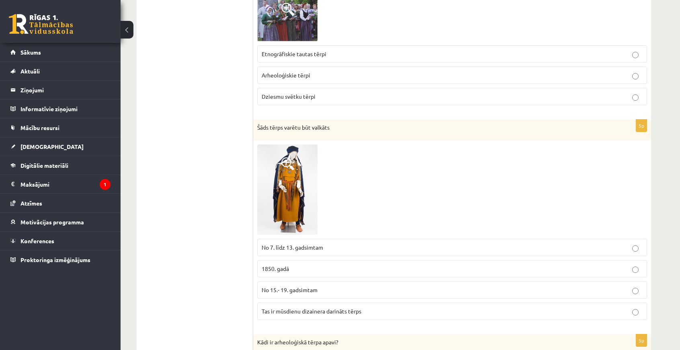
scroll to position [977, 0]
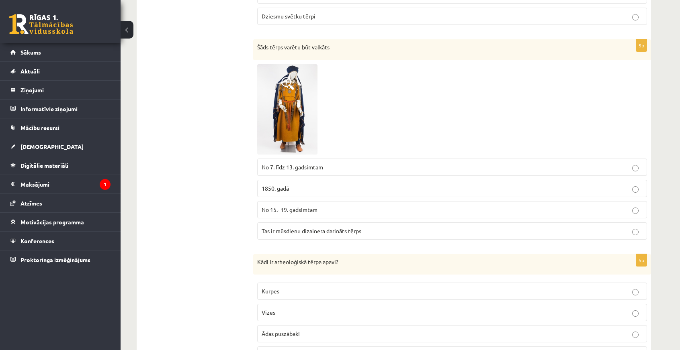
click at [269, 164] on span "No 7. līdz 13. gadsimtam" at bounding box center [292, 167] width 61 height 7
click at [288, 127] on img at bounding box center [287, 109] width 60 height 90
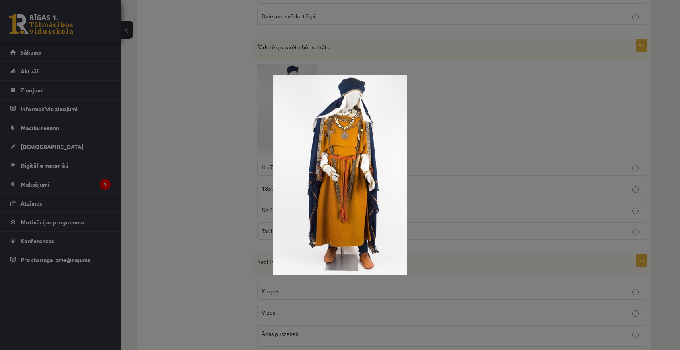
click at [194, 108] on div at bounding box center [340, 175] width 680 height 350
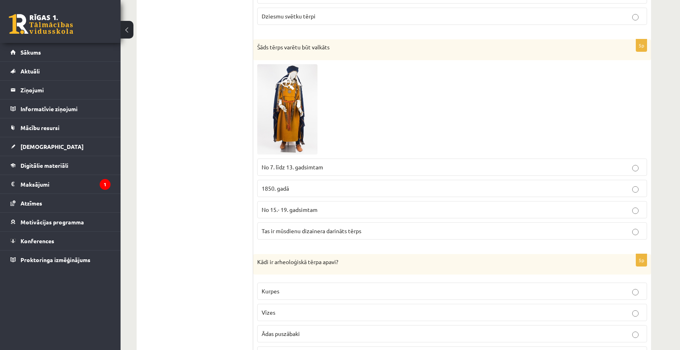
click at [336, 121] on div at bounding box center [452, 109] width 390 height 90
click at [305, 116] on img at bounding box center [287, 109] width 60 height 90
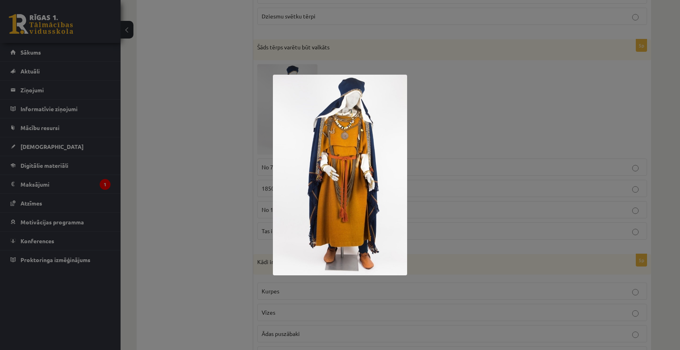
click at [189, 96] on div at bounding box center [340, 175] width 680 height 350
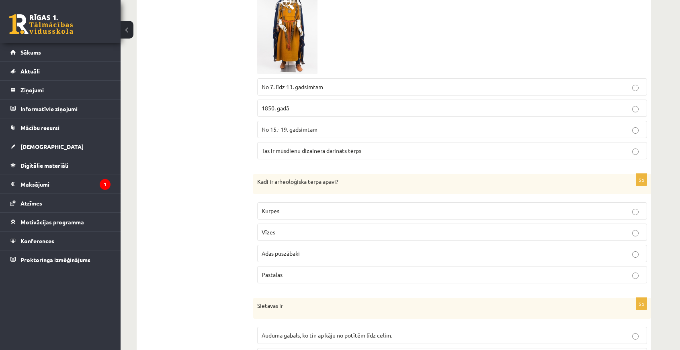
scroll to position [1137, 0]
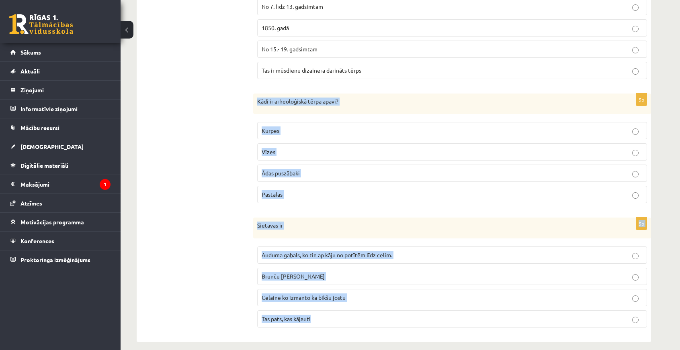
drag, startPoint x: 256, startPoint y: 95, endPoint x: 438, endPoint y: 318, distance: 287.6
copy form "Kādi ir arheoloģiskā tērpa apavi? Kurpes Vīzes Ādas puszābaki Pastalas 5p Sieta…"
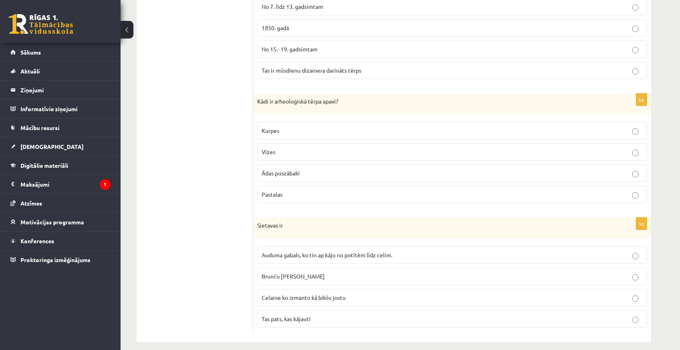
click at [303, 173] on label "Ādas puszābaki" at bounding box center [452, 173] width 390 height 17
click at [303, 252] on span "Auduma gabals, ko tin ap kāju no potītēm līdz celim." at bounding box center [327, 255] width 131 height 7
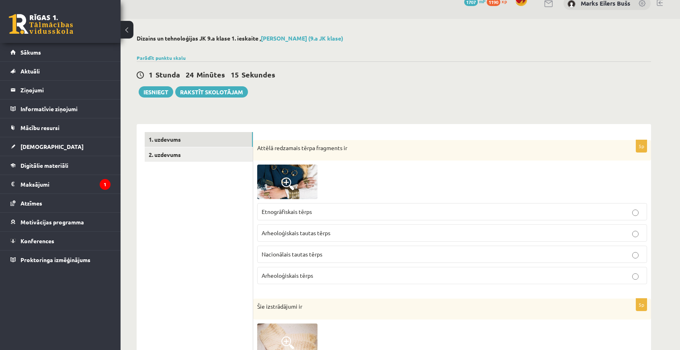
scroll to position [0, 0]
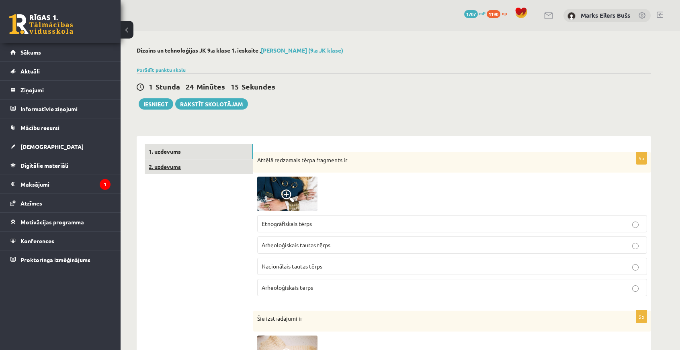
click at [182, 166] on link "2. uzdevums" at bounding box center [199, 167] width 108 height 15
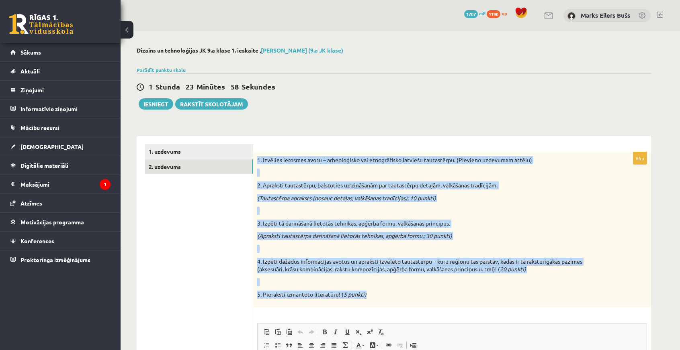
drag, startPoint x: 266, startPoint y: 162, endPoint x: 421, endPoint y: 298, distance: 206.2
click at [421, 298] on div "1. Izvēlies ierosmes avotu – arheoloģisko vai etnogrāfisko latviešu tautastērpu…" at bounding box center [452, 230] width 398 height 156
copy div "1. Izvēlies ierosmes avotu – arheoloģisko vai etnogrāfisko latviešu tautastērpu…"
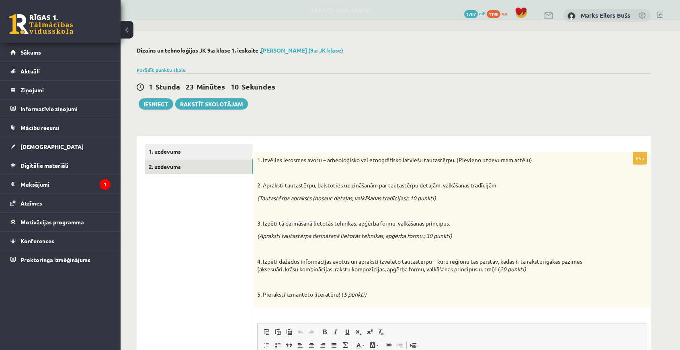
click at [210, 210] on ul "1. uzdevums 2. uzdevums" at bounding box center [199, 317] width 109 height 347
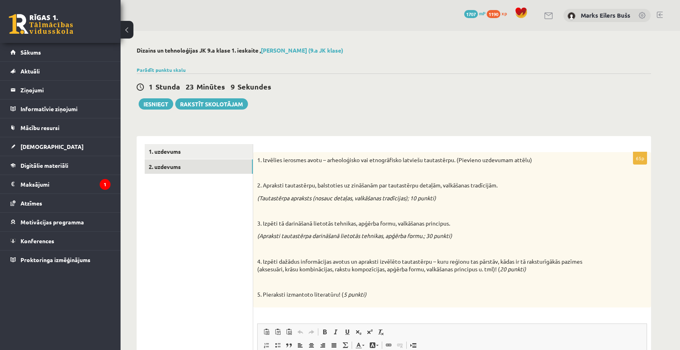
scroll to position [121, 0]
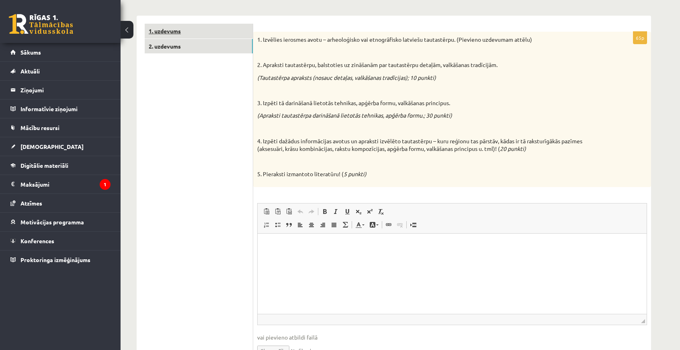
click at [194, 31] on link "1. uzdevums" at bounding box center [199, 31] width 108 height 15
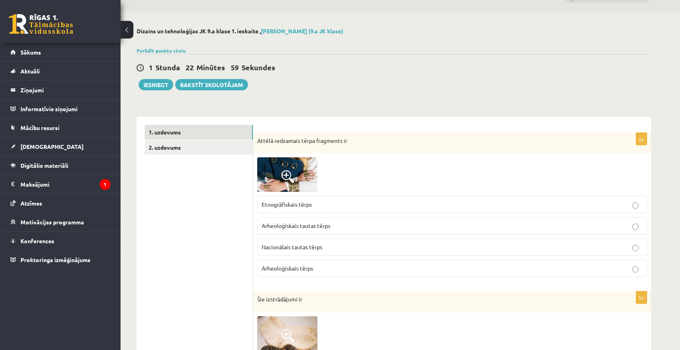
scroll to position [0, 0]
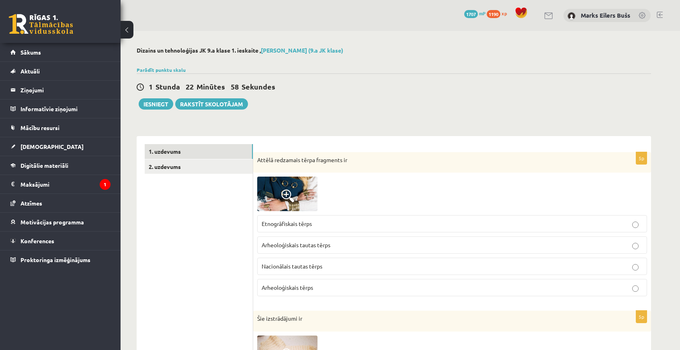
drag, startPoint x: 556, startPoint y: 85, endPoint x: 559, endPoint y: 99, distance: 14.8
click at [558, 90] on div "1 Stunda 22 Minūtes 58 Sekundes" at bounding box center [394, 87] width 514 height 10
click at [202, 162] on link "2. uzdevums" at bounding box center [199, 167] width 108 height 15
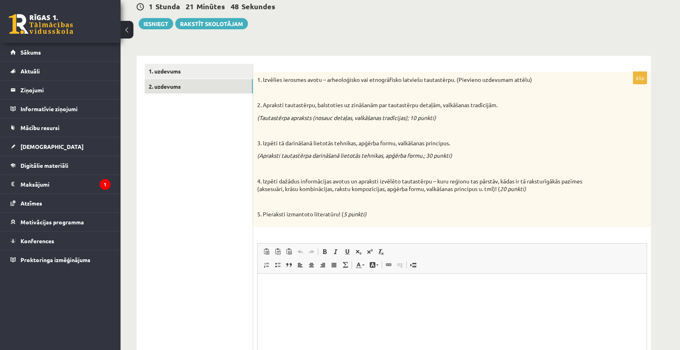
scroll to position [121, 0]
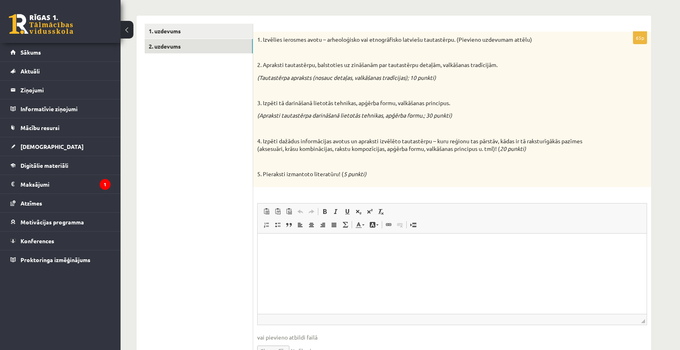
click at [310, 248] on p "Bagātinātā teksta redaktors, wiswyg-editor-user-answer-47433865961240" at bounding box center [452, 246] width 373 height 8
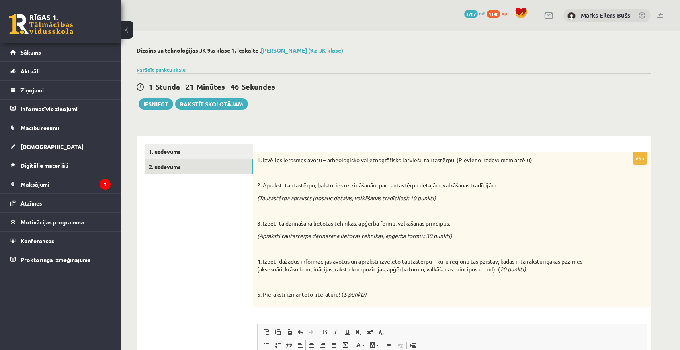
scroll to position [165, 0]
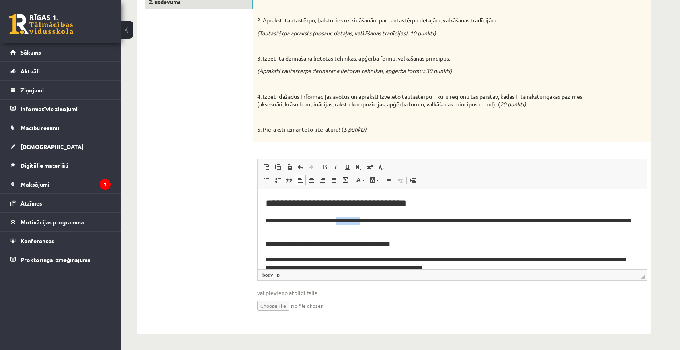
drag, startPoint x: 378, startPoint y: 220, endPoint x: 348, endPoint y: 222, distance: 29.4
click at [348, 222] on p "**********" at bounding box center [449, 225] width 367 height 17
click at [353, 222] on p "**********" at bounding box center [449, 225] width 367 height 17
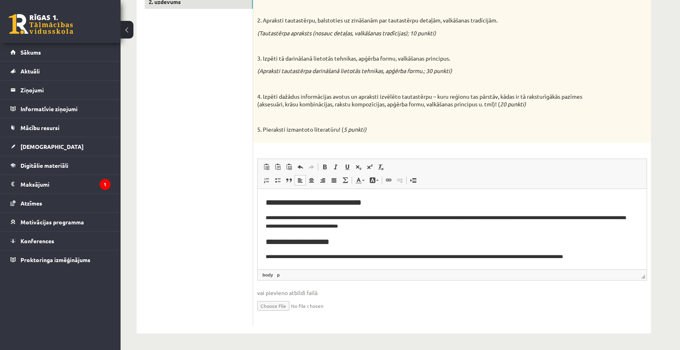
click at [623, 255] on p "**********" at bounding box center [449, 257] width 367 height 8
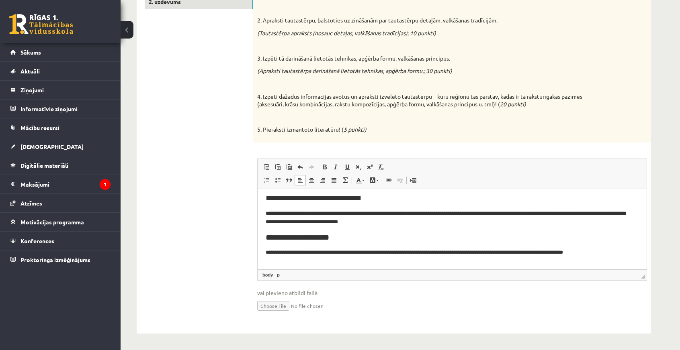
scroll to position [125, 0]
click at [274, 305] on input "file" at bounding box center [452, 305] width 390 height 16
click at [261, 306] on input "file" at bounding box center [452, 305] width 390 height 16
type input "**********"
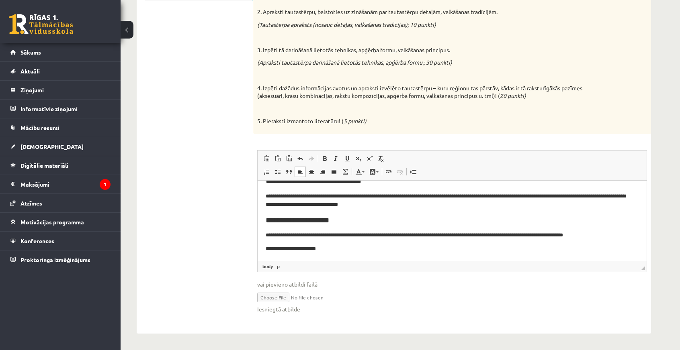
scroll to position [53, 0]
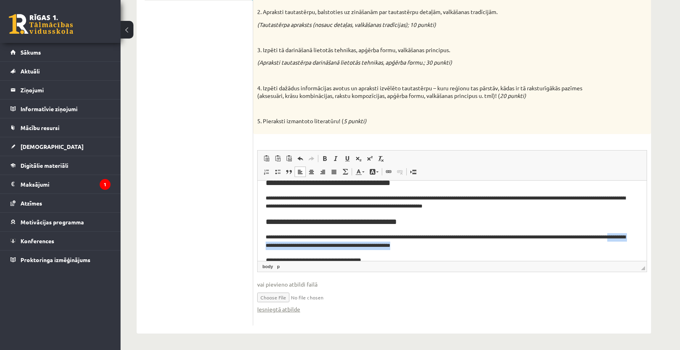
drag, startPoint x: 286, startPoint y: 246, endPoint x: 461, endPoint y: 246, distance: 174.8
click at [461, 246] on p "**********" at bounding box center [449, 241] width 367 height 17
click at [325, 226] on h2 "**********" at bounding box center [449, 221] width 367 height 9
drag, startPoint x: 450, startPoint y: 246, endPoint x: 376, endPoint y: 244, distance: 74.8
click at [376, 244] on p "**********" at bounding box center [449, 241] width 367 height 17
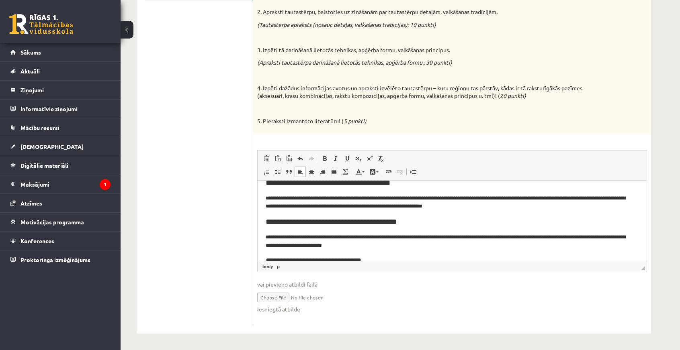
click at [332, 246] on p "**********" at bounding box center [449, 241] width 367 height 17
click at [348, 245] on p "**********" at bounding box center [449, 241] width 367 height 17
click at [350, 245] on p "**********" at bounding box center [449, 241] width 367 height 17
drag, startPoint x: 268, startPoint y: 237, endPoint x: 338, endPoint y: 239, distance: 69.5
click at [332, 237] on p "**********" at bounding box center [449, 241] width 367 height 17
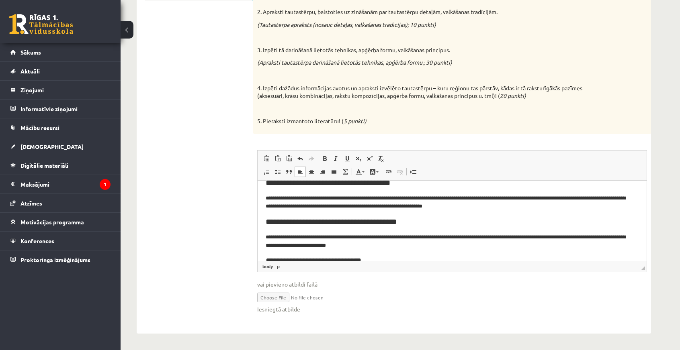
click at [339, 239] on p "**********" at bounding box center [449, 241] width 367 height 17
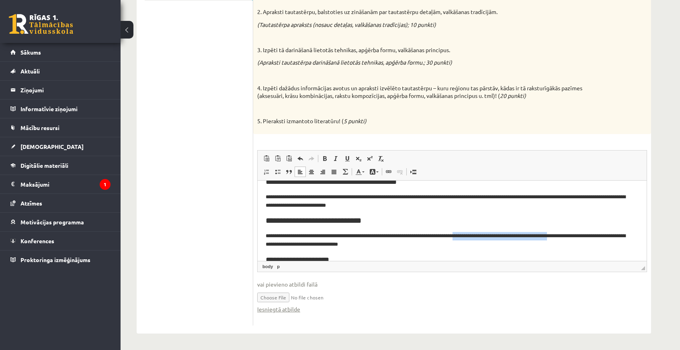
drag, startPoint x: 494, startPoint y: 237, endPoint x: 601, endPoint y: 235, distance: 106.5
click at [601, 235] on p "**********" at bounding box center [449, 240] width 367 height 17
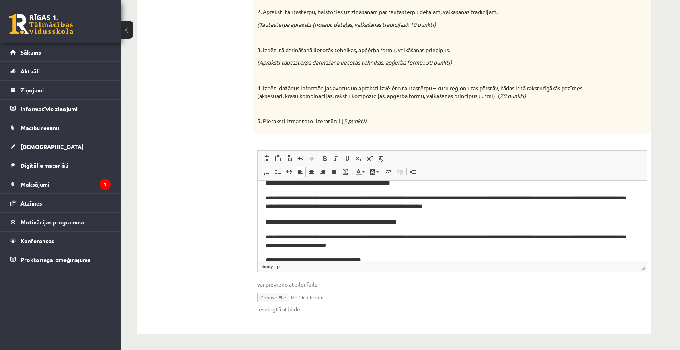
scroll to position [13, 0]
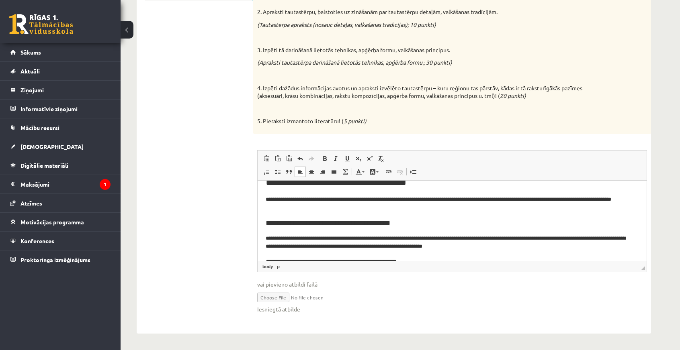
click at [304, 238] on p "**********" at bounding box center [449, 242] width 367 height 17
click at [305, 238] on p "**********" at bounding box center [449, 242] width 367 height 17
drag, startPoint x: 508, startPoint y: 237, endPoint x: 490, endPoint y: 239, distance: 18.2
click at [490, 239] on p "**********" at bounding box center [449, 242] width 367 height 17
drag, startPoint x: 510, startPoint y: 238, endPoint x: 489, endPoint y: 239, distance: 21.3
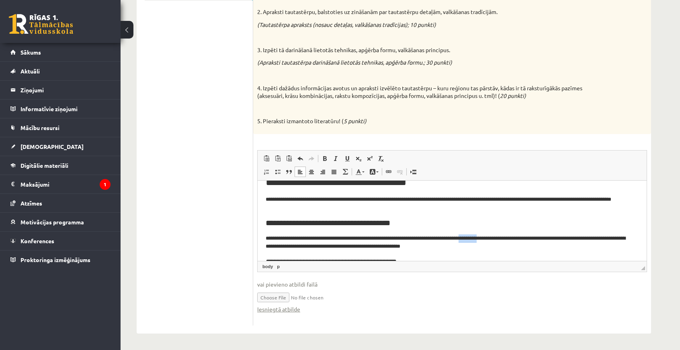
click at [489, 239] on p "**********" at bounding box center [449, 242] width 367 height 17
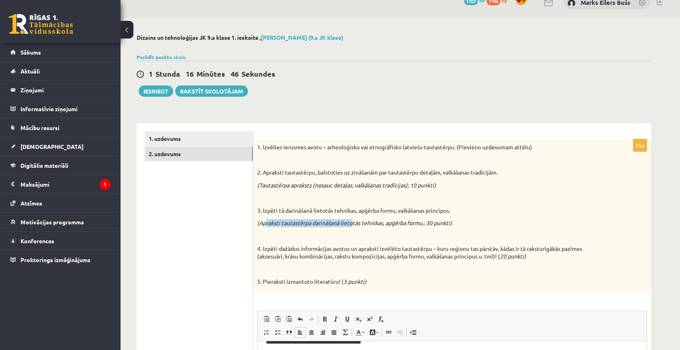
drag, startPoint x: 266, startPoint y: 223, endPoint x: 356, endPoint y: 225, distance: 90.0
click at [354, 224] on em "(Apraksti tautastērpa darināšanā lietotās tehnikas, apģērba formu.; 30 punkti)" at bounding box center [354, 222] width 195 height 7
click at [395, 231] on div "1. Izvēlies ierosmes avotu – arheoloģisko vai etnogrāfisko latviešu tautastērpu…" at bounding box center [452, 217] width 398 height 156
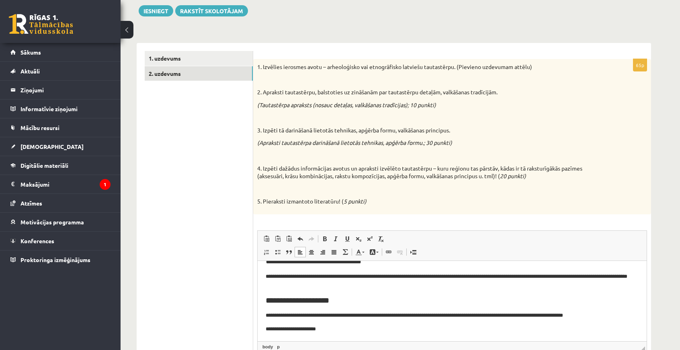
scroll to position [133, 0]
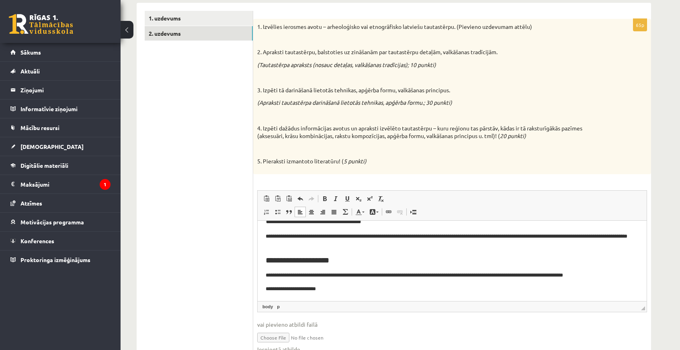
click at [401, 267] on body "**********" at bounding box center [452, 194] width 373 height 197
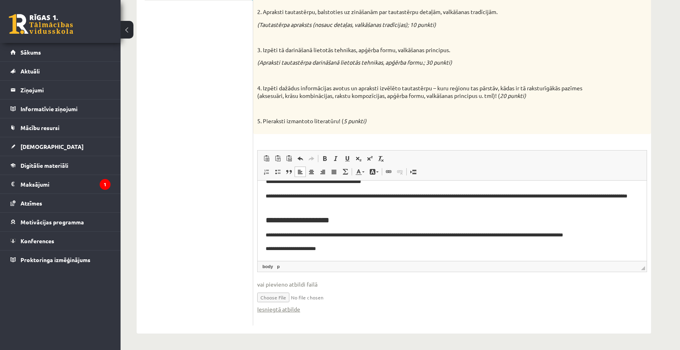
click at [297, 234] on p "**********" at bounding box center [449, 235] width 367 height 8
click at [340, 234] on p "**********" at bounding box center [449, 235] width 367 height 8
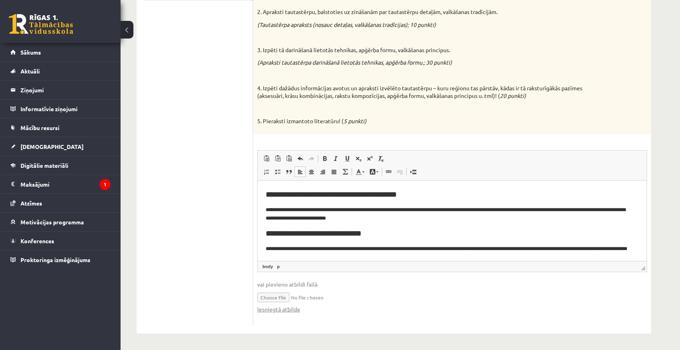
scroll to position [133, 0]
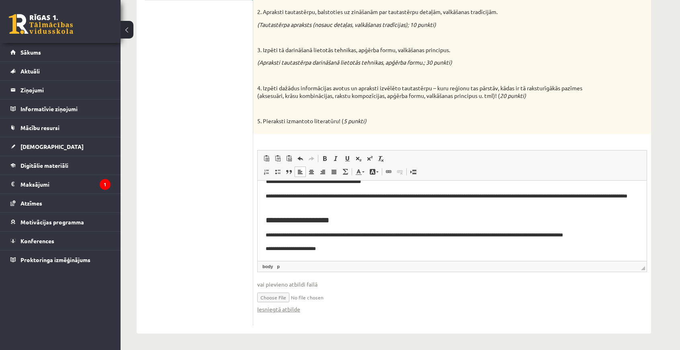
click at [190, 231] on ul "1. uzdevums 2. uzdevums" at bounding box center [199, 148] width 109 height 355
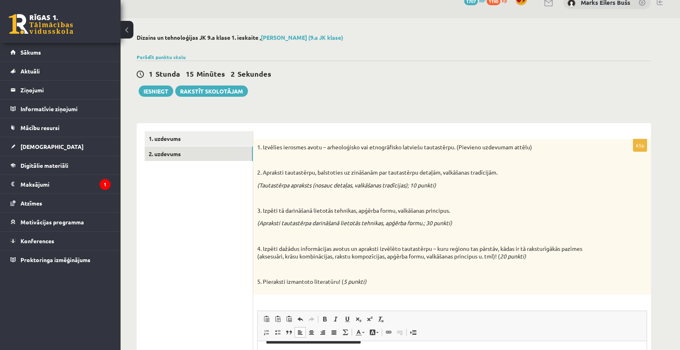
scroll to position [0, 0]
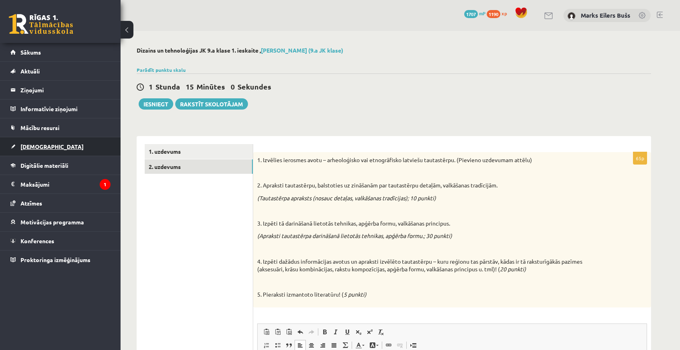
click at [50, 147] on link "[DEMOGRAPHIC_DATA]" at bounding box center [60, 146] width 100 height 18
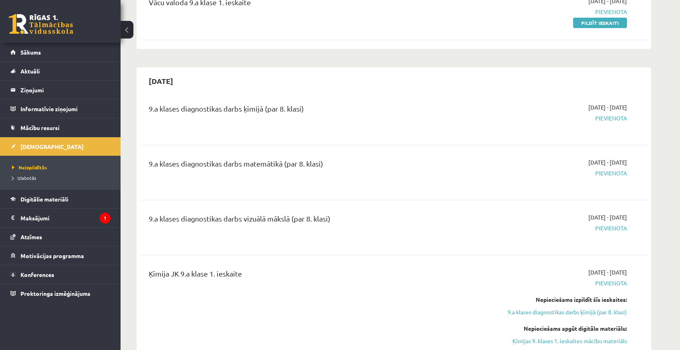
scroll to position [241, 0]
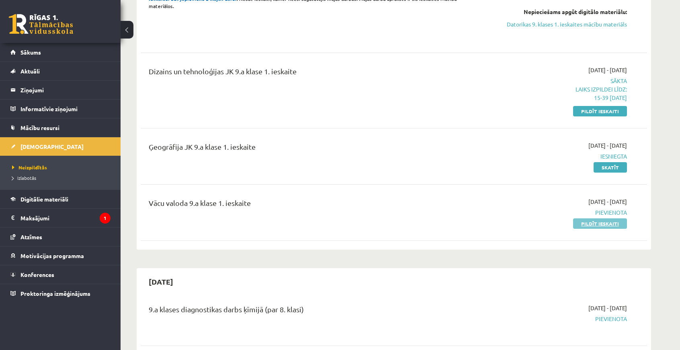
click at [600, 225] on link "Pildīt ieskaiti" at bounding box center [600, 224] width 54 height 10
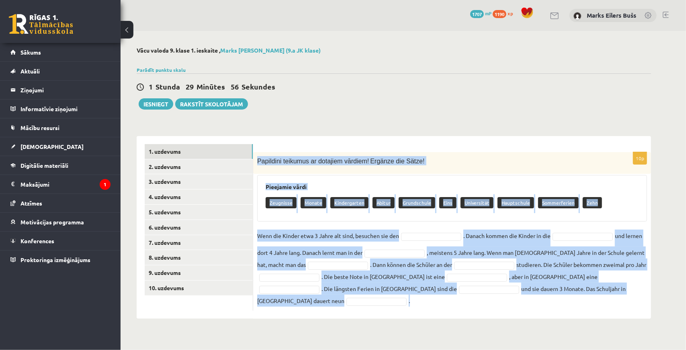
drag, startPoint x: 257, startPoint y: 161, endPoint x: 626, endPoint y: 301, distance: 394.9
click at [626, 301] on div "10p Papildini teikumus ar dotajiem vārdiem! Ergänze die Sätze! Pieejamie vārdi …" at bounding box center [452, 227] width 398 height 183
click at [430, 347] on body "0 Dāvanas 1707 mP 1190 xp Marks Eilers Bušs Sākums Aktuāli Kā mācīties eSKOLĀ K…" at bounding box center [343, 175] width 686 height 350
drag, startPoint x: 256, startPoint y: 160, endPoint x: 620, endPoint y: 313, distance: 394.6
click at [620, 313] on div "**********" at bounding box center [394, 183] width 547 height 304
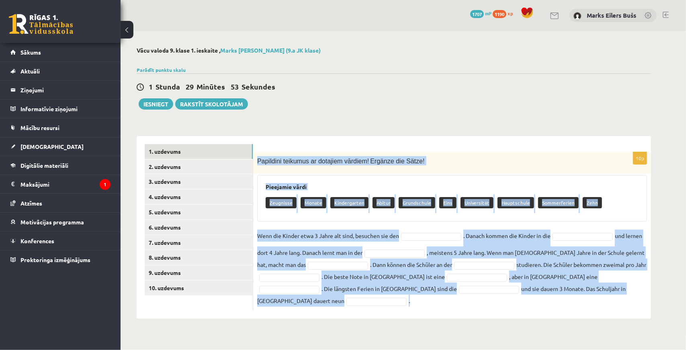
copy div "Loremipsu dolorsit am consecte adipisc! Elitsed doe Tempo! Incididun utlab Etdo…"
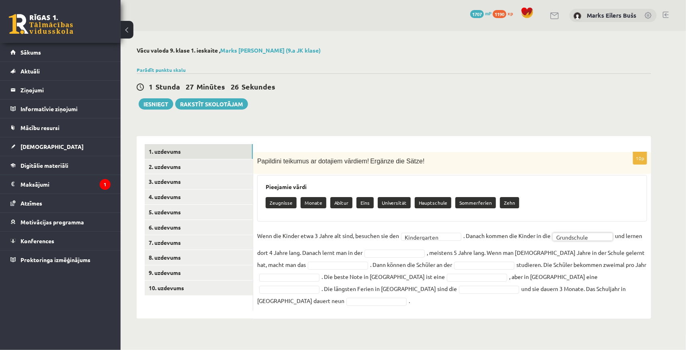
click at [421, 258] on fieldset "**********" at bounding box center [452, 268] width 390 height 77
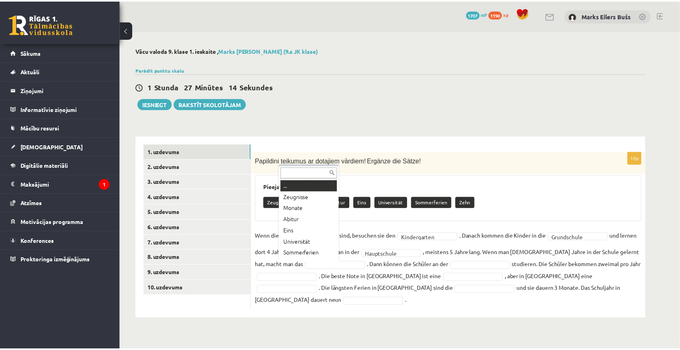
scroll to position [10, 0]
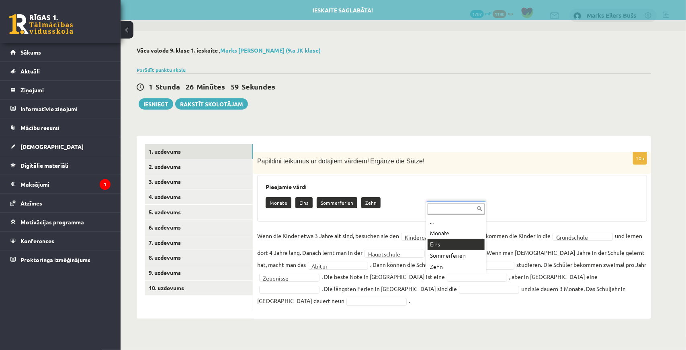
drag, startPoint x: 446, startPoint y: 246, endPoint x: 450, endPoint y: 250, distance: 5.5
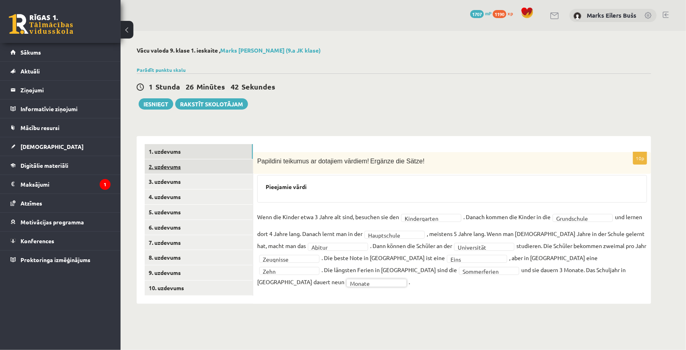
click at [184, 164] on link "2. uzdevums" at bounding box center [199, 167] width 108 height 15
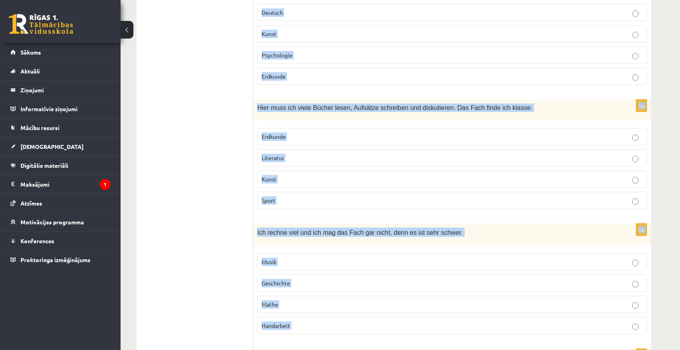
scroll to position [576, 0]
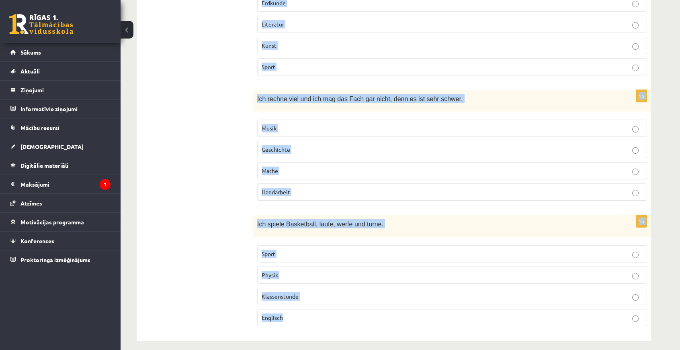
drag, startPoint x: 255, startPoint y: 147, endPoint x: 396, endPoint y: 313, distance: 217.2
copy form "Lo ipsu do sitametcon? Adi eli sed doe tem Inci? 7u Lab etdol Magnaaliqua eni a…"
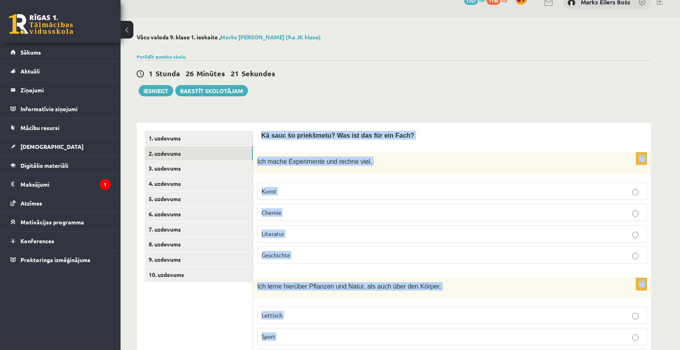
scroll to position [0, 0]
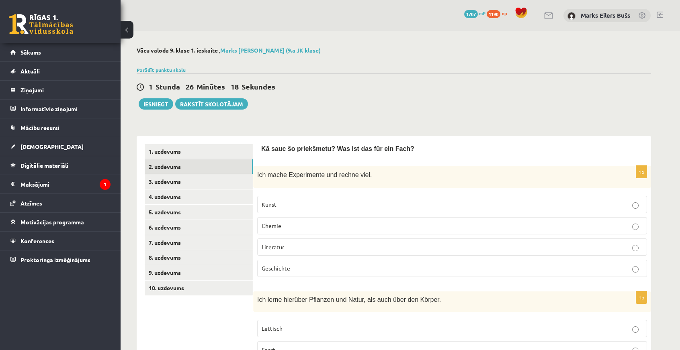
click at [336, 92] on div "1 Stunda 26 Minūtes 18 Sekundes" at bounding box center [394, 87] width 514 height 10
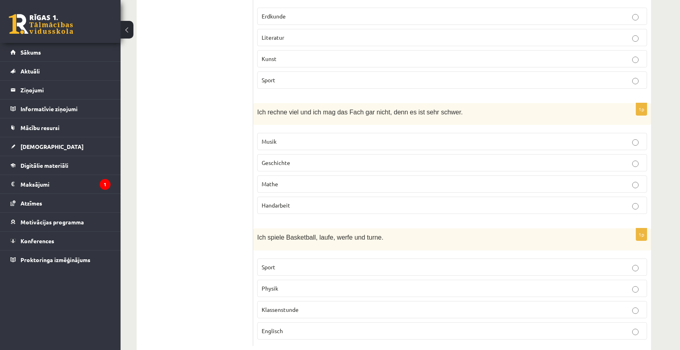
scroll to position [576, 0]
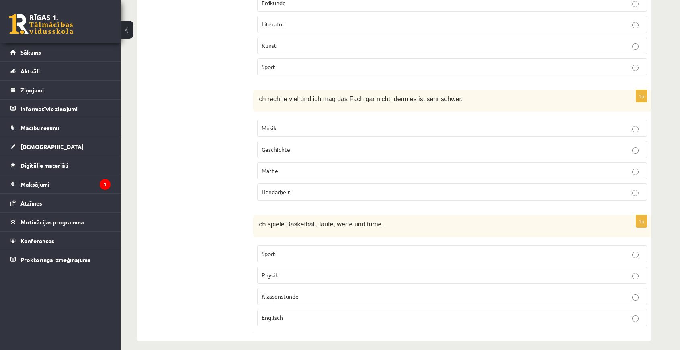
click at [314, 250] on p "Sport" at bounding box center [452, 254] width 381 height 8
click at [273, 167] on span "Mathe" at bounding box center [270, 170] width 16 height 7
click at [289, 20] on p "Literatur" at bounding box center [452, 24] width 381 height 8
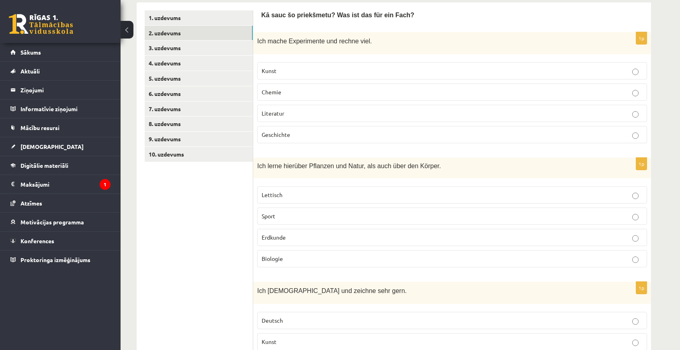
scroll to position [214, 0]
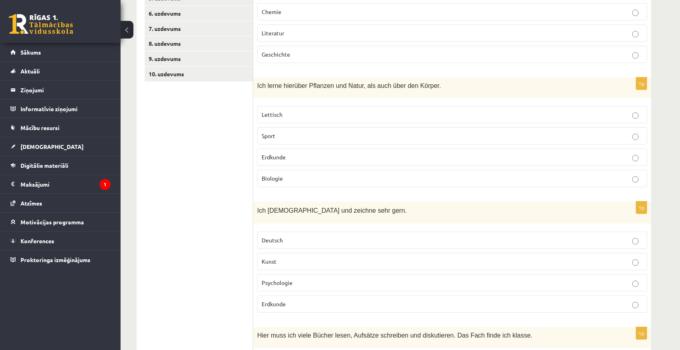
click at [304, 258] on p "Kunst" at bounding box center [452, 262] width 381 height 8
click at [291, 178] on p "Biologie" at bounding box center [452, 178] width 381 height 8
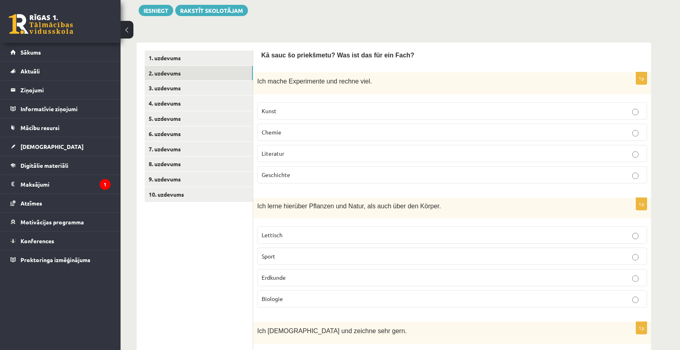
scroll to position [13, 0]
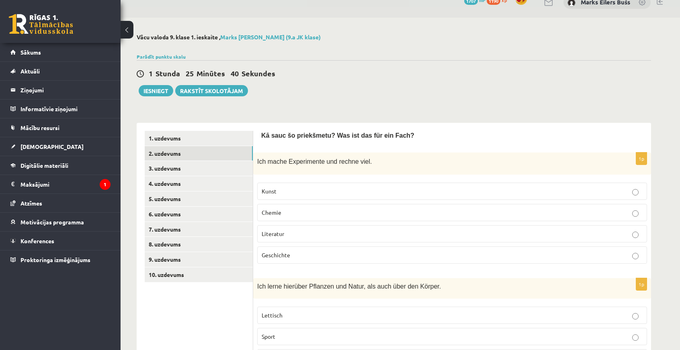
click at [292, 212] on p "Chemie" at bounding box center [452, 213] width 381 height 8
click at [162, 180] on link "4. uzdevums" at bounding box center [199, 183] width 108 height 15
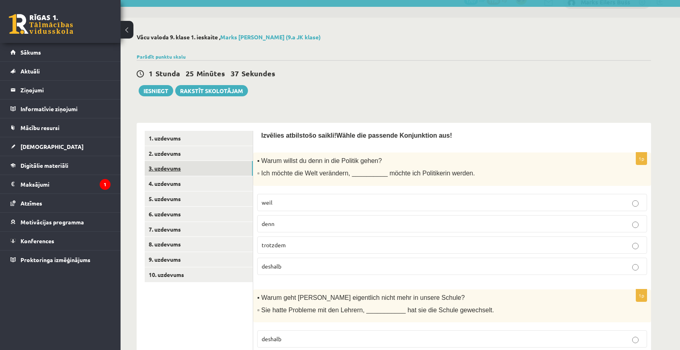
click at [162, 169] on link "3. uzdevums" at bounding box center [199, 168] width 108 height 15
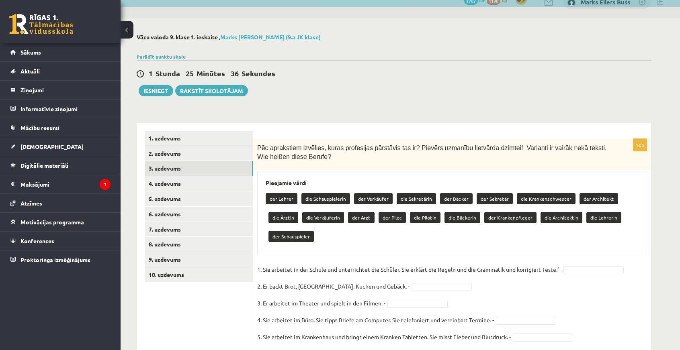
scroll to position [104, 0]
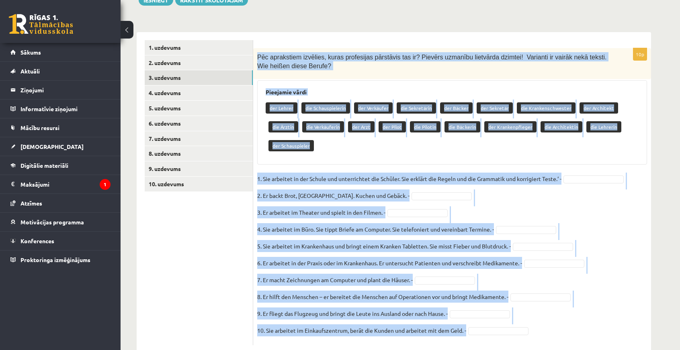
drag, startPoint x: 258, startPoint y: 55, endPoint x: 532, endPoint y: 318, distance: 379.7
click at [532, 318] on div "10p Pēc aprakstiem izvēlies, kuras profesijas pārstāvis tas ir? Pievērs uzmanīb…" at bounding box center [452, 196] width 398 height 297
copy div "Lor ipsumdolor sitametc, adipi elitseddoe temporinc utl et? Dolorem aliquaen ad…"
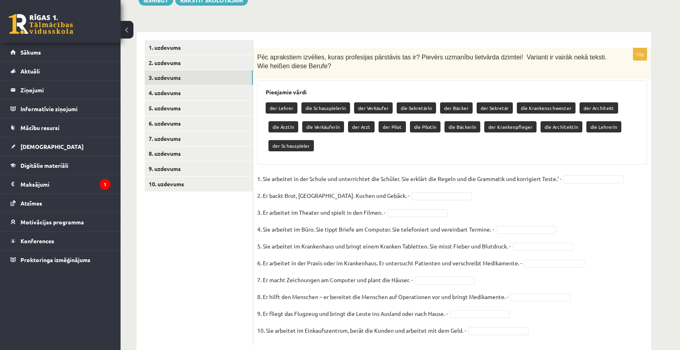
click at [238, 244] on ul "1. uzdevums 2. uzdevums 3. uzdevums 4. uzdevums 5. uzdevums 6. uzdevums 7. uzde…" at bounding box center [199, 192] width 109 height 305
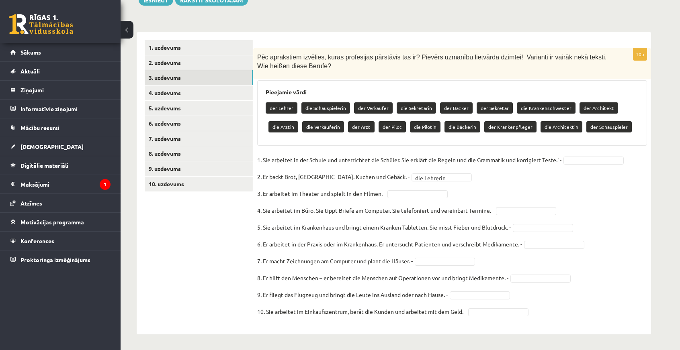
click at [404, 187] on fieldset "**********" at bounding box center [452, 238] width 390 height 169
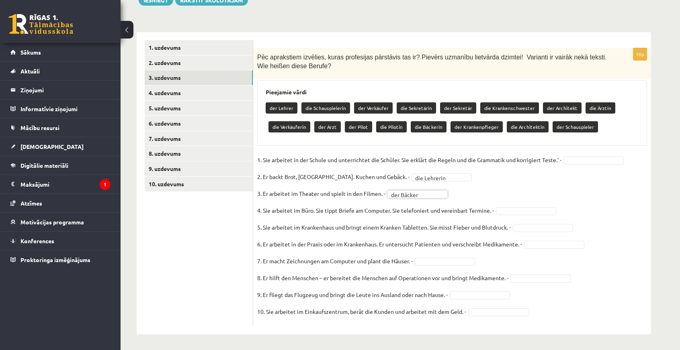
click at [513, 206] on fieldset "**********" at bounding box center [452, 238] width 390 height 169
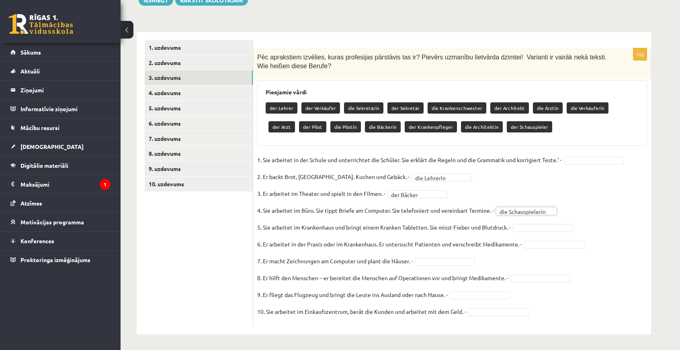
click at [518, 215] on fieldset "**********" at bounding box center [452, 238] width 390 height 169
click at [528, 203] on fieldset "**********" at bounding box center [452, 238] width 390 height 169
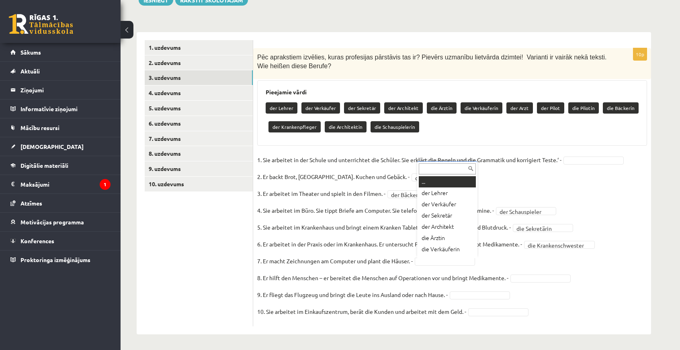
scroll to position [10, 0]
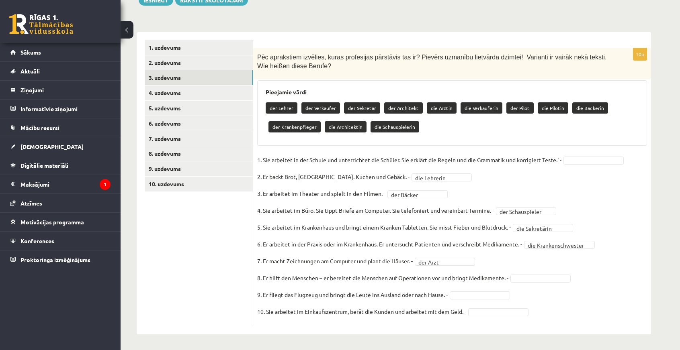
click at [534, 283] on fieldset "**********" at bounding box center [452, 238] width 390 height 169
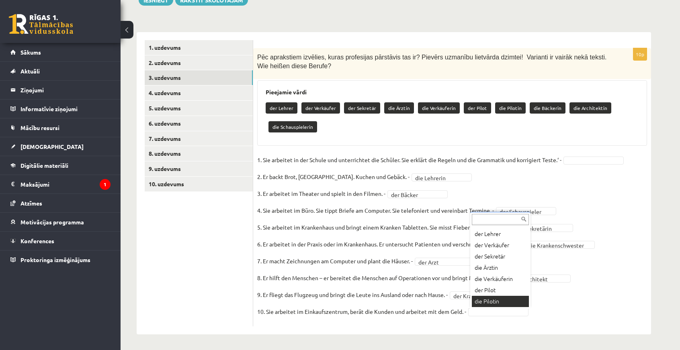
scroll to position [85, 0]
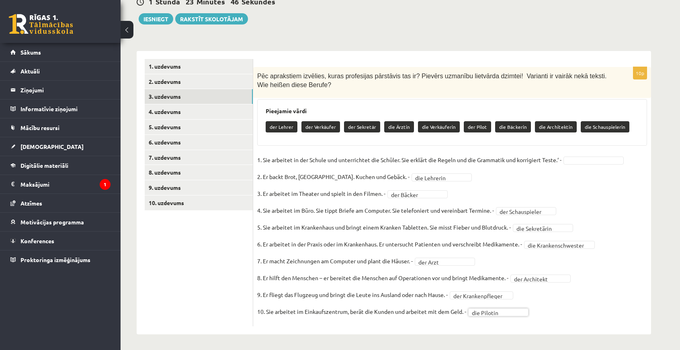
click at [489, 321] on fieldset "**********" at bounding box center [452, 238] width 390 height 169
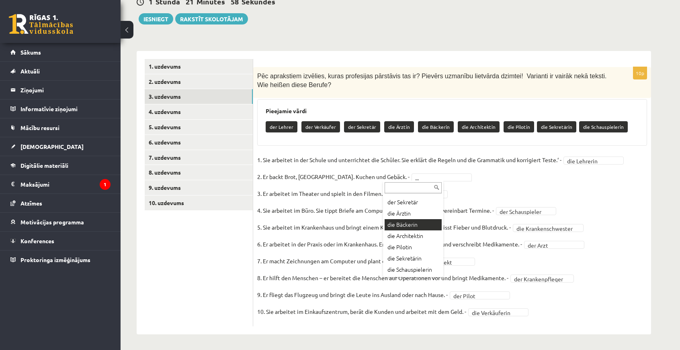
scroll to position [41, 0]
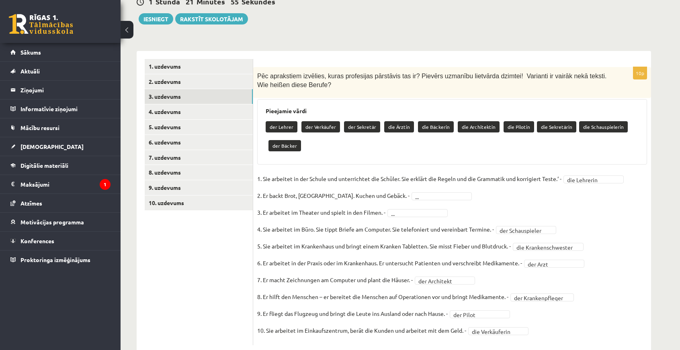
click at [418, 192] on span "..." at bounding box center [441, 195] width 64 height 7
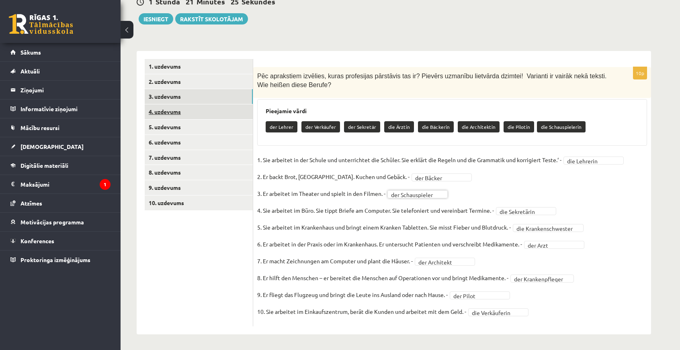
click at [176, 111] on link "4. uzdevums" at bounding box center [199, 111] width 108 height 15
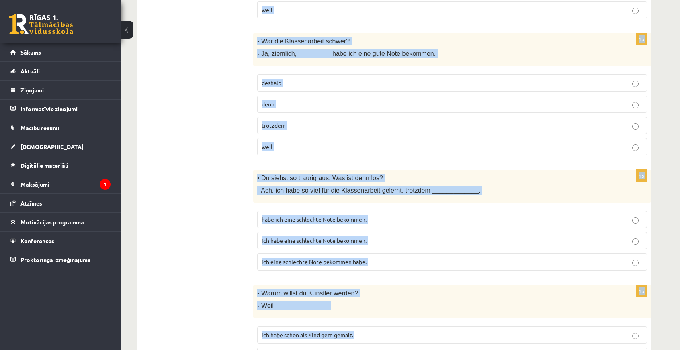
scroll to position [604, 0]
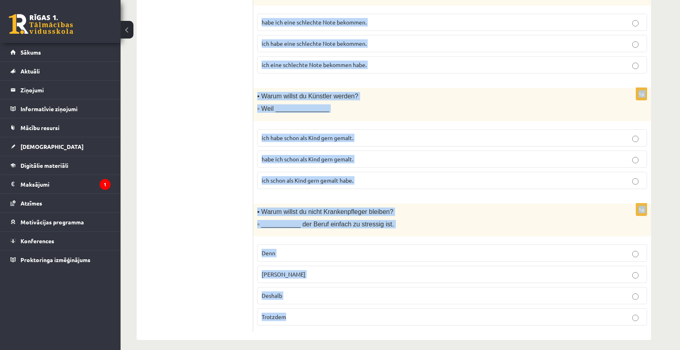
drag, startPoint x: 259, startPoint y: 105, endPoint x: 516, endPoint y: 325, distance: 338.3
copy form "Lor ipsum dolorsitam consec! Adipi eli seddoeiu Temporincid utl! 6e ▪ Dolor mag…"
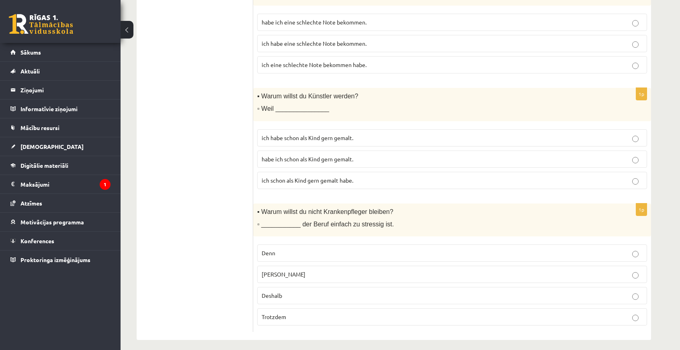
drag, startPoint x: 161, startPoint y: 189, endPoint x: 233, endPoint y: 231, distance: 83.3
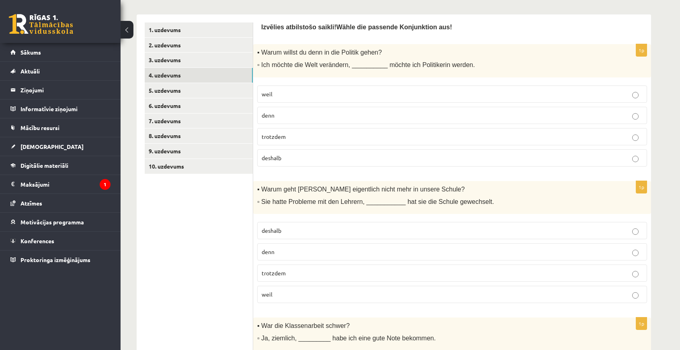
scroll to position [1, 0]
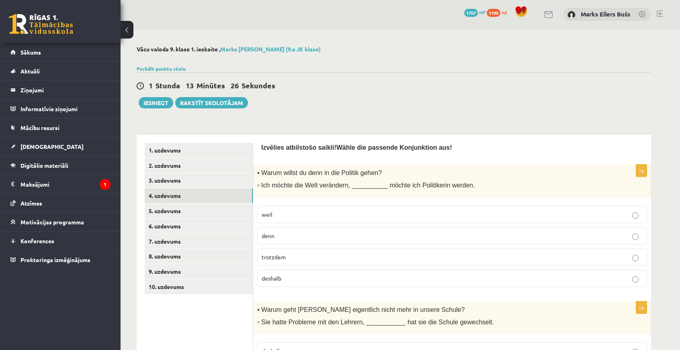
click at [316, 283] on label "deshalb" at bounding box center [452, 278] width 390 height 17
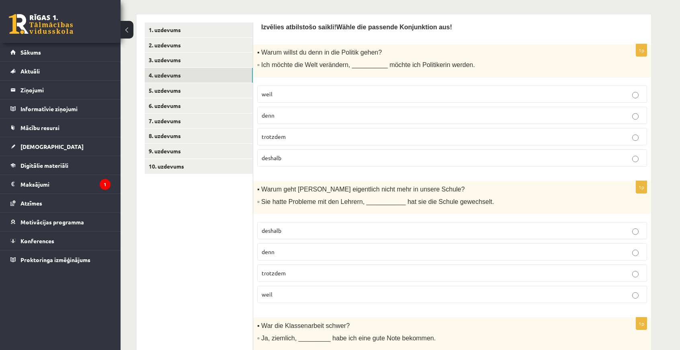
scroll to position [162, 0]
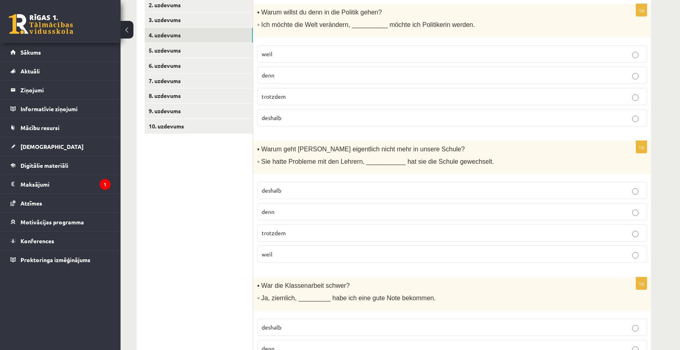
click at [309, 187] on p "deshalb" at bounding box center [452, 190] width 381 height 8
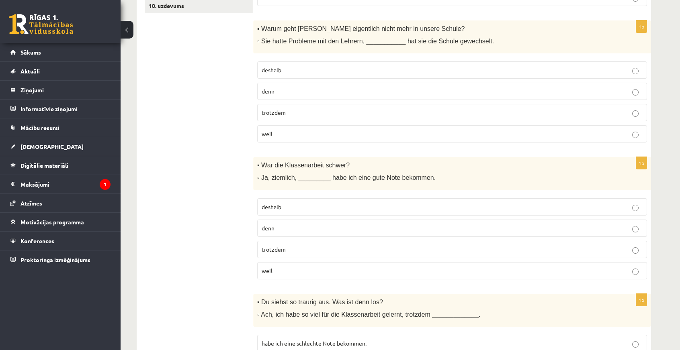
click at [297, 109] on p "trotzdem" at bounding box center [452, 113] width 381 height 8
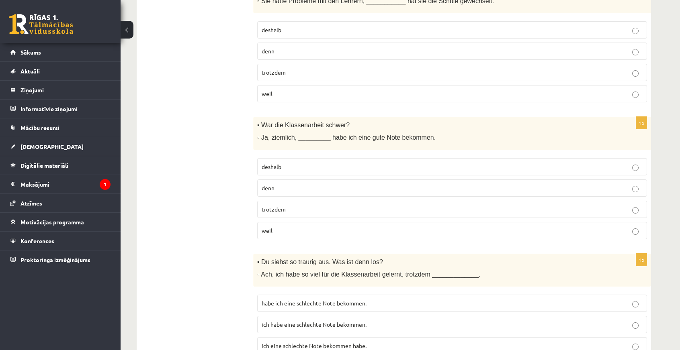
scroll to position [202, 0]
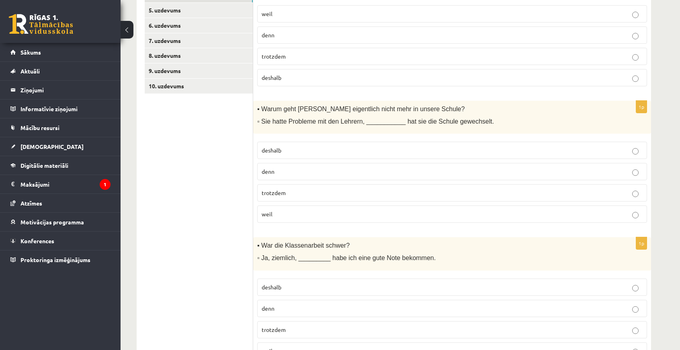
click at [299, 148] on p "deshalb" at bounding box center [452, 150] width 381 height 8
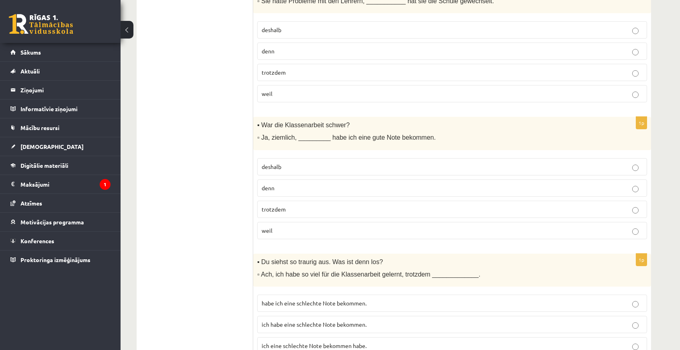
scroll to position [363, 0]
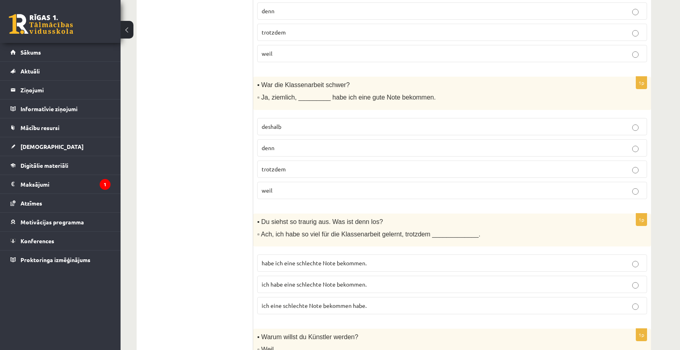
click at [293, 169] on p "trotzdem" at bounding box center [452, 169] width 381 height 8
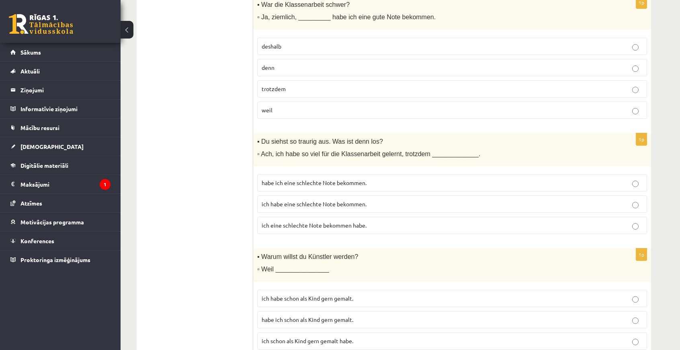
click at [301, 201] on span "ich habe eine schlechte Note bekommen." at bounding box center [314, 204] width 105 height 7
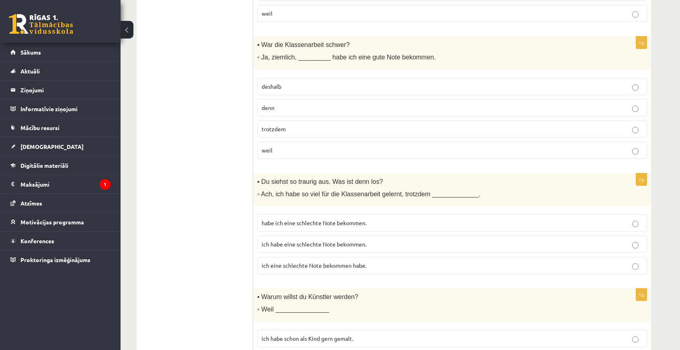
scroll to position [483, 0]
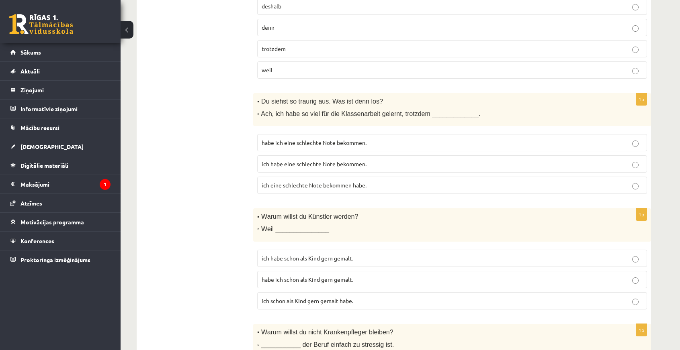
click at [305, 297] on span "ich schon als Kind gern gemalt habe." at bounding box center [308, 300] width 92 height 7
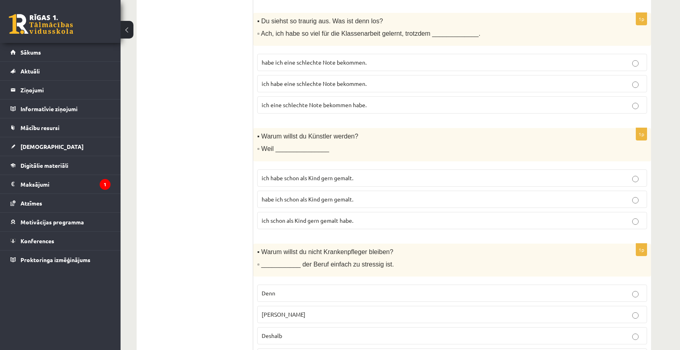
scroll to position [604, 0]
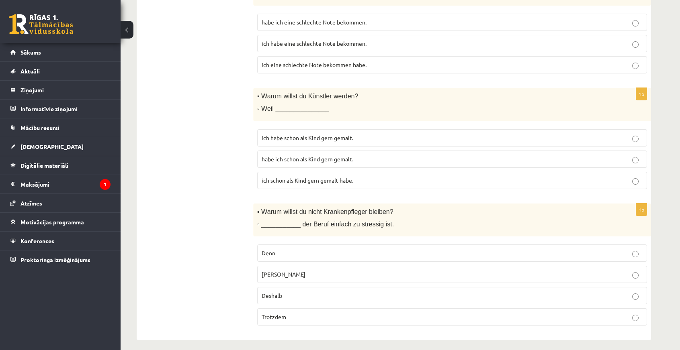
click at [310, 270] on p "[PERSON_NAME]" at bounding box center [452, 274] width 381 height 8
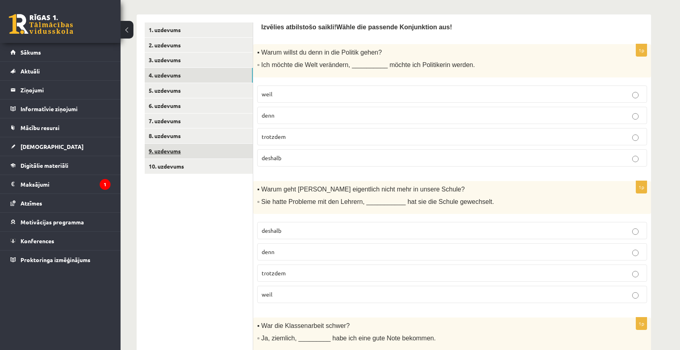
scroll to position [1, 0]
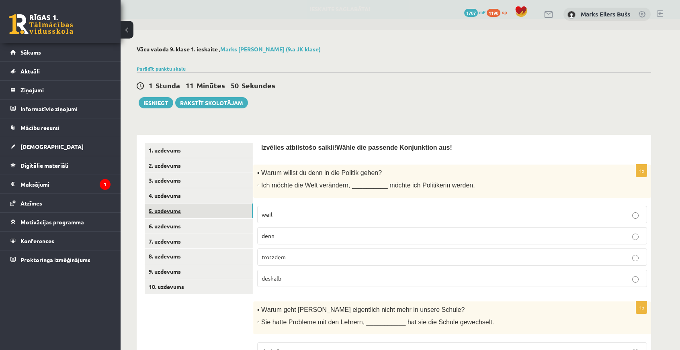
click at [168, 209] on link "5. uzdevums" at bounding box center [199, 211] width 108 height 15
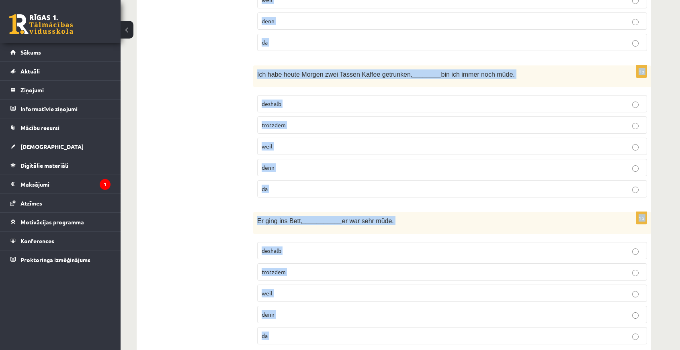
scroll to position [1284, 0]
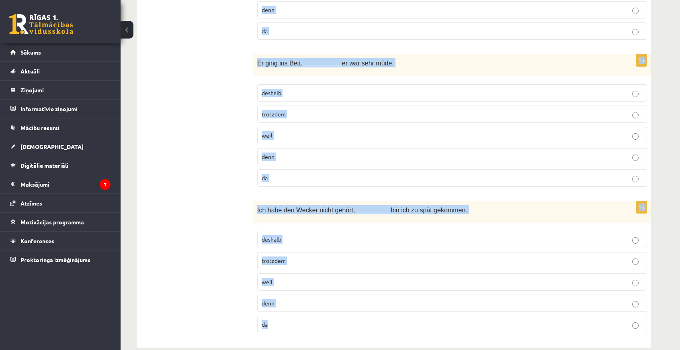
drag, startPoint x: 261, startPoint y: 148, endPoint x: 499, endPoint y: 300, distance: 281.9
copy form "Loremi Dolorsitame conse? Adip elitsed doeiusm? 6t In utl etd Magnaa enimadmi, …"
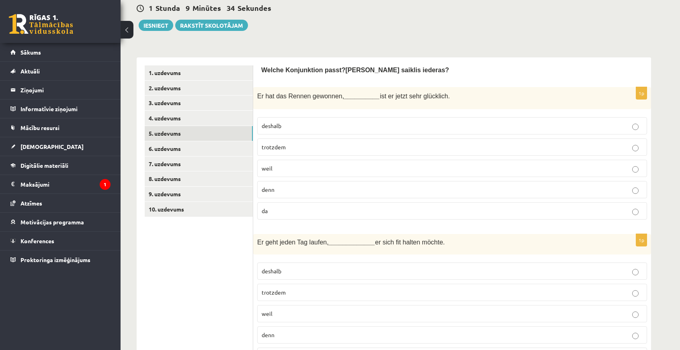
scroll to position [0, 0]
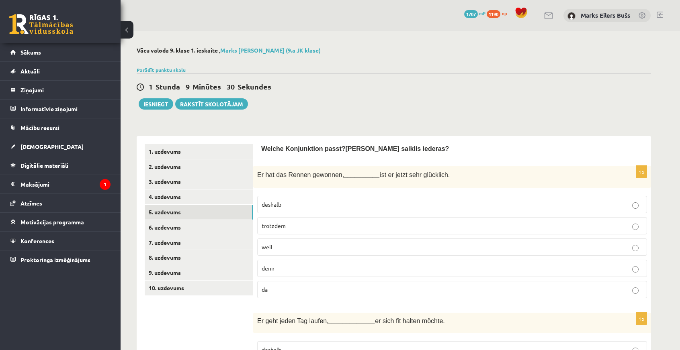
click at [286, 205] on p "deshalb" at bounding box center [452, 205] width 381 height 8
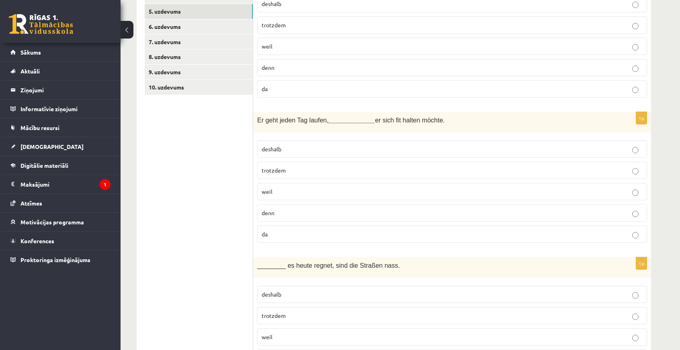
scroll to position [241, 0]
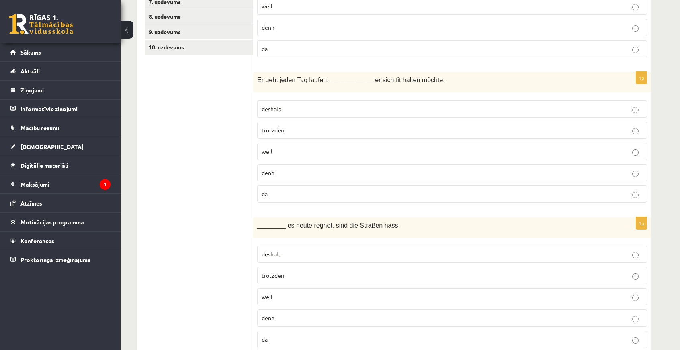
click at [269, 149] on span "weil" at bounding box center [267, 151] width 11 height 7
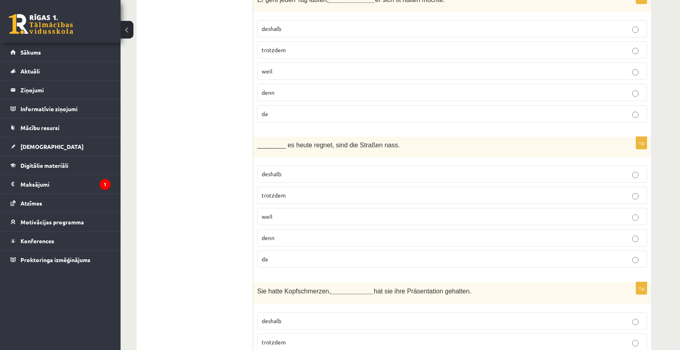
scroll to position [362, 0]
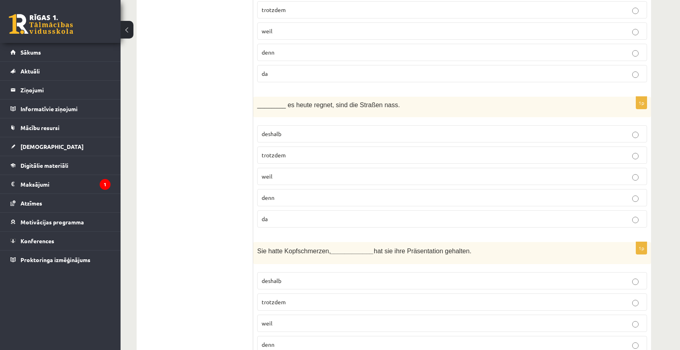
click at [281, 219] on p "da" at bounding box center [452, 219] width 381 height 8
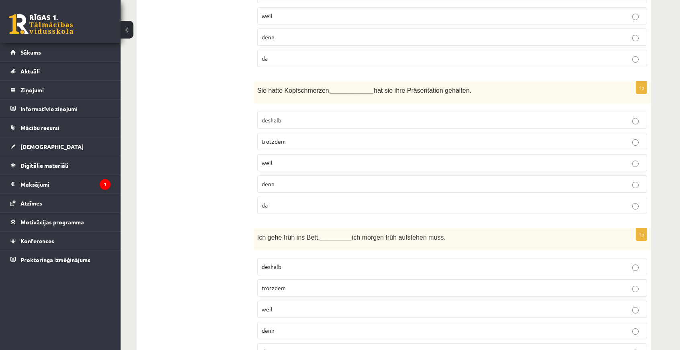
click at [367, 140] on p "trotzdem" at bounding box center [452, 141] width 381 height 8
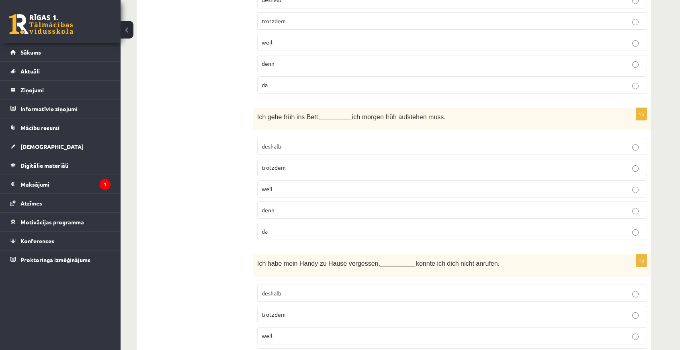
click at [293, 185] on p "weil" at bounding box center [452, 189] width 381 height 8
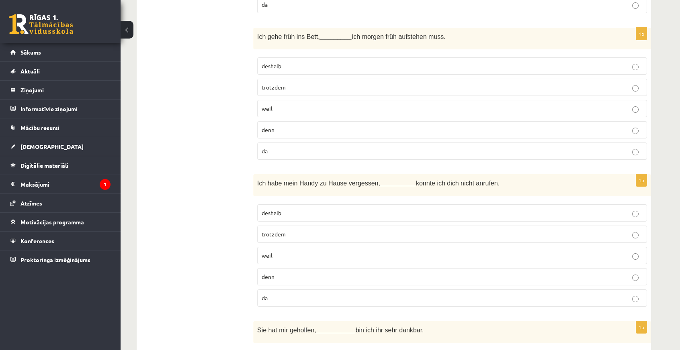
scroll to position [764, 0]
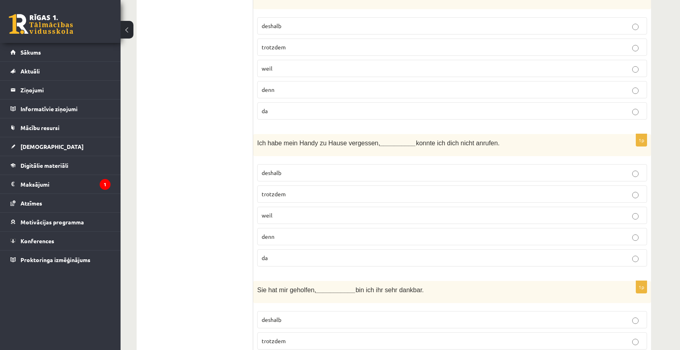
click at [310, 169] on p "deshalb" at bounding box center [452, 173] width 381 height 8
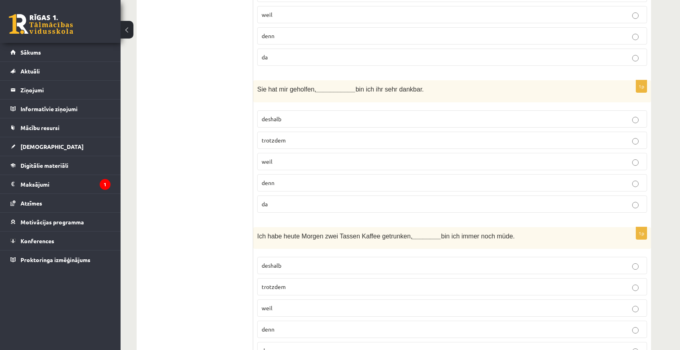
click at [307, 115] on p "deshalb" at bounding box center [452, 119] width 381 height 8
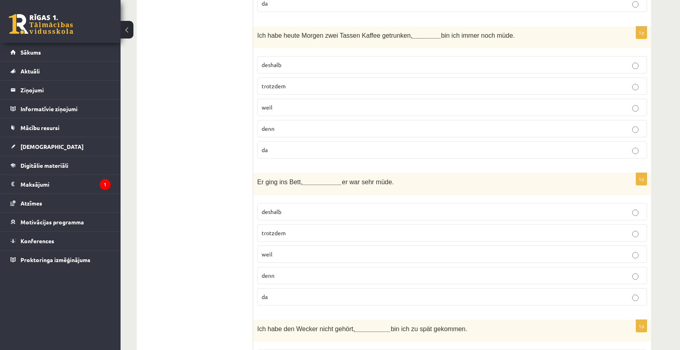
click at [287, 229] on p "trotzdem" at bounding box center [452, 233] width 381 height 8
drag, startPoint x: 289, startPoint y: 74, endPoint x: 292, endPoint y: 94, distance: 20.4
click at [289, 82] on p "trotzdem" at bounding box center [452, 86] width 381 height 8
click at [288, 272] on p "denn" at bounding box center [452, 276] width 381 height 8
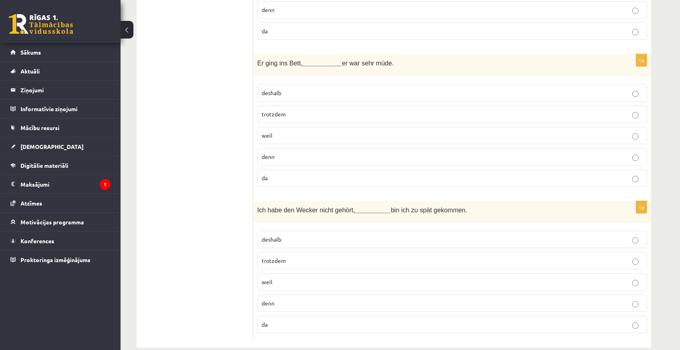
click at [285, 235] on p "deshalb" at bounding box center [452, 239] width 381 height 8
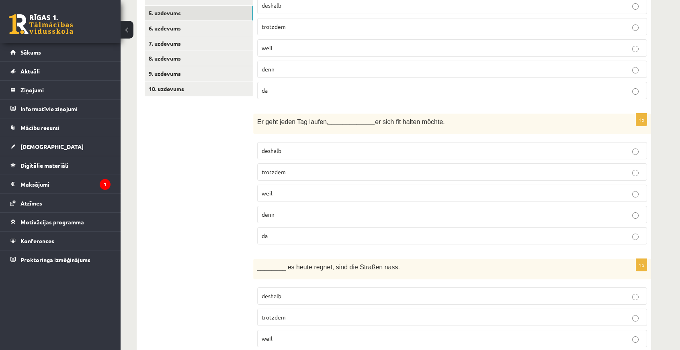
scroll to position [0, 0]
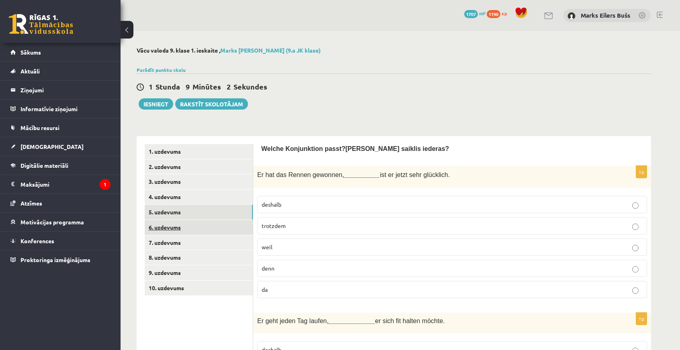
click at [176, 223] on link "6. uzdevums" at bounding box center [199, 227] width 108 height 15
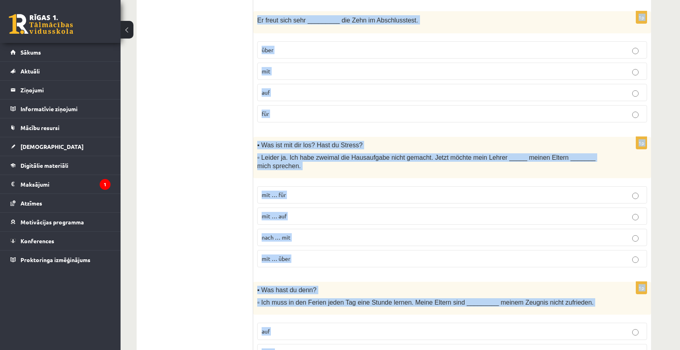
scroll to position [1166, 0]
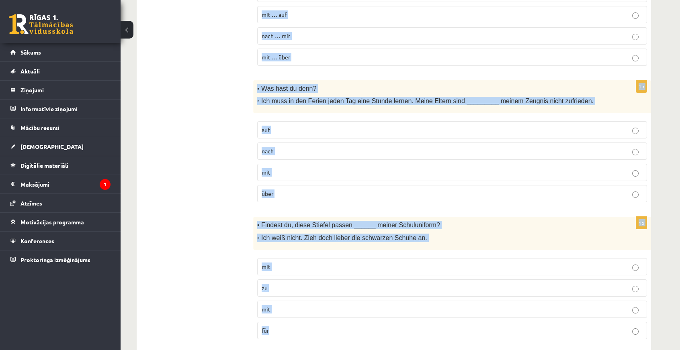
drag, startPoint x: 262, startPoint y: 147, endPoint x: 405, endPoint y: 319, distance: 223.8
copy form "Lor ipsum dolorsitam consectet! Adipi eli seddoeiu Temporincid utl! 7e ▪ Dol ma…"
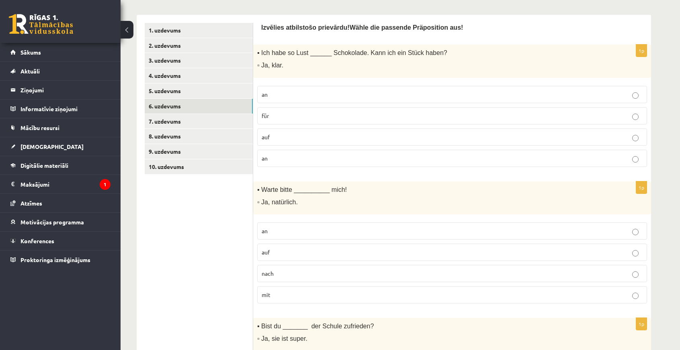
scroll to position [162, 0]
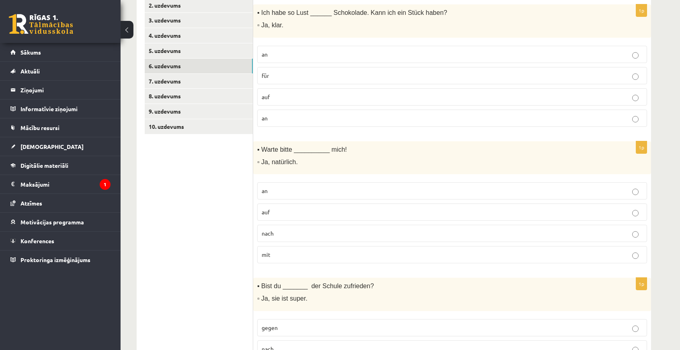
click at [279, 93] on p "auf" at bounding box center [452, 97] width 381 height 8
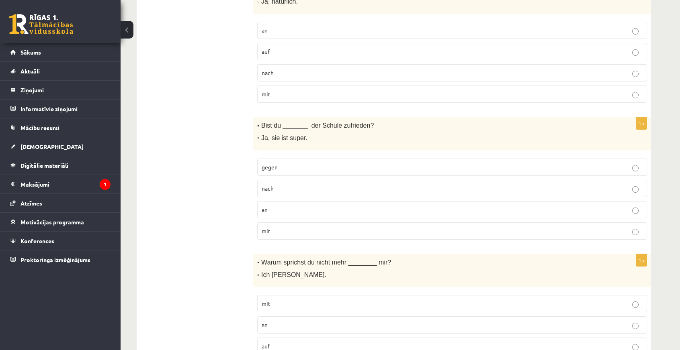
click at [279, 52] on p "auf" at bounding box center [452, 51] width 381 height 8
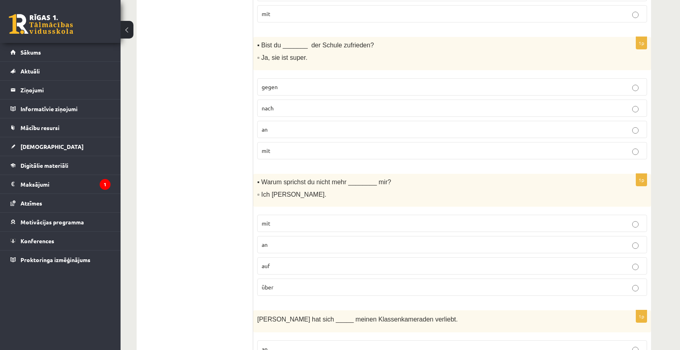
click at [296, 151] on p "mit" at bounding box center [452, 151] width 381 height 8
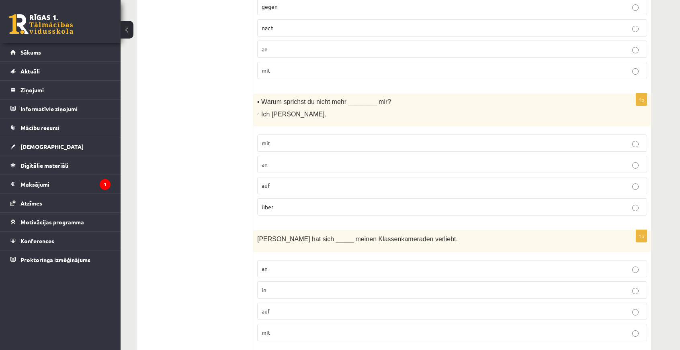
click at [289, 140] on p "mit" at bounding box center [452, 143] width 381 height 8
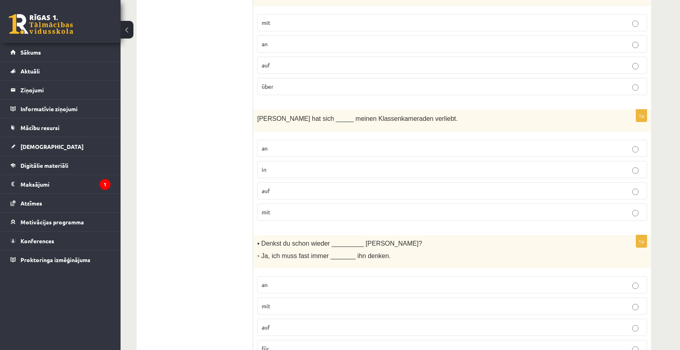
drag, startPoint x: 272, startPoint y: 164, endPoint x: 299, endPoint y: 105, distance: 64.5
click at [272, 166] on p "in" at bounding box center [452, 170] width 381 height 8
click at [326, 24] on fieldset "mit an auf über" at bounding box center [452, 54] width 390 height 88
click at [198, 121] on ul "1. uzdevums 2. uzdevums 3. uzdevums 4. uzdevums 5. uzdevums 6. uzdevums 7. uzde…" at bounding box center [199, 225] width 109 height 1368
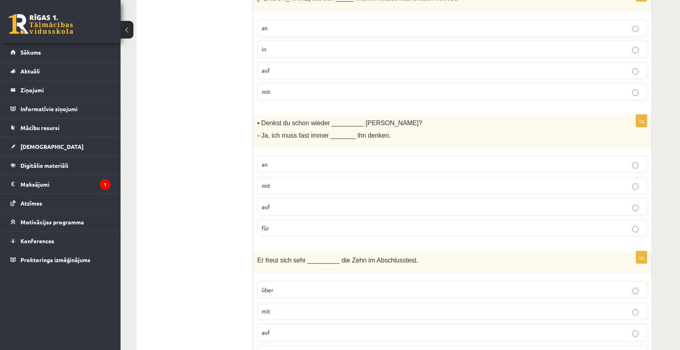
click at [277, 160] on p "an" at bounding box center [452, 164] width 381 height 8
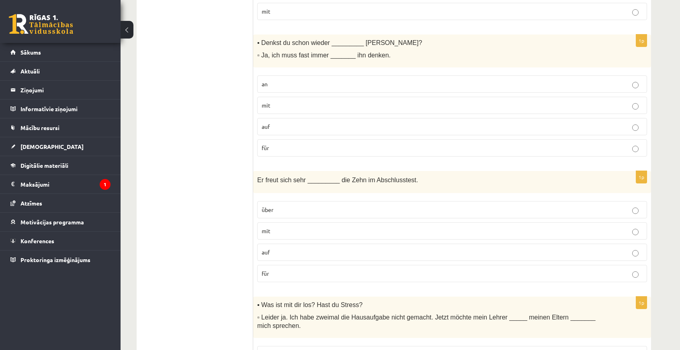
scroll to position [845, 0]
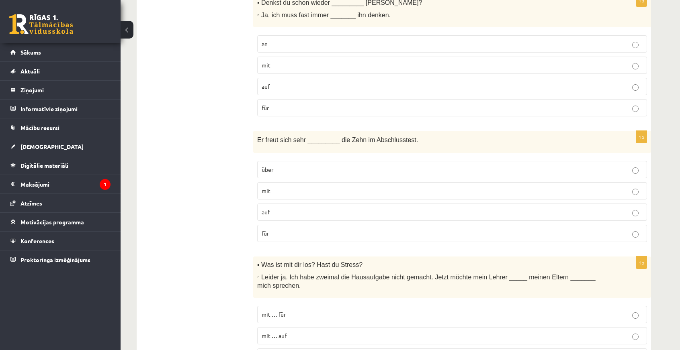
click at [284, 161] on label "über" at bounding box center [452, 169] width 390 height 17
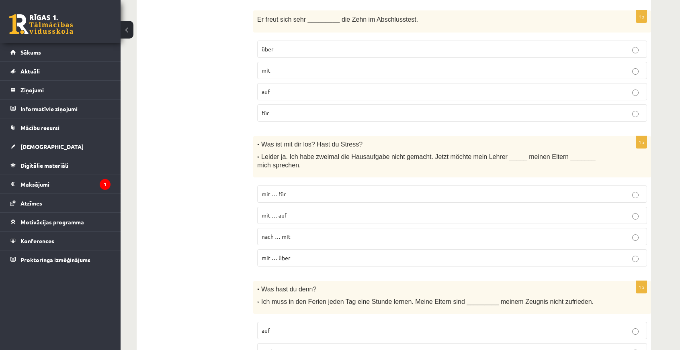
click at [302, 254] on p "mit … über" at bounding box center [452, 258] width 381 height 8
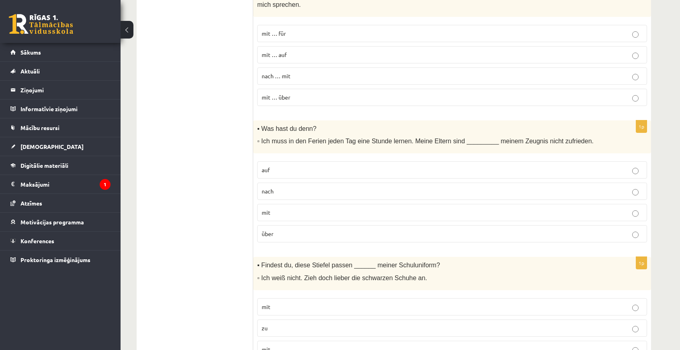
scroll to position [1166, 0]
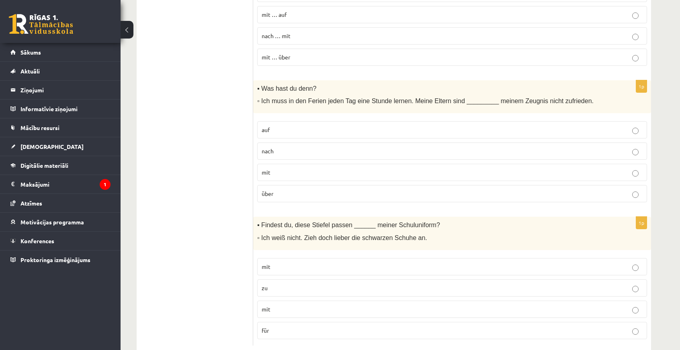
click at [274, 168] on p "mit" at bounding box center [452, 172] width 381 height 8
click at [280, 284] on p "zu" at bounding box center [452, 288] width 381 height 8
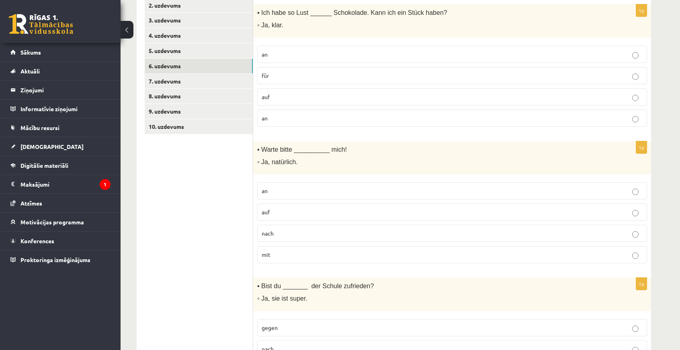
scroll to position [0, 0]
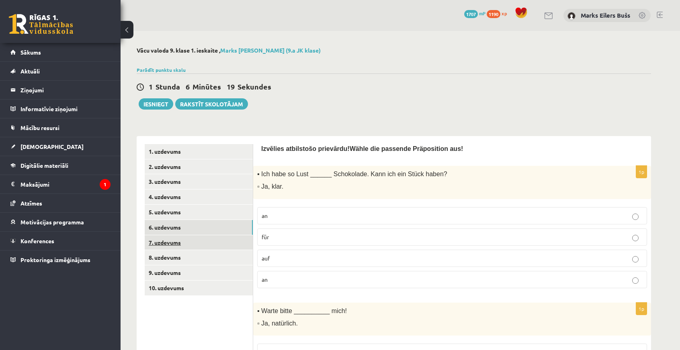
click at [171, 249] on link "7. uzdevums" at bounding box center [199, 242] width 108 height 15
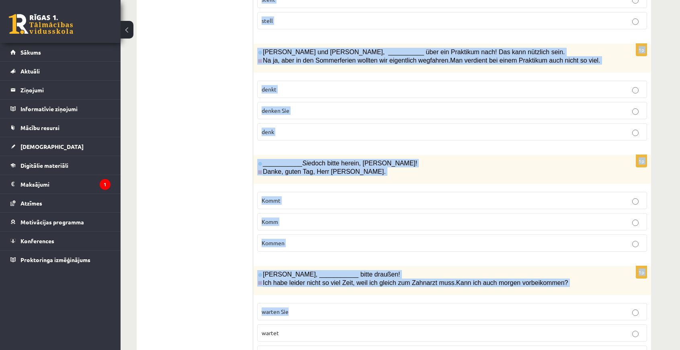
scroll to position [481, 0]
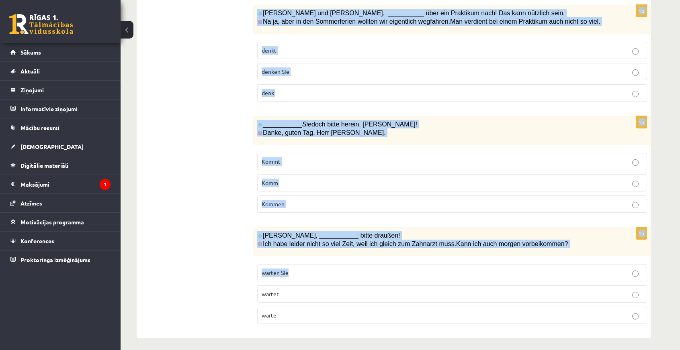
drag, startPoint x: 263, startPoint y: 160, endPoint x: 381, endPoint y: 319, distance: 198.2
copy form "Loremips dol Sita, ___________ conse Adipi! Elitseddoeiusm, temp inc utla etd m…"
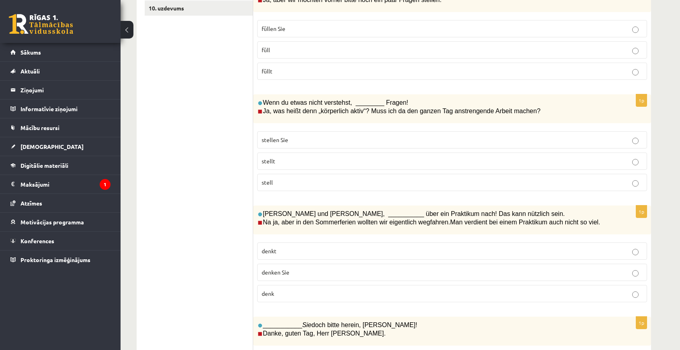
scroll to position [79, 0]
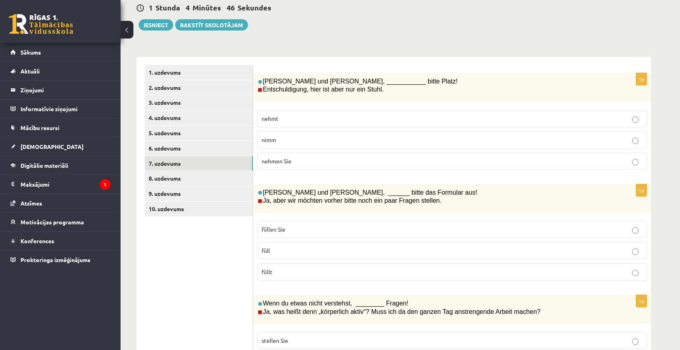
click at [306, 114] on label "nehmt" at bounding box center [452, 118] width 390 height 17
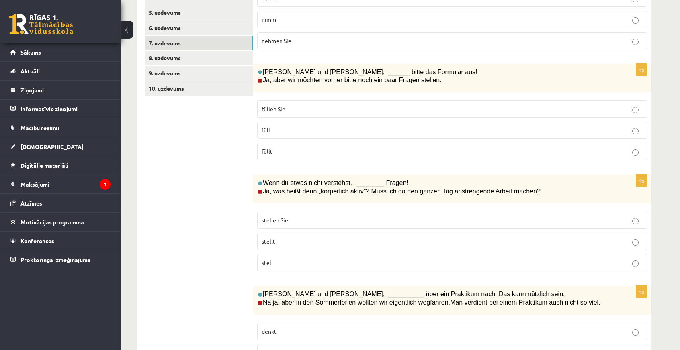
click at [304, 107] on p "füllen Sie" at bounding box center [452, 109] width 381 height 8
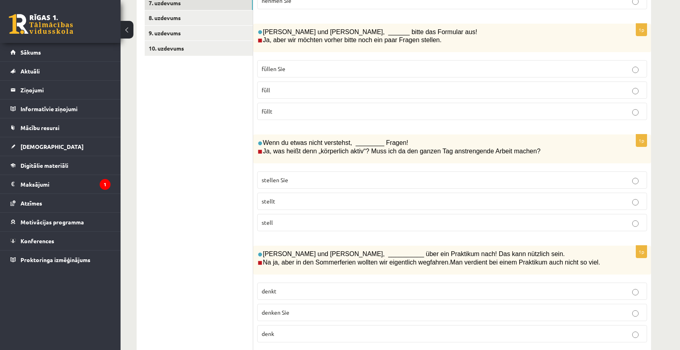
click at [285, 221] on p "stell" at bounding box center [452, 223] width 381 height 8
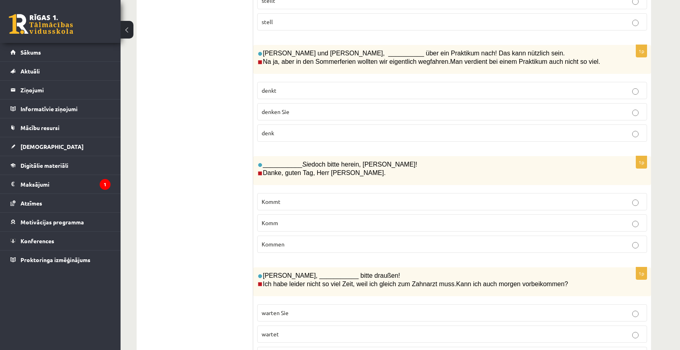
scroll to position [401, 0]
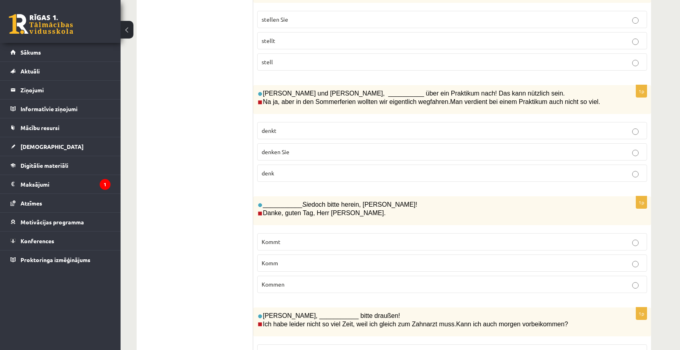
click at [296, 127] on p "denkt" at bounding box center [452, 131] width 381 height 8
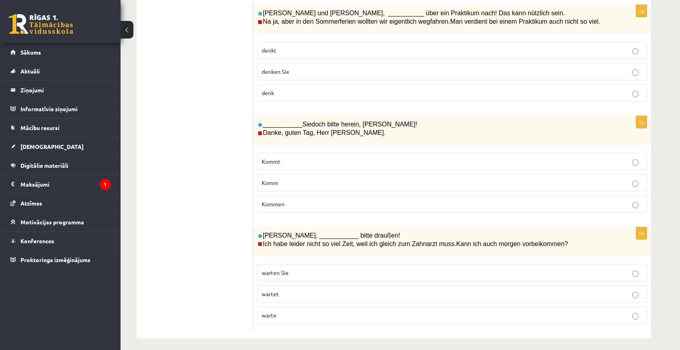
click at [295, 201] on p "Kommen" at bounding box center [452, 204] width 381 height 8
click at [289, 311] on p "warte" at bounding box center [452, 315] width 381 height 8
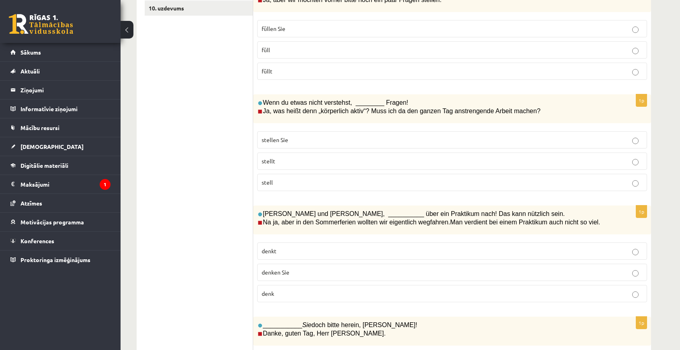
scroll to position [119, 0]
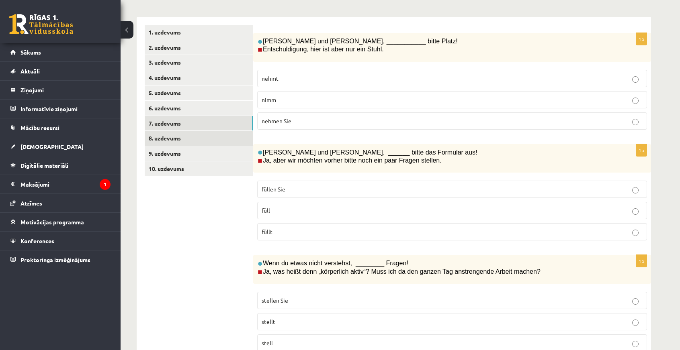
click at [165, 143] on link "8. uzdevums" at bounding box center [199, 138] width 108 height 15
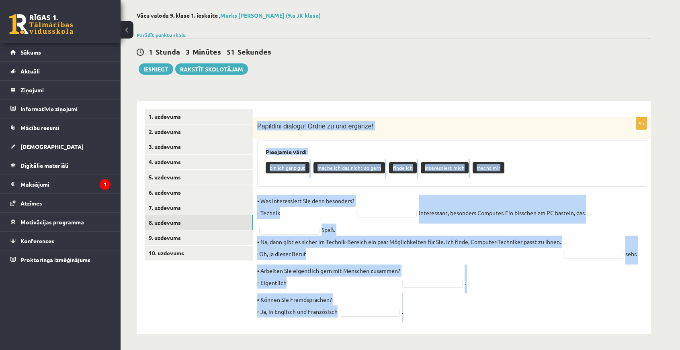
drag, startPoint x: 257, startPoint y: 125, endPoint x: 458, endPoint y: 315, distance: 276.9
click at [458, 315] on div "5p Papildini dialogu! Ordne zu und ergänze! Pieejamie vārdi bin ich ganz gut ma…" at bounding box center [452, 221] width 398 height 209
copy div "Papildini dialogu! Ordne zu und ergänze! Pieejamie vārdi bin ich ganz gut mache…"
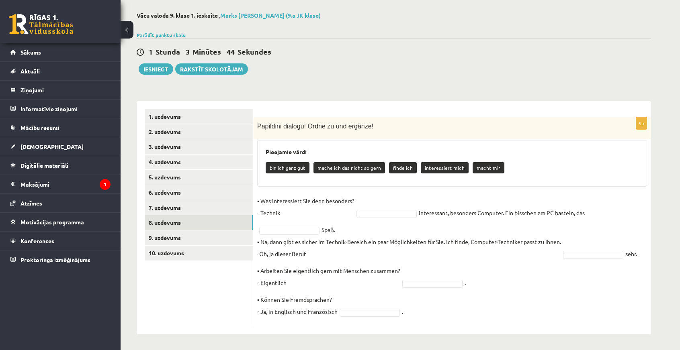
click at [177, 292] on ul "1. uzdevums 2. uzdevums 3. uzdevums 4. uzdevums 5. uzdevums 6. uzdevums 7. uzde…" at bounding box center [199, 217] width 109 height 217
click at [199, 291] on ul "1. uzdevums 2. uzdevums 3. uzdevums 4. uzdevums 5. uzdevums 6. uzdevums 7. uzde…" at bounding box center [199, 217] width 109 height 217
click at [213, 297] on ul "1. uzdevums 2. uzdevums 3. uzdevums 4. uzdevums 5. uzdevums 6. uzdevums 7. uzde…" at bounding box center [199, 217] width 109 height 217
click at [309, 214] on p "▪ Was interessiert Sie denn besonders? ▫ Technik" at bounding box center [305, 207] width 97 height 24
click at [216, 66] on link "Rakstīt skolotājam" at bounding box center [211, 68] width 73 height 11
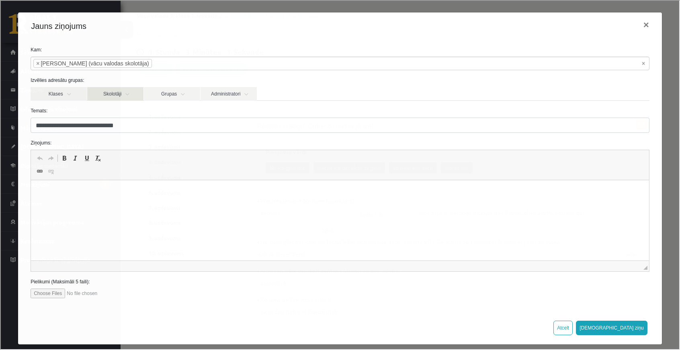
scroll to position [0, 0]
click at [72, 91] on link "Klases" at bounding box center [58, 93] width 56 height 14
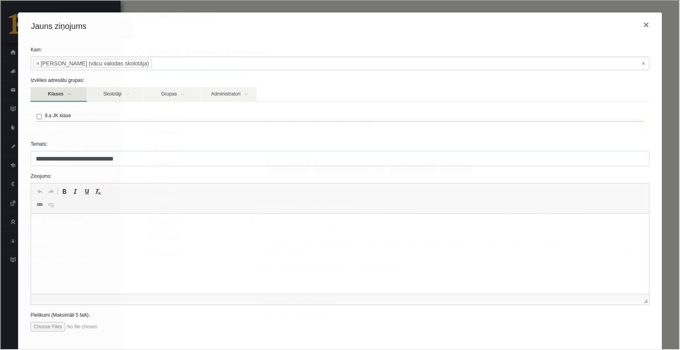
click at [114, 140] on label "Temats:" at bounding box center [339, 143] width 631 height 7
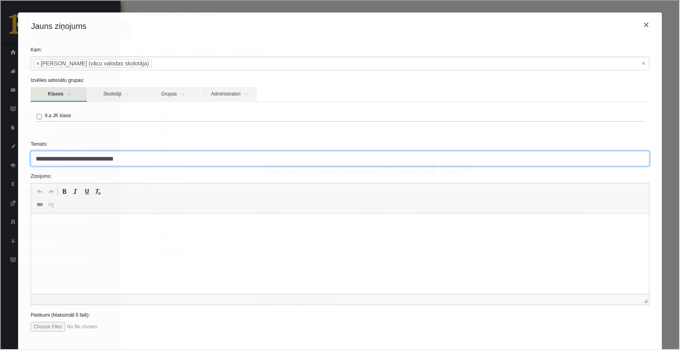
click at [114, 150] on input "**********" at bounding box center [339, 157] width 619 height 15
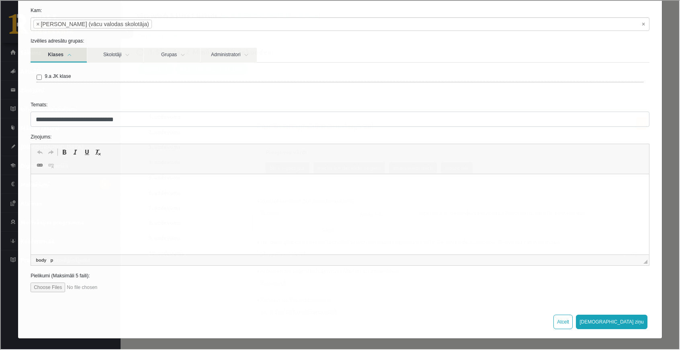
click at [154, 199] on html at bounding box center [340, 186] width 618 height 25
click at [572, 321] on button "Atcelt" at bounding box center [562, 321] width 19 height 14
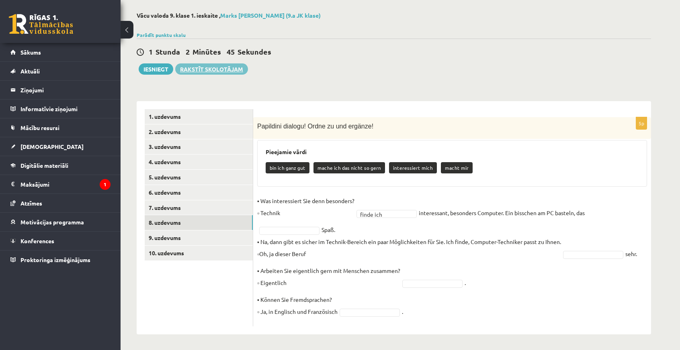
click at [207, 74] on link "Rakstīt skolotājam" at bounding box center [211, 68] width 73 height 11
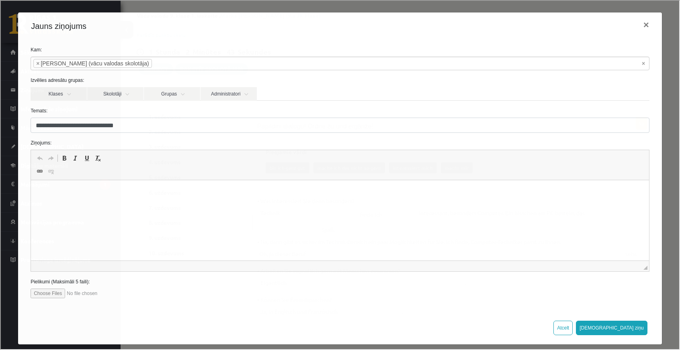
scroll to position [0, 0]
click at [80, 203] on html at bounding box center [340, 192] width 618 height 25
click at [48, 293] on input "file" at bounding box center [75, 293] width 91 height 10
type input "**********"
click at [295, 205] on html "**********" at bounding box center [340, 192] width 618 height 25
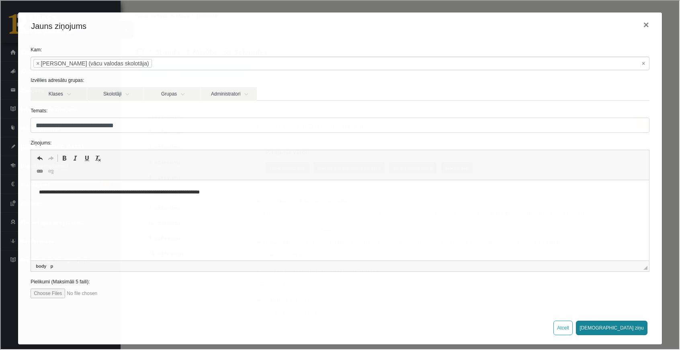
click at [628, 327] on button "[DEMOGRAPHIC_DATA] ziņu" at bounding box center [611, 327] width 72 height 14
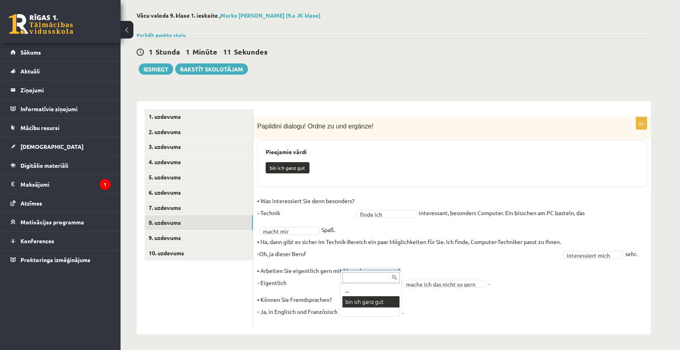
scroll to position [16, 0]
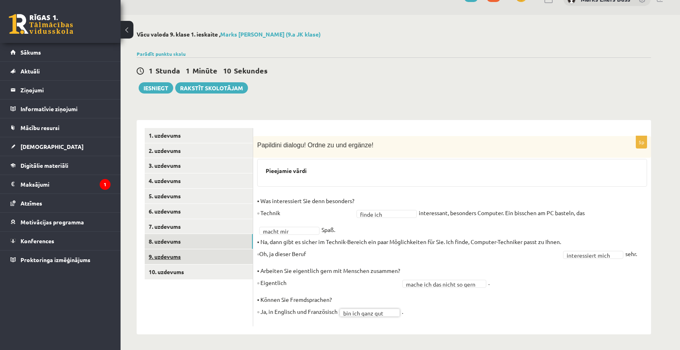
click at [167, 255] on link "9. uzdevums" at bounding box center [199, 257] width 108 height 15
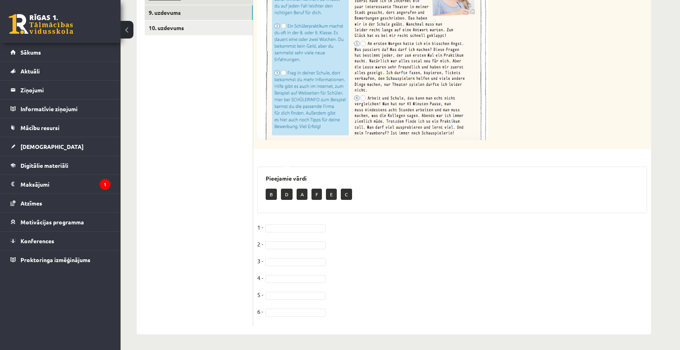
scroll to position [19, 0]
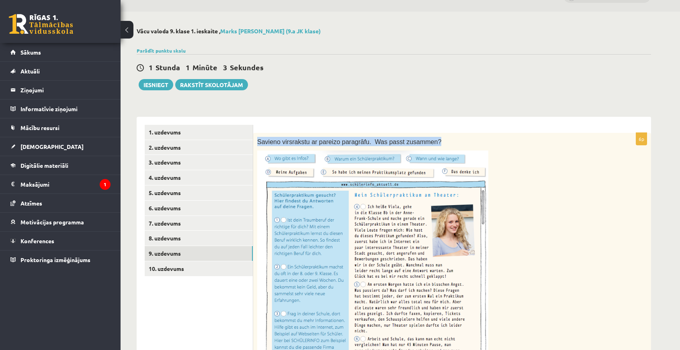
drag, startPoint x: 257, startPoint y: 142, endPoint x: 466, endPoint y: 141, distance: 209.4
click at [466, 141] on div "Savieno virsrakstu ar pareizo paragrāfu. Was passt zusammen?" at bounding box center [452, 262] width 398 height 258
copy span "Savieno virsrakstu ar pareizo paragrāfu. Was passt zusammen?"
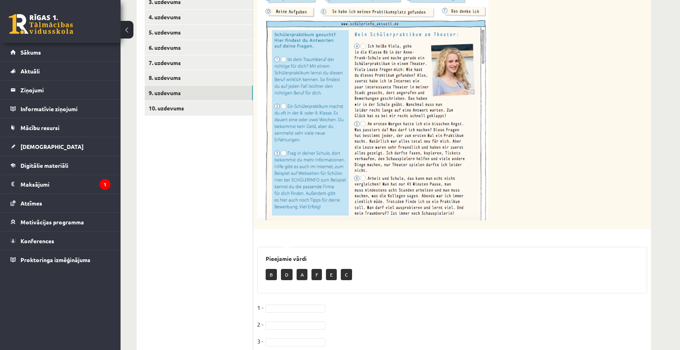
scroll to position [59, 0]
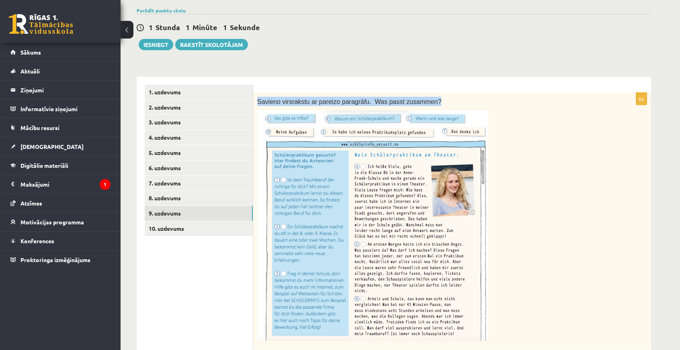
click at [258, 93] on div "Savieno virsrakstu ar pareizo paragrāfu. Was passt zusammen?" at bounding box center [452, 222] width 398 height 258
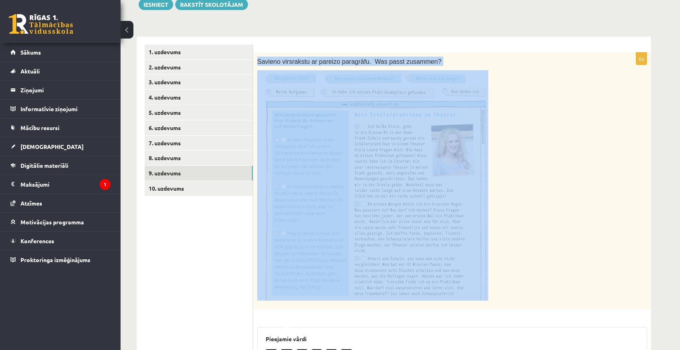
scroll to position [260, 0]
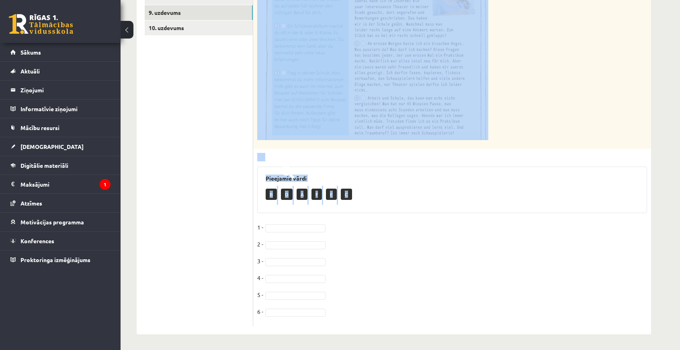
drag, startPoint x: 255, startPoint y: 101, endPoint x: 389, endPoint y: 199, distance: 165.9
click at [389, 199] on div "6p Savieno virsrakstu ar pareizo paragrāfu. Was passt zusammen? Pieejamie vārdi…" at bounding box center [452, 109] width 398 height 435
copy div "Savieno virsrakstu ar pareizo paragrāfu. Was passt zusammen? Pieejamie vārdi B …"
click at [262, 158] on img at bounding box center [261, 158] width 8 height 5
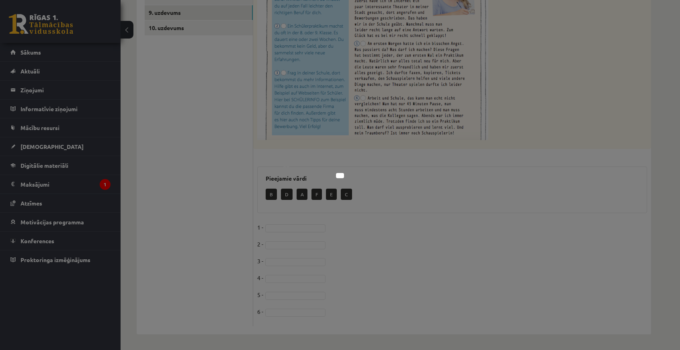
click at [375, 163] on div at bounding box center [340, 175] width 680 height 350
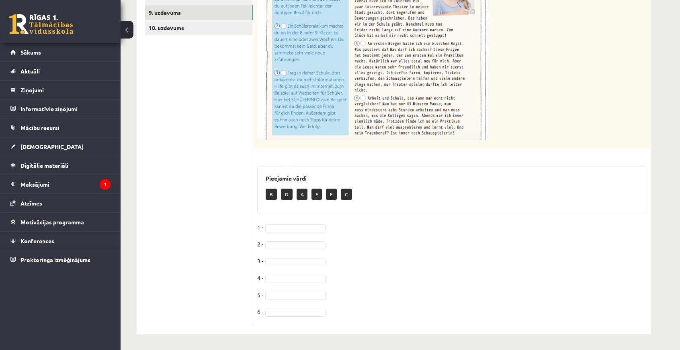
click at [192, 219] on ul "1. uzdevums 2. uzdevums 3. uzdevums 4. uzdevums 5. uzdevums 6. uzdevums 7. uzde…" at bounding box center [199, 105] width 109 height 443
drag, startPoint x: 288, startPoint y: 243, endPoint x: 283, endPoint y: 262, distance: 19.8
drag, startPoint x: 295, startPoint y: 337, endPoint x: 292, endPoint y: 297, distance: 40.7
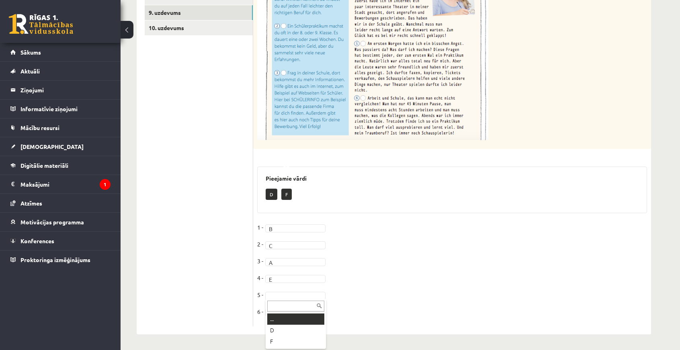
drag, startPoint x: 286, startPoint y: 295, endPoint x: 289, endPoint y: 303, distance: 7.9
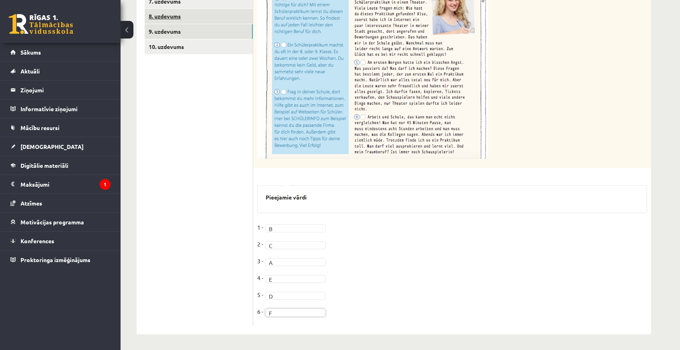
scroll to position [41, 0]
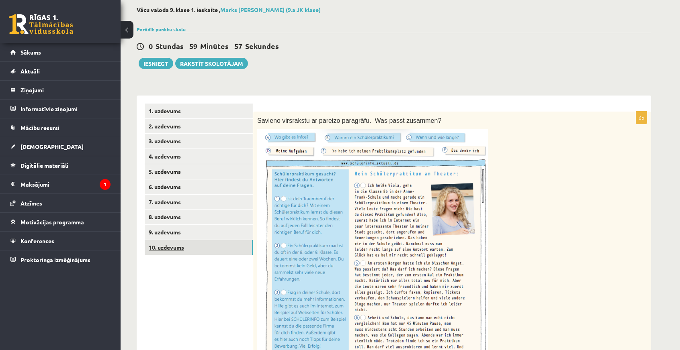
click at [172, 248] on link "10. uzdevums" at bounding box center [199, 247] width 108 height 15
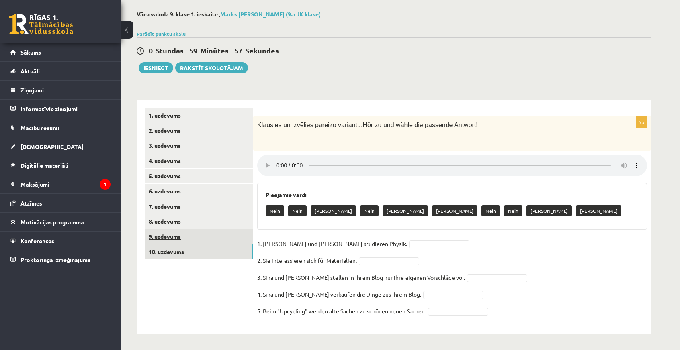
scroll to position [36, 0]
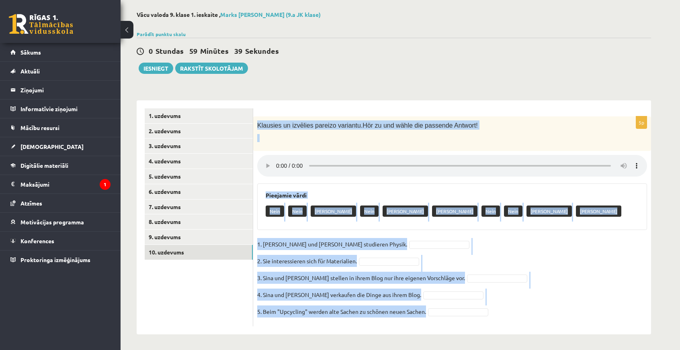
drag, startPoint x: 257, startPoint y: 125, endPoint x: 526, endPoint y: 313, distance: 327.8
click at [526, 313] on div "5p Klausies un izvēlies pareizo variantu. Hör zu und wähle die passende Antwort…" at bounding box center [452, 222] width 398 height 210
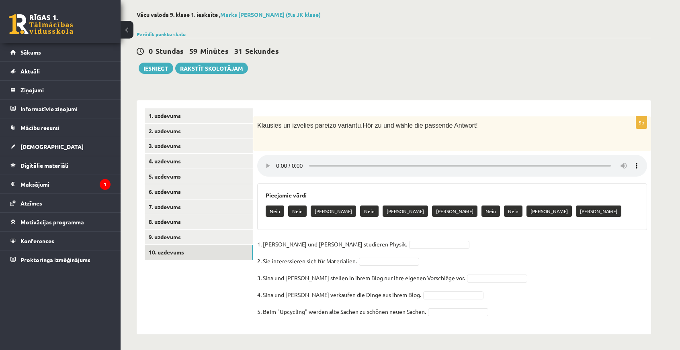
click at [195, 321] on ul "1. uzdevums 2. uzdevums 3. uzdevums 4. uzdevums 5. uzdevums 6. uzdevums 7. uzde…" at bounding box center [199, 218] width 109 height 218
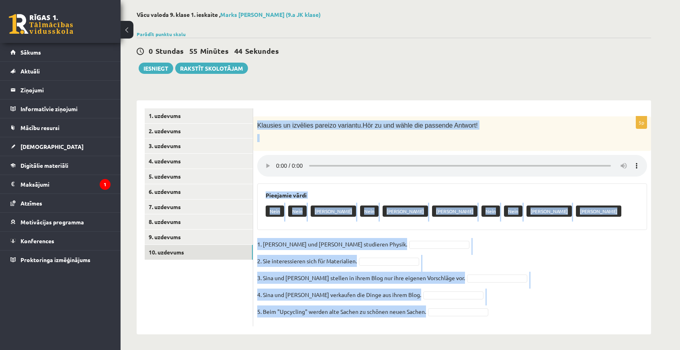
drag, startPoint x: 257, startPoint y: 125, endPoint x: 520, endPoint y: 315, distance: 323.9
click at [520, 315] on div "5p Klausies un izvēlies pareizo variantu. Hör zu und wähle die passende Antwort…" at bounding box center [452, 222] width 398 height 210
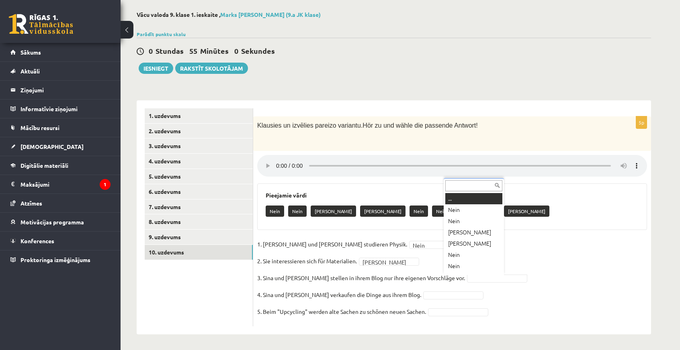
scroll to position [10, 0]
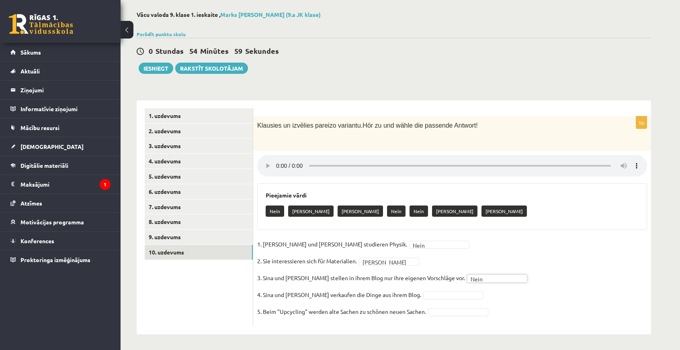
click at [440, 291] on span at bounding box center [453, 294] width 64 height 7
click at [216, 273] on ul "1. uzdevums 2. uzdevums 3. uzdevums 4. uzdevums 5. uzdevums 6. uzdevums 7. uzde…" at bounding box center [199, 218] width 109 height 218
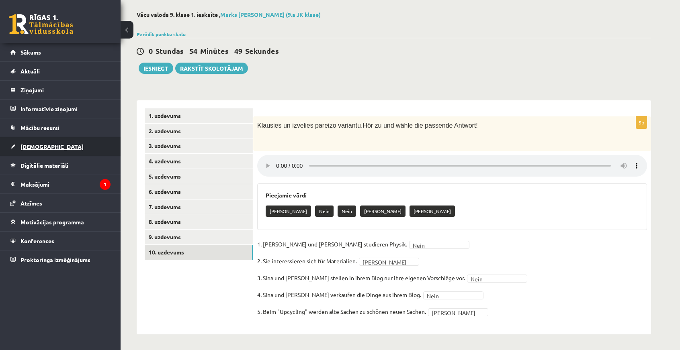
click at [40, 140] on link "[DEMOGRAPHIC_DATA]" at bounding box center [60, 146] width 100 height 18
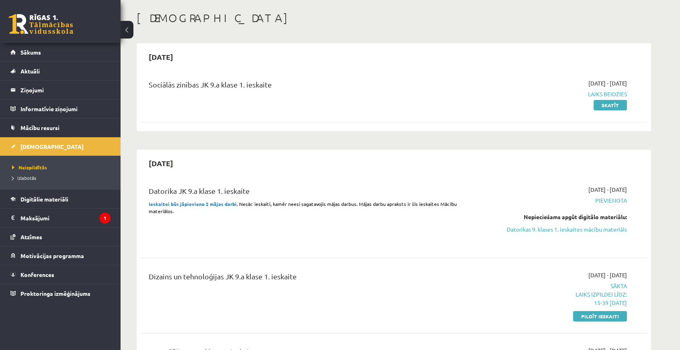
scroll to position [197, 0]
